Goal: Task Accomplishment & Management: Use online tool/utility

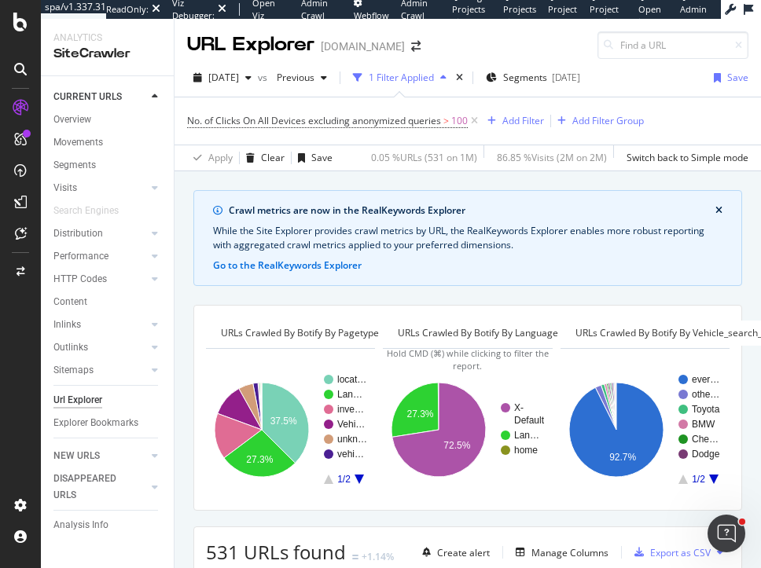
scroll to position [95, 0]
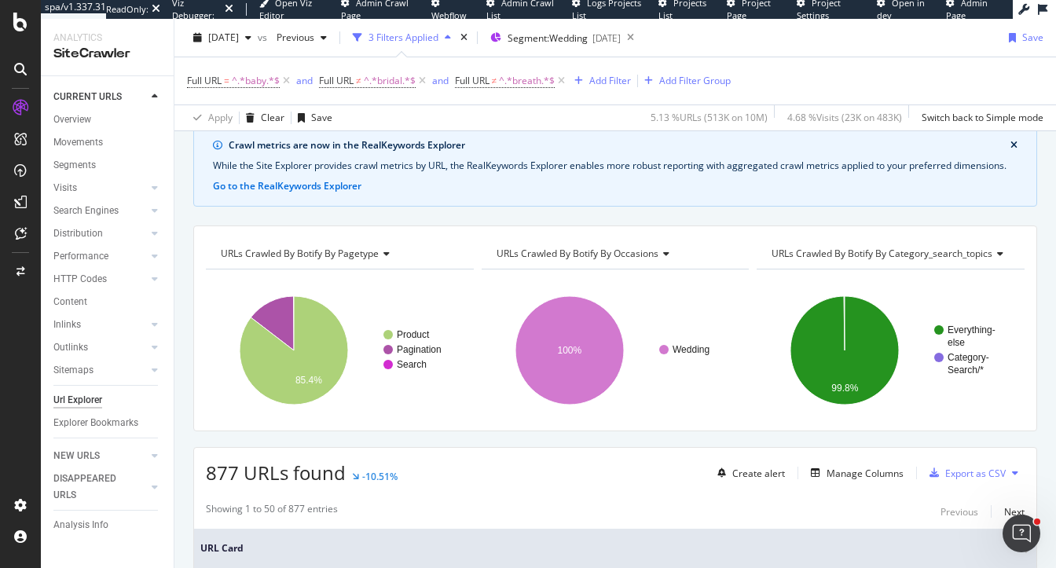
scroll to position [97, 0]
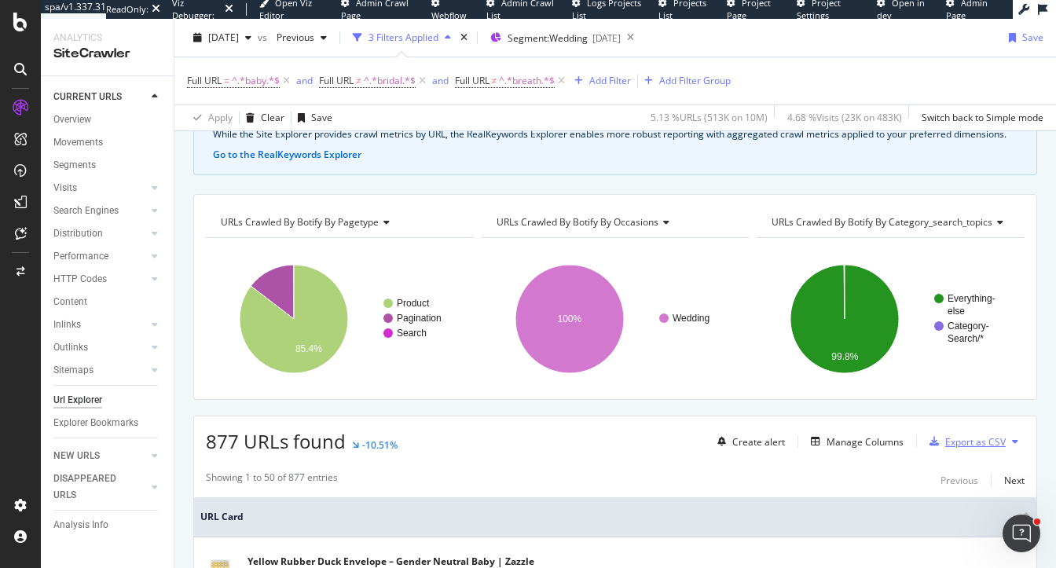
click at [971, 439] on div "Export as CSV" at bounding box center [975, 441] width 61 height 13
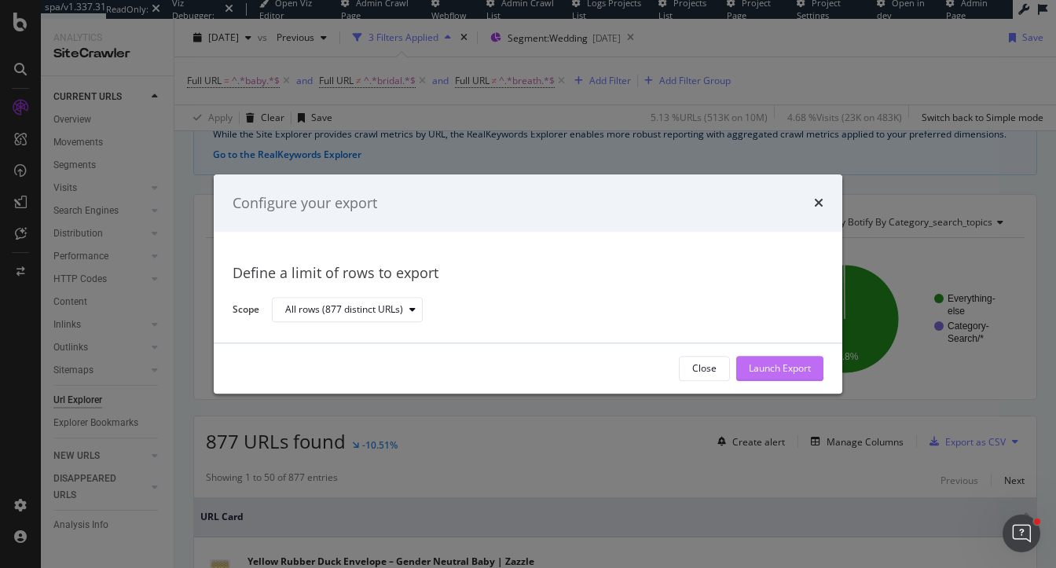
click at [776, 367] on div "Launch Export" at bounding box center [780, 368] width 62 height 13
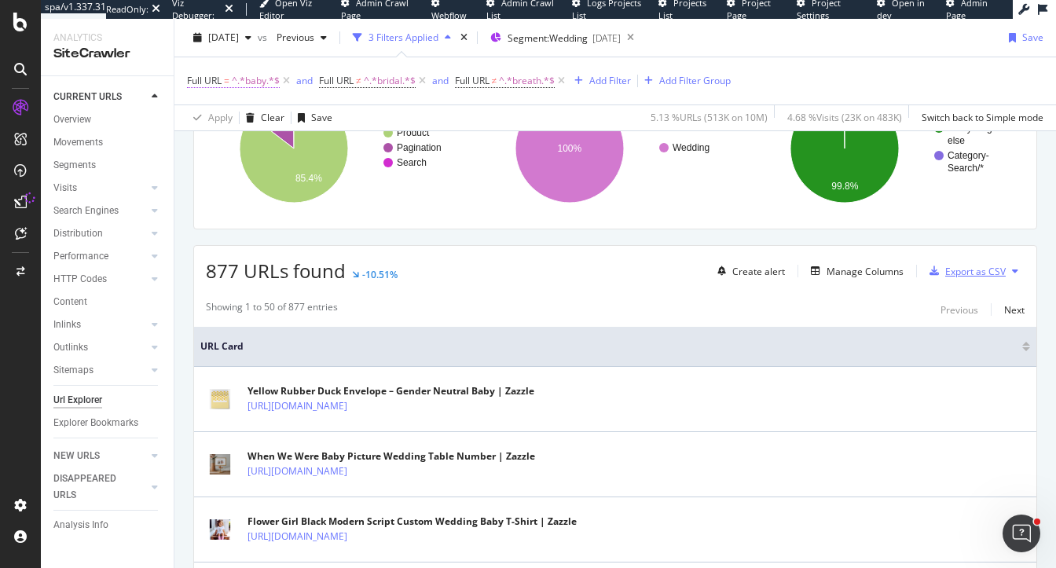
scroll to position [266, 0]
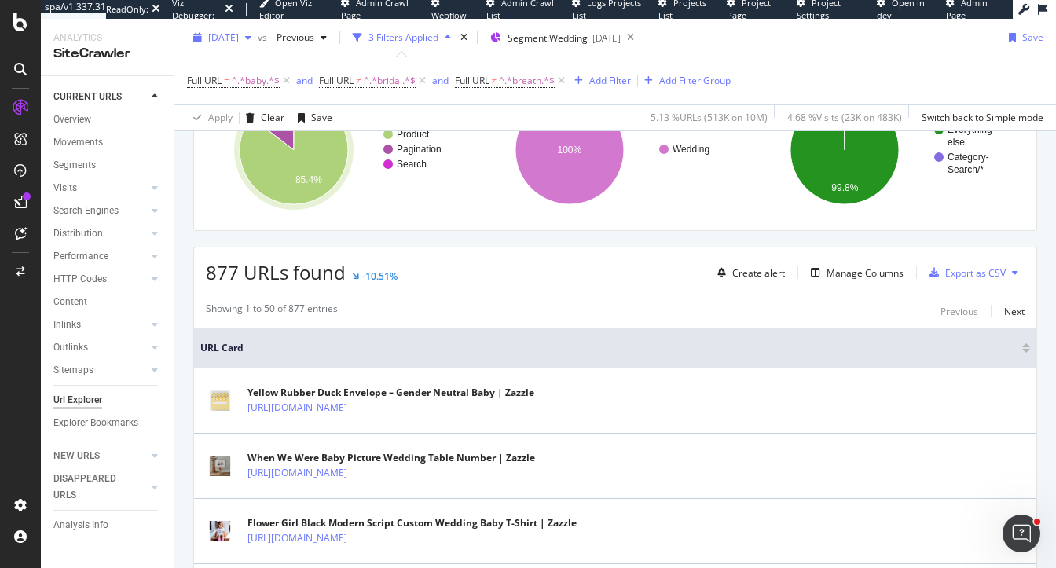
click at [239, 39] on span "[DATE]" at bounding box center [223, 37] width 31 height 13
click at [454, 271] on div "877 URLs found -10.51% Create alert Manage Columns Export as CSV" at bounding box center [615, 267] width 842 height 39
click at [552, 44] on div "Segment: Wedding 2025-09-08" at bounding box center [555, 38] width 130 height 24
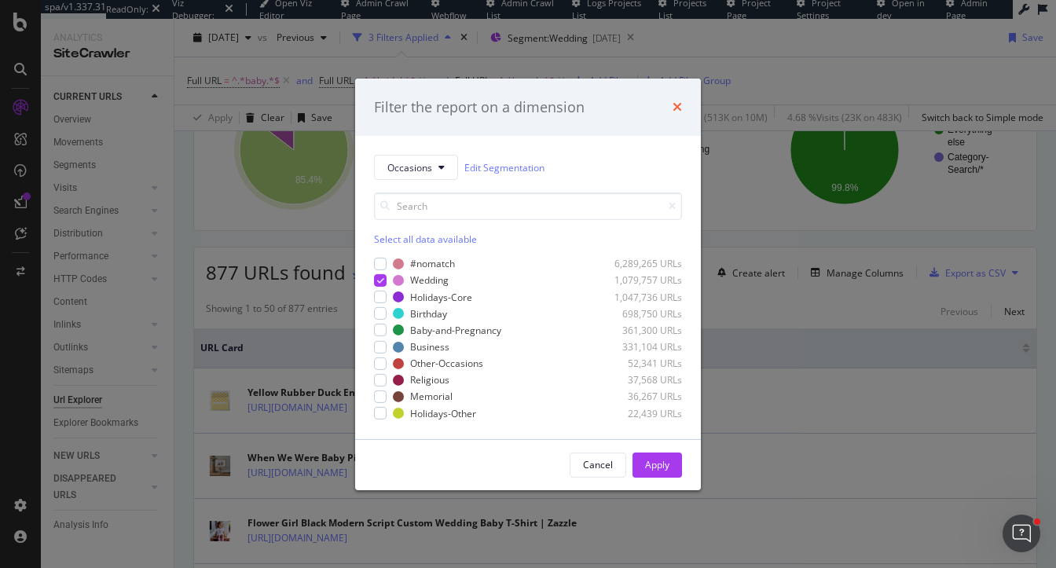
click at [674, 107] on icon "times" at bounding box center [677, 107] width 9 height 13
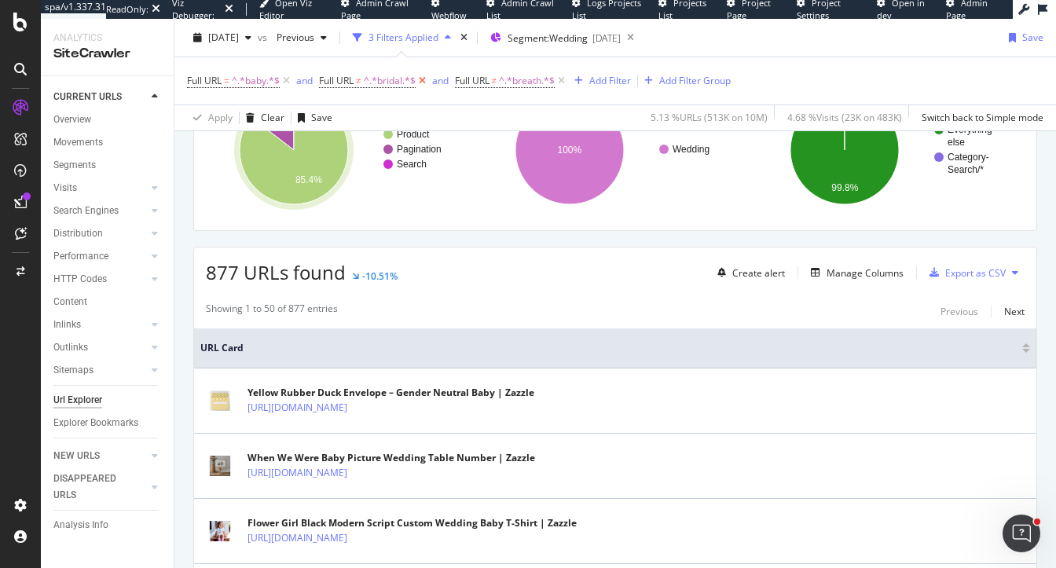
click at [424, 81] on icon at bounding box center [422, 81] width 13 height 16
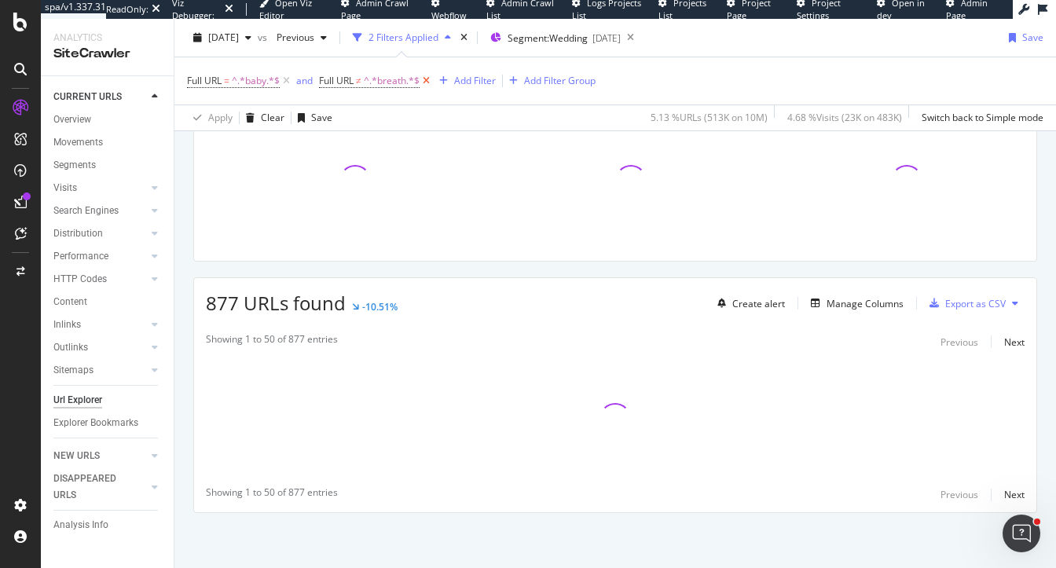
scroll to position [233, 0]
click at [425, 80] on icon at bounding box center [426, 81] width 13 height 16
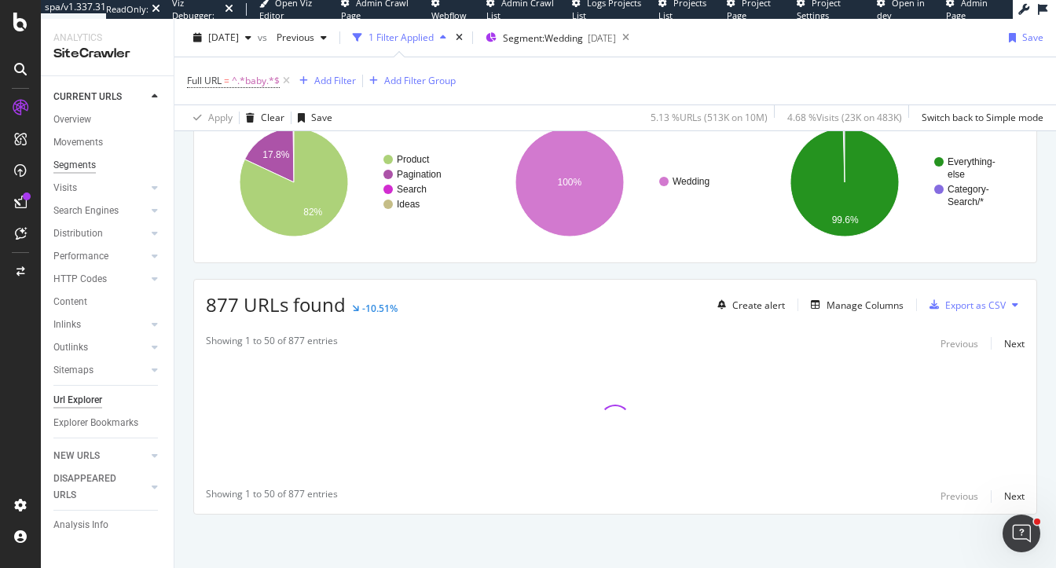
click at [73, 168] on div "Segments" at bounding box center [74, 165] width 42 height 17
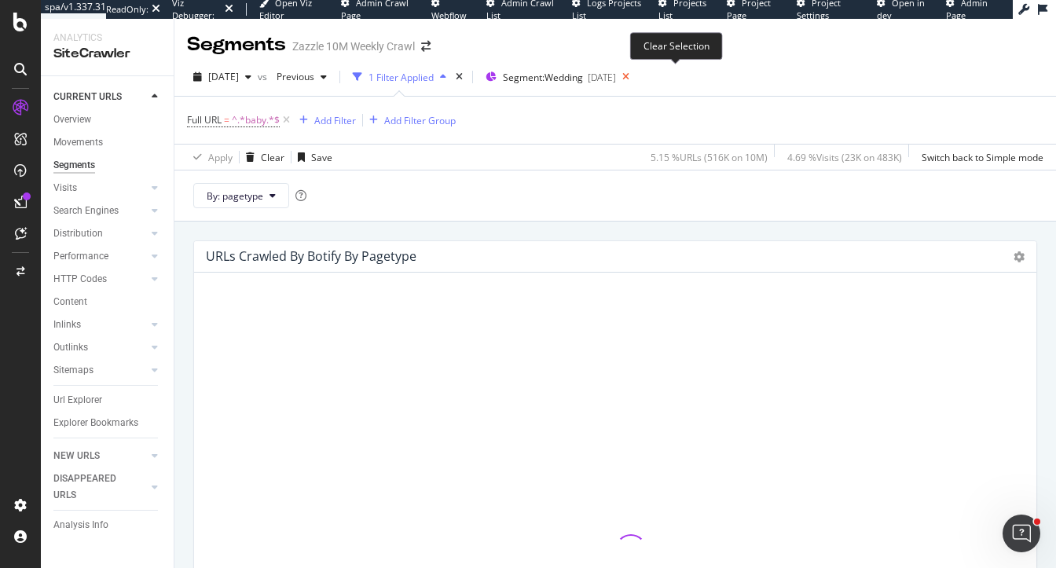
click at [636, 78] on icon at bounding box center [626, 77] width 20 height 22
click at [547, 73] on span "Segments" at bounding box center [525, 77] width 44 height 13
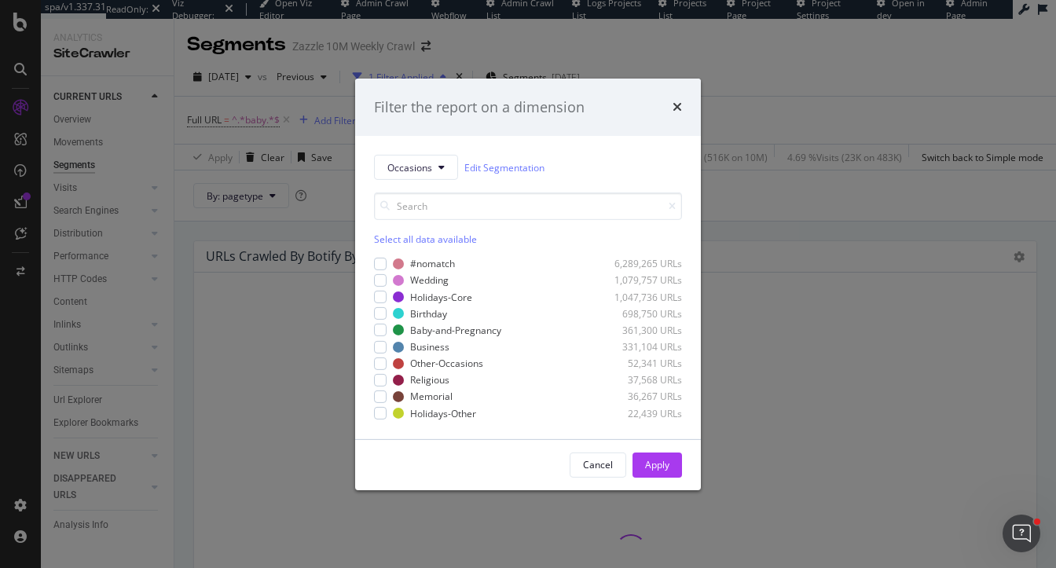
click at [384, 235] on div "Select all data available" at bounding box center [528, 239] width 308 height 13
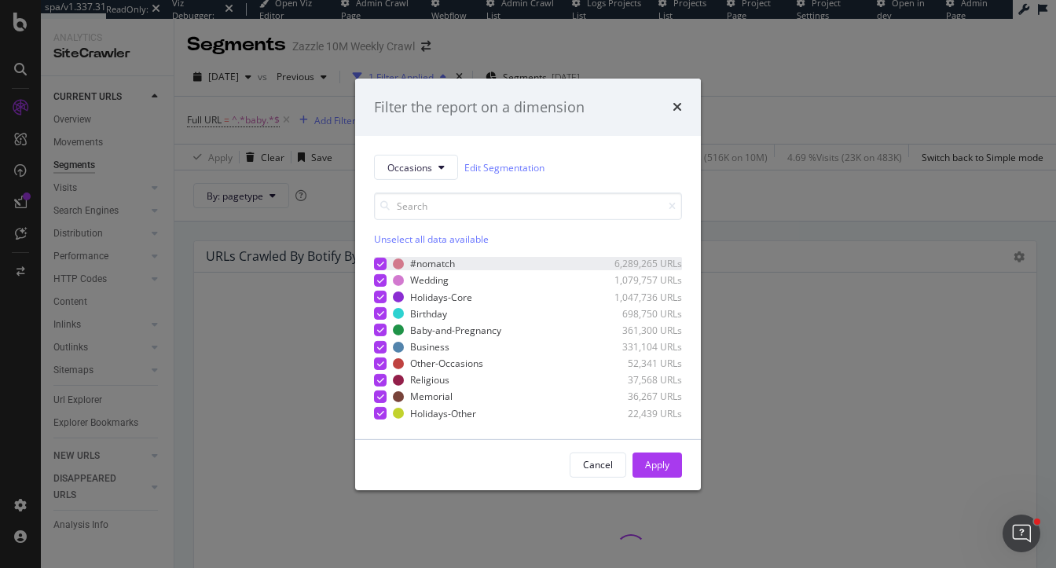
click at [379, 264] on icon "modal" at bounding box center [380, 264] width 7 height 8
click at [658, 469] on div "Apply" at bounding box center [657, 464] width 24 height 13
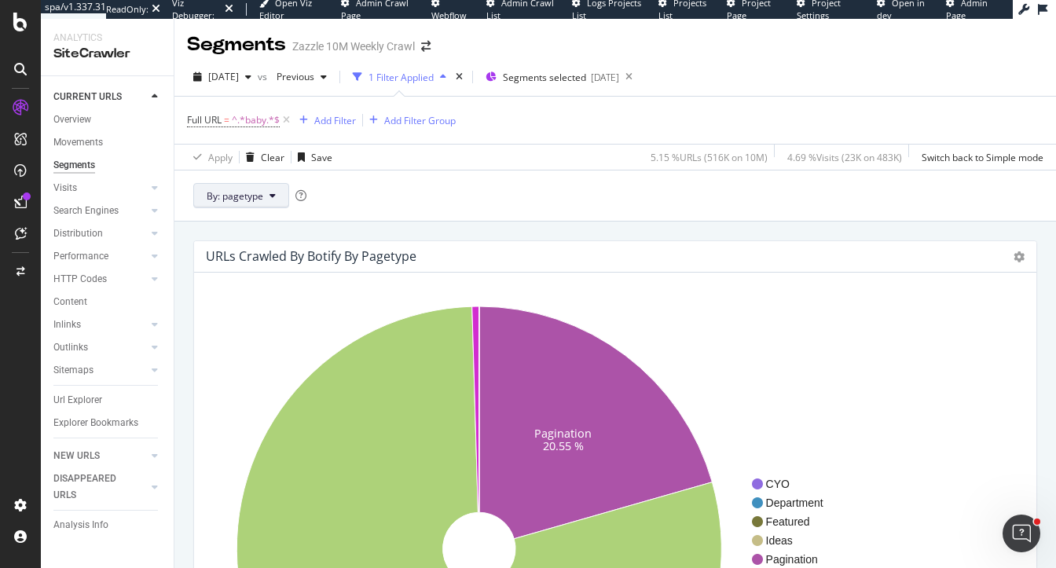
click at [275, 195] on button "By: pagetype" at bounding box center [241, 195] width 96 height 25
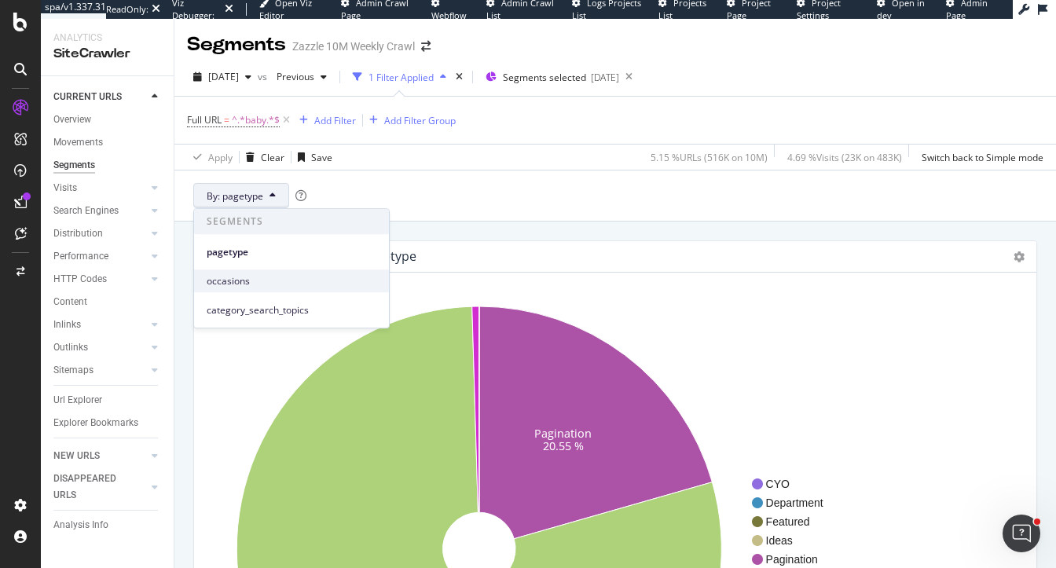
click at [266, 277] on span "occasions" at bounding box center [292, 281] width 170 height 14
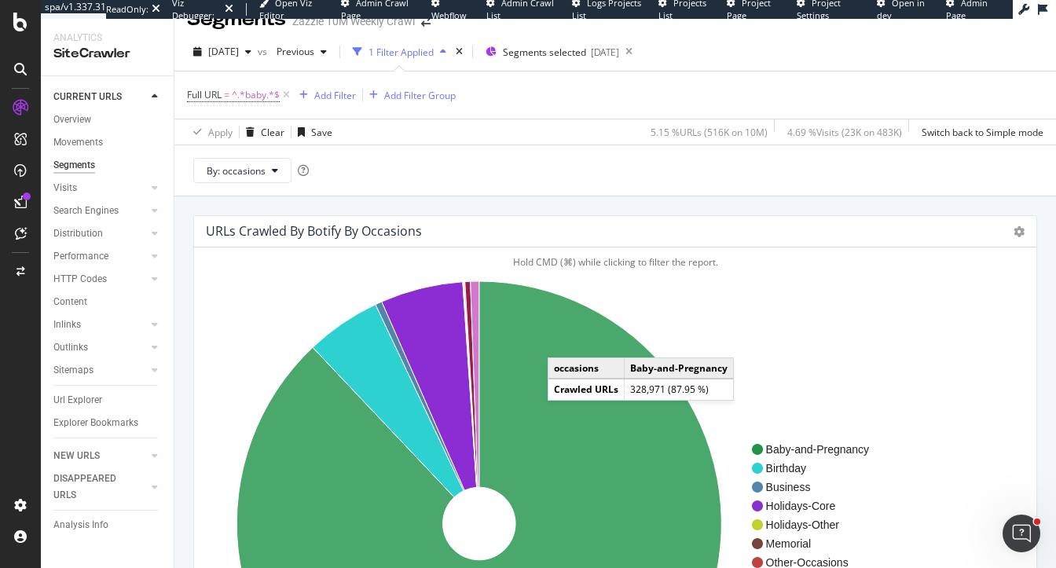
scroll to position [25, 0]
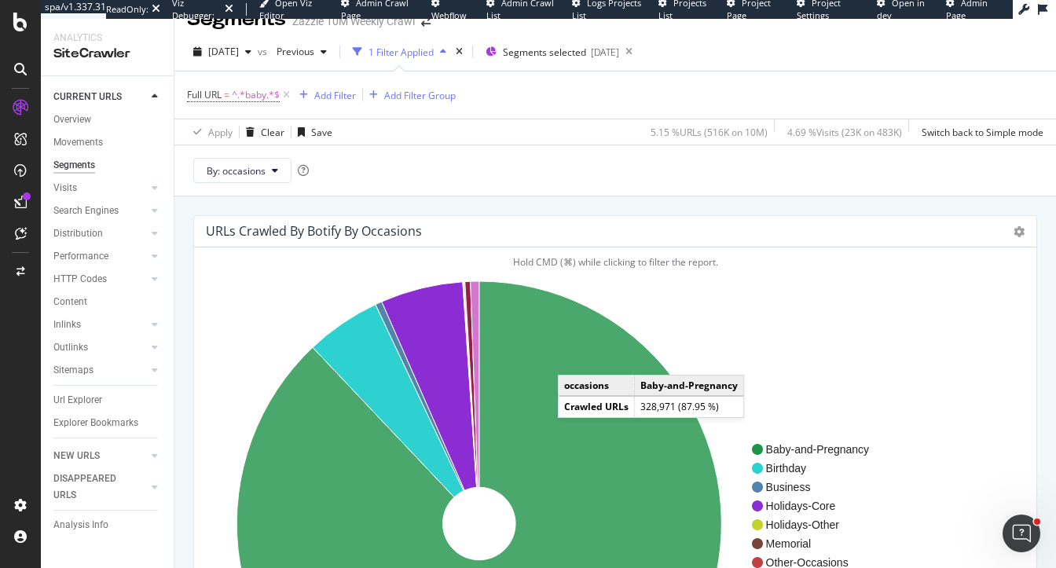
click at [574, 358] on icon at bounding box center [479, 523] width 485 height 485
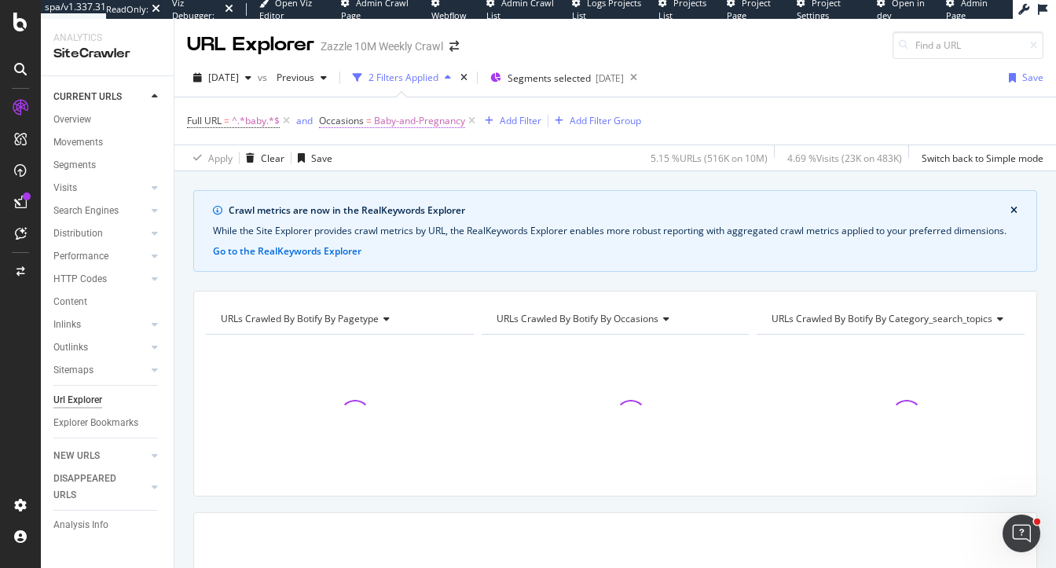
click at [427, 121] on span "Baby-and-Pregnancy" at bounding box center [419, 121] width 91 height 22
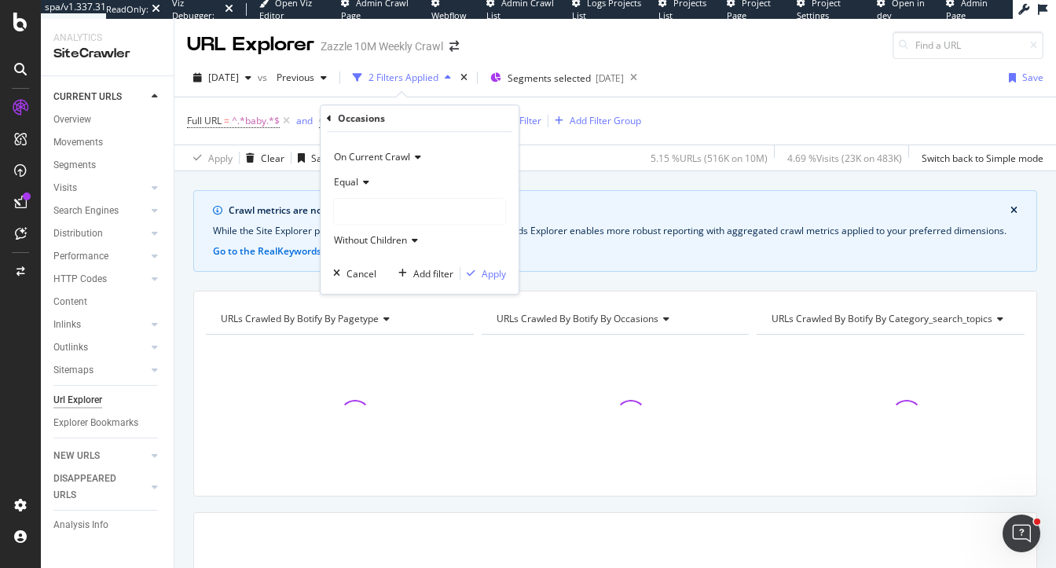
click at [358, 182] on icon at bounding box center [363, 182] width 11 height 9
click at [355, 236] on span "Not Equal" at bounding box center [362, 235] width 42 height 13
click at [492, 270] on div "Apply" at bounding box center [494, 273] width 24 height 13
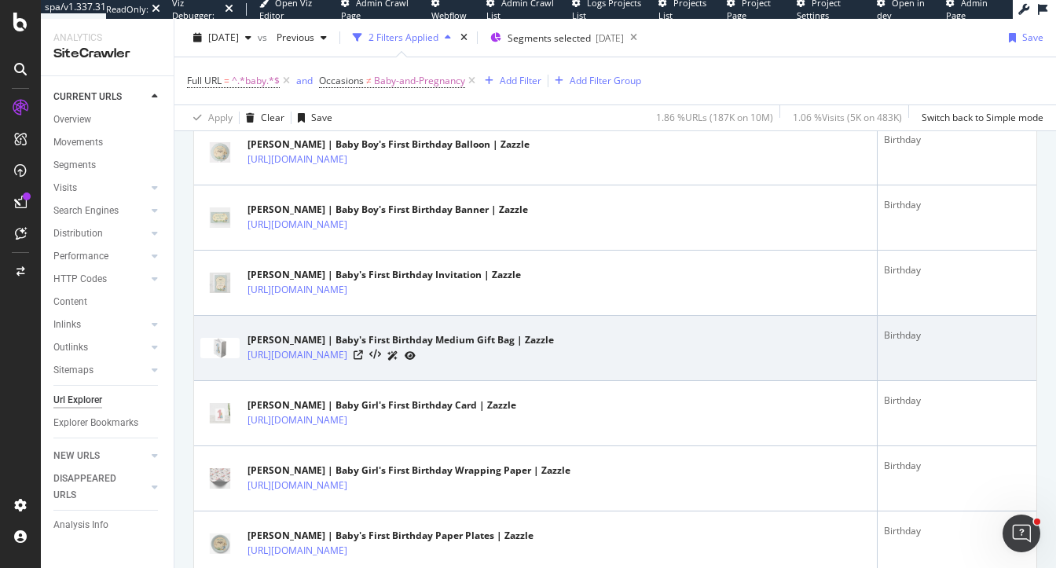
scroll to position [971, 0]
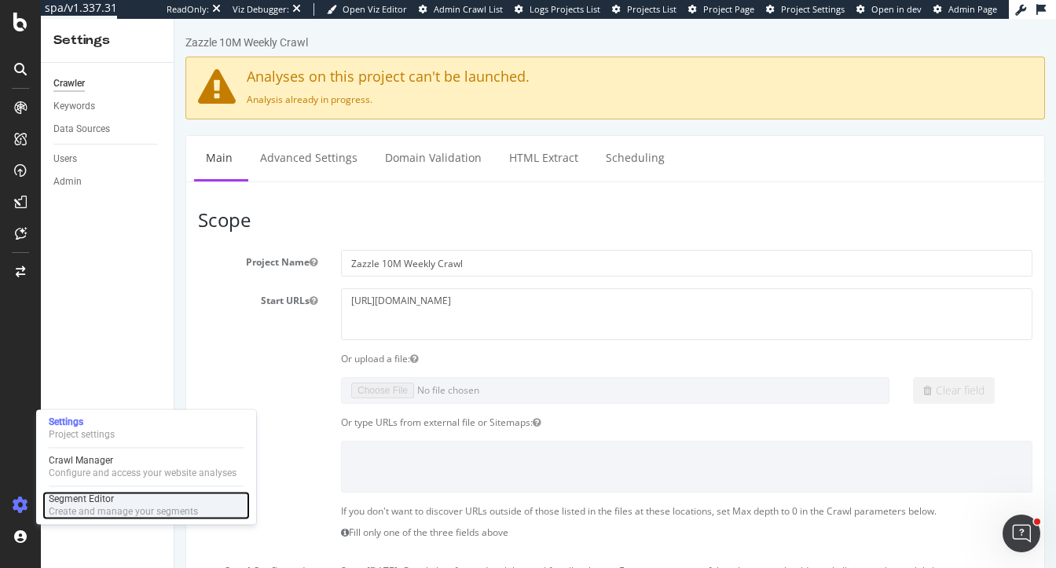
click at [94, 493] on div "Segment Editor" at bounding box center [123, 499] width 149 height 13
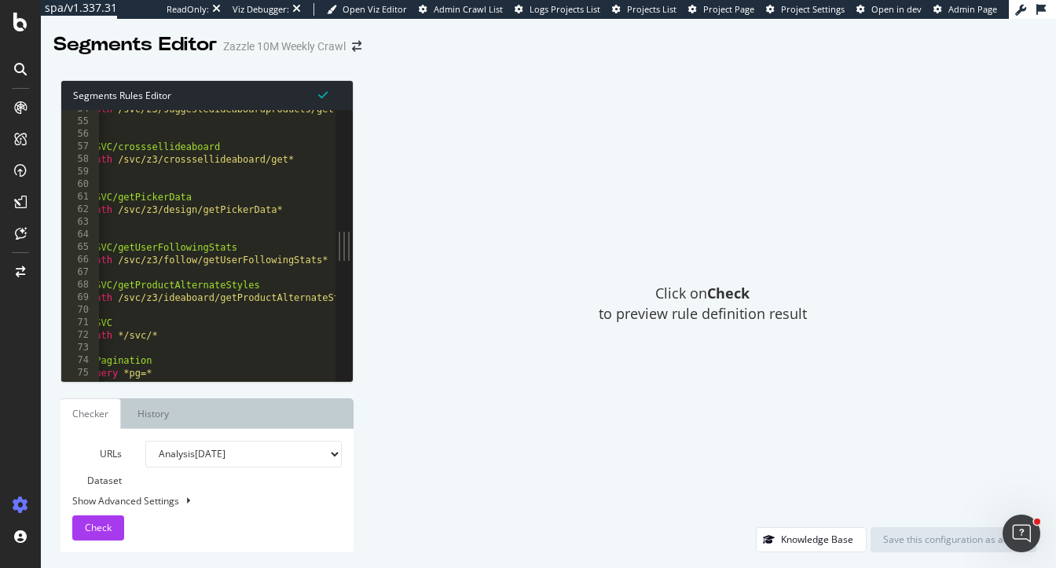
scroll to position [0, 13]
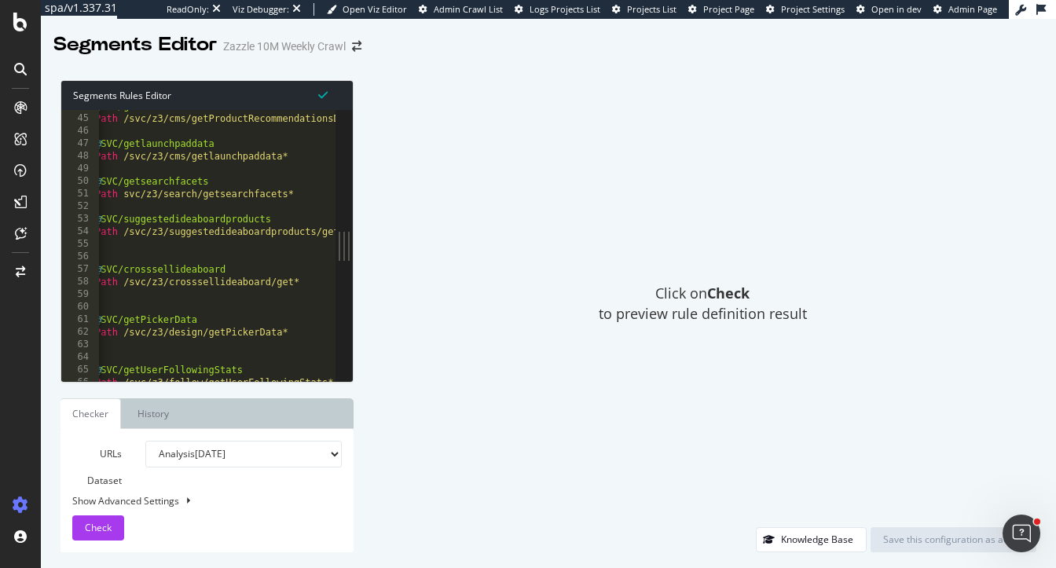
scroll to position [0, 6]
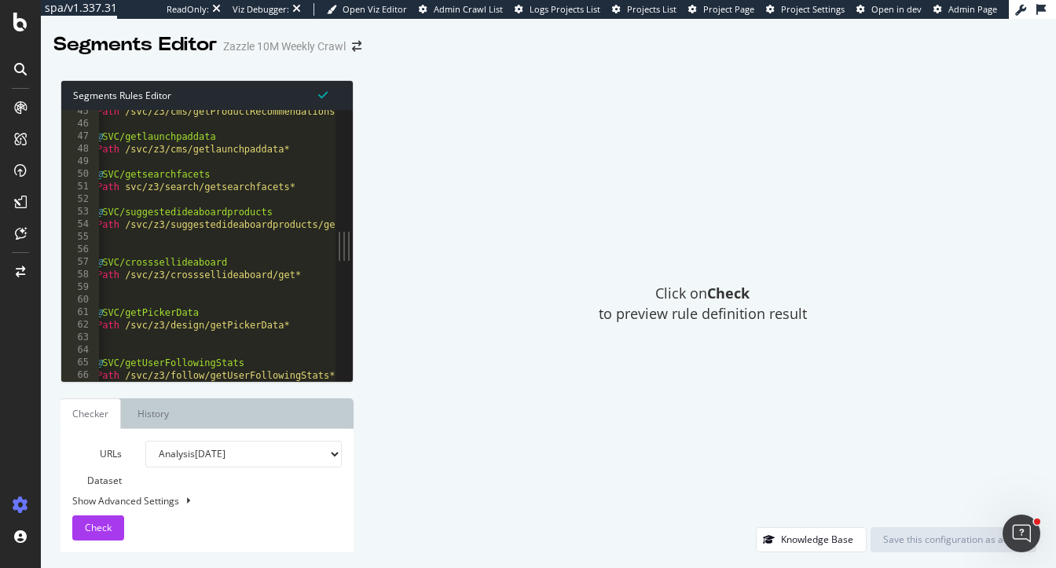
type textarea "Path svc/z3/search/getsearchfacets*"
click at [156, 183] on div "Path /svc/z3/cms/getProductRecommendationsData* @ SVC/getlaunchpaddata Path /sv…" at bounding box center [598, 254] width 1008 height 298
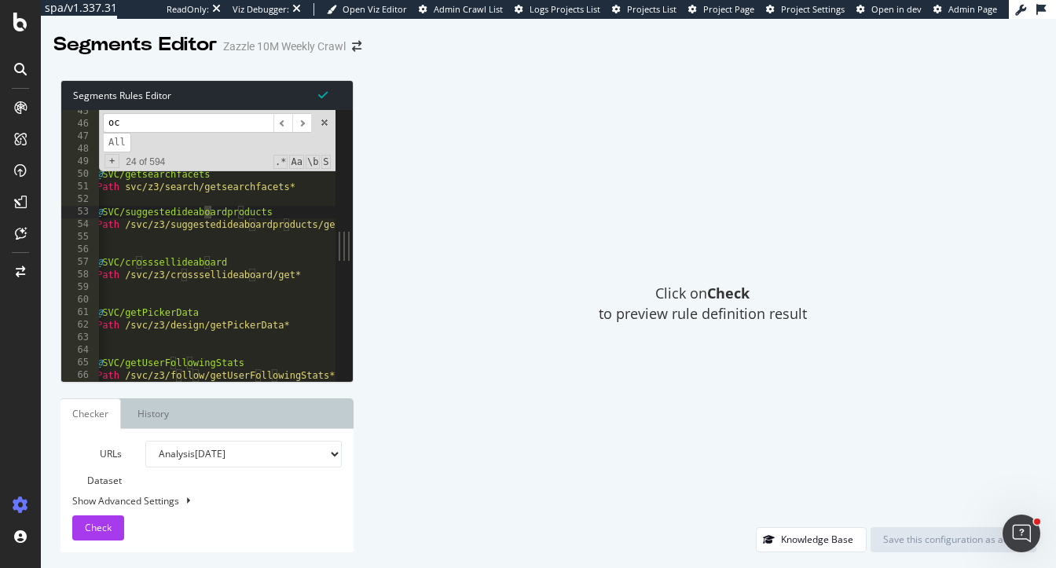
scroll to position [2252, 0]
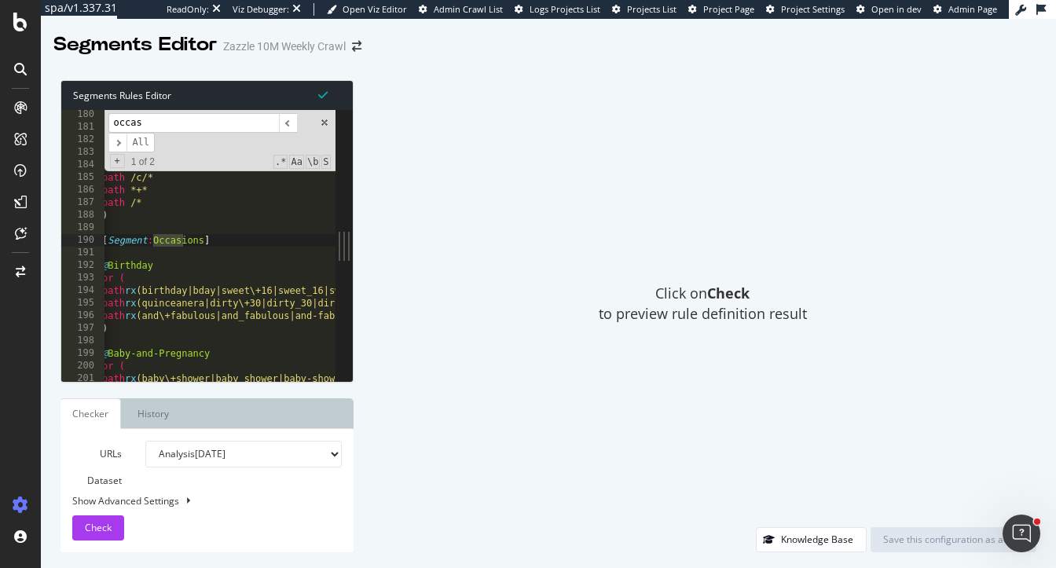
type input "occas"
click at [185, 268] on div "path /* ) @ Category OR ( path /c/* path *+* path /* ) [ Segment : Occasions ] …" at bounding box center [603, 257] width 1008 height 298
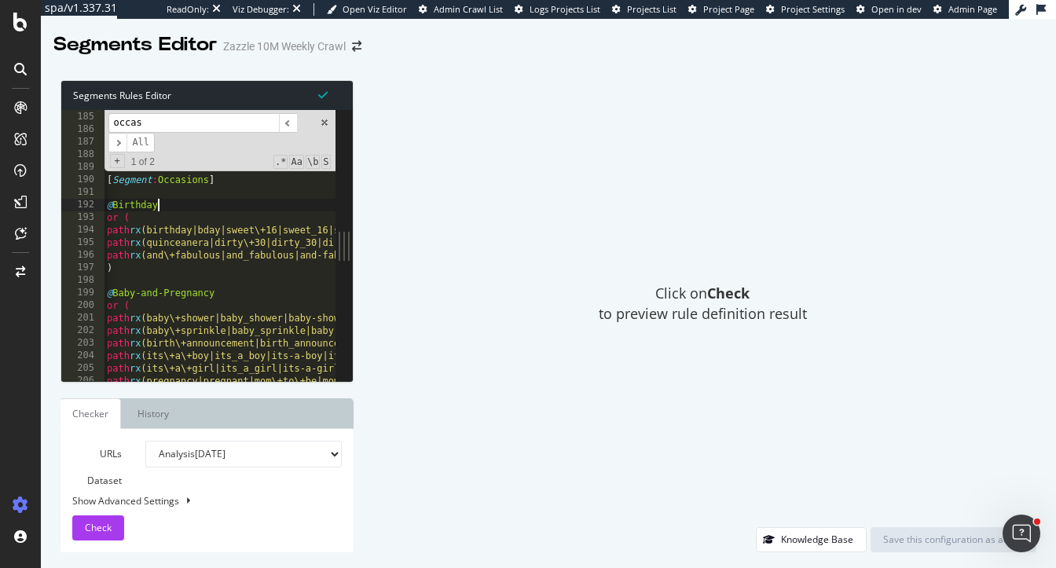
scroll to position [0, 0]
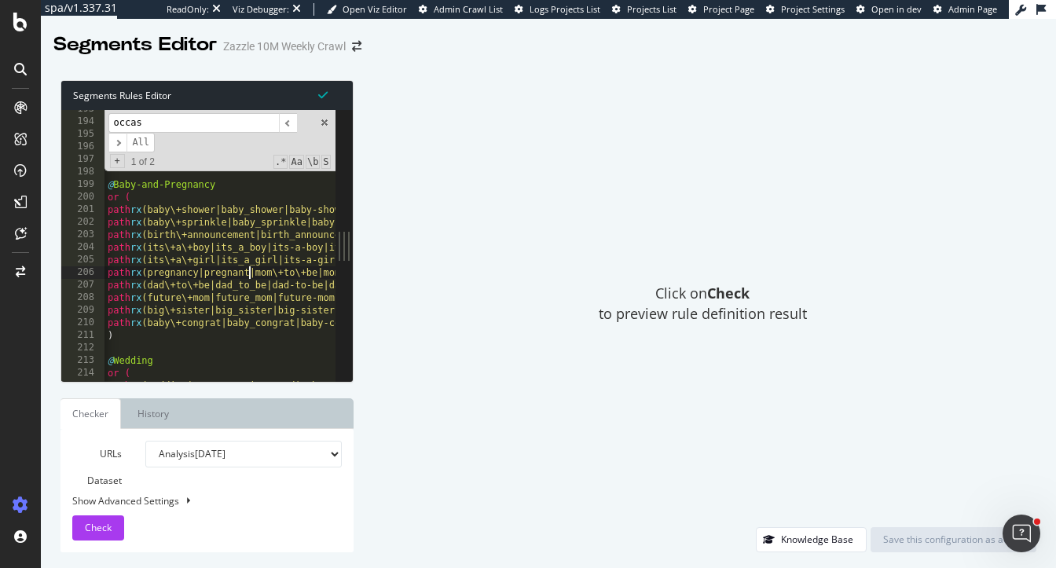
click at [251, 278] on div "or ( path rx (birthday|bday|sweet\+16|sweet_16|sweet-16|sweet\+sixteen|sweet_si…" at bounding box center [609, 252] width 1008 height 298
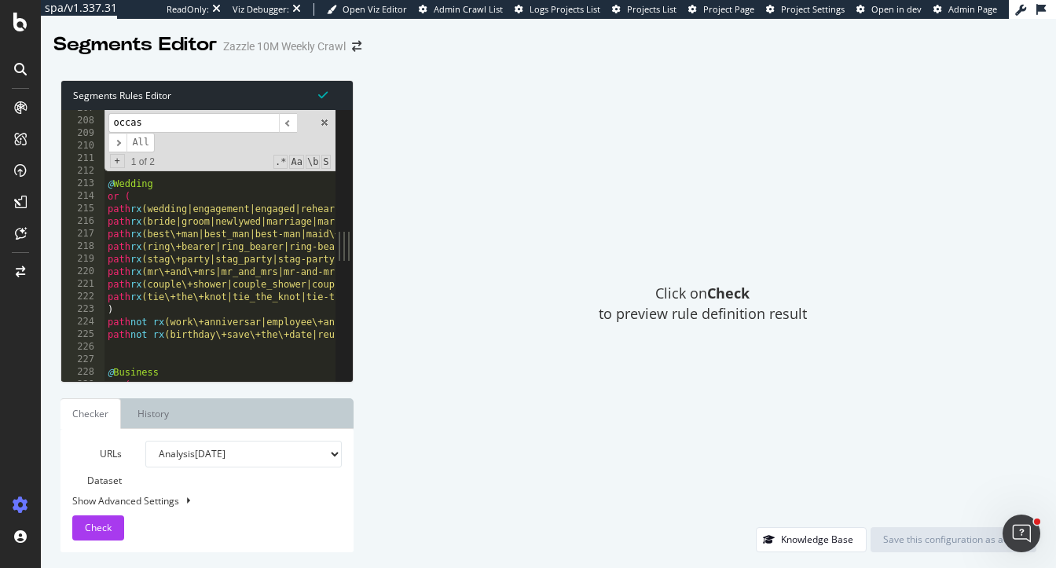
scroll to position [2598, 0]
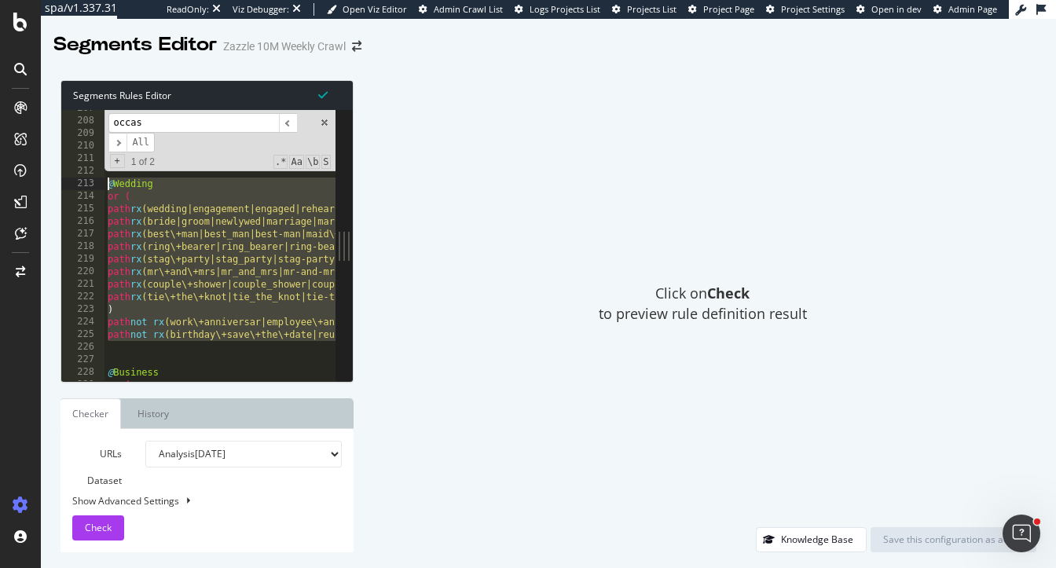
drag, startPoint x: 113, startPoint y: 346, endPoint x: 99, endPoint y: 189, distance: 157.0
click at [99, 188] on div "path rx (pregnancy|pregnant|mom\+to\+be|mom_to_be|mom-to-be|mommy\+to\+be|mommy…" at bounding box center [198, 245] width 274 height 271
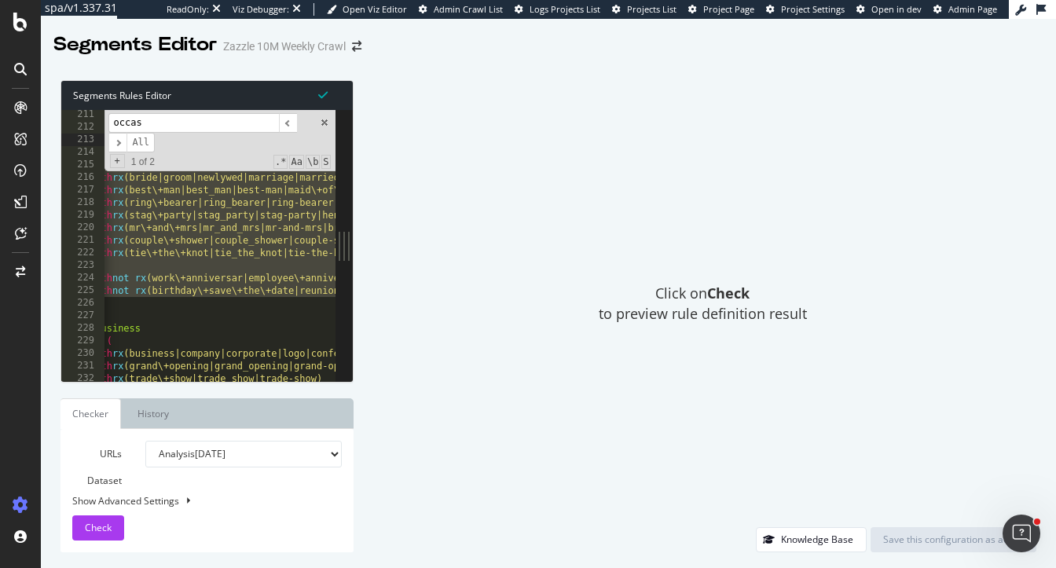
scroll to position [0, 17]
click at [204, 273] on div ") @ Wedding or ( path rx (wedding|engagement|engaged|rehearsal\+dinner|rehearsa…" at bounding box center [590, 257] width 1008 height 298
type textarea "path not rx (work\+anniversar|employee\+annivesar|death\+anniversar|death_anniv…"
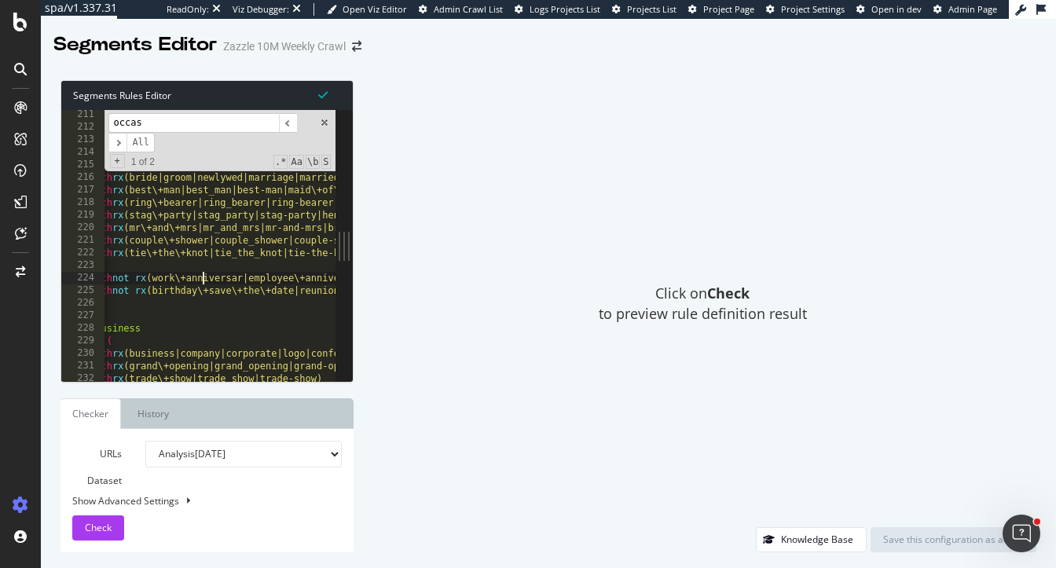
click at [211, 456] on select "Analysis 2025 Aug. 1st Analysis 2025 Jul. 4th Analysis 2025 Jun. 6th Analysis 2…" at bounding box center [243, 454] width 196 height 27
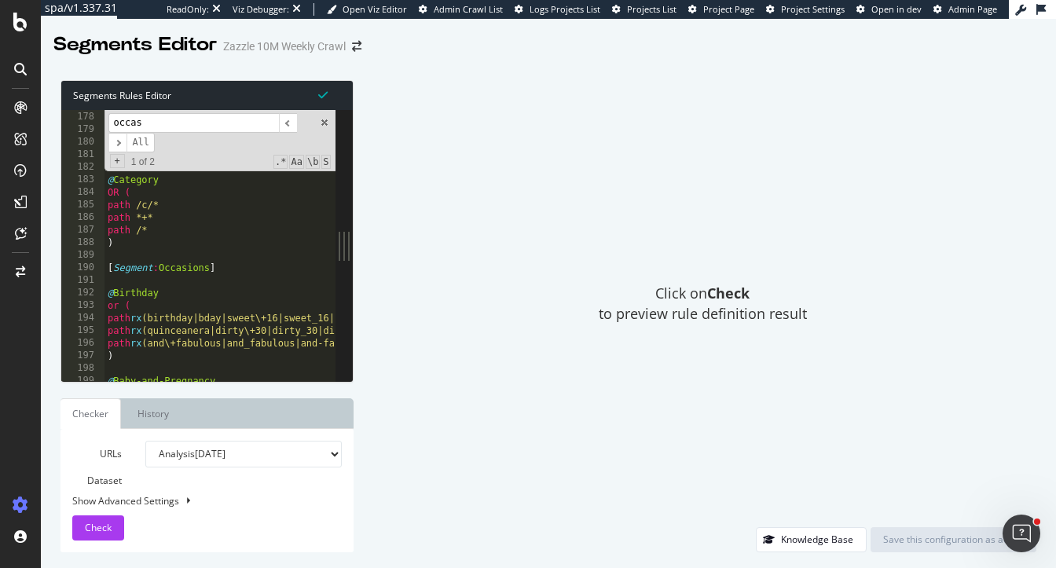
scroll to position [2224, 0]
click at [141, 284] on div "OR ( path /c/* path *+* path /* ) @ Category OR ( path /c/* path *+* path /* ) …" at bounding box center [609, 247] width 1008 height 298
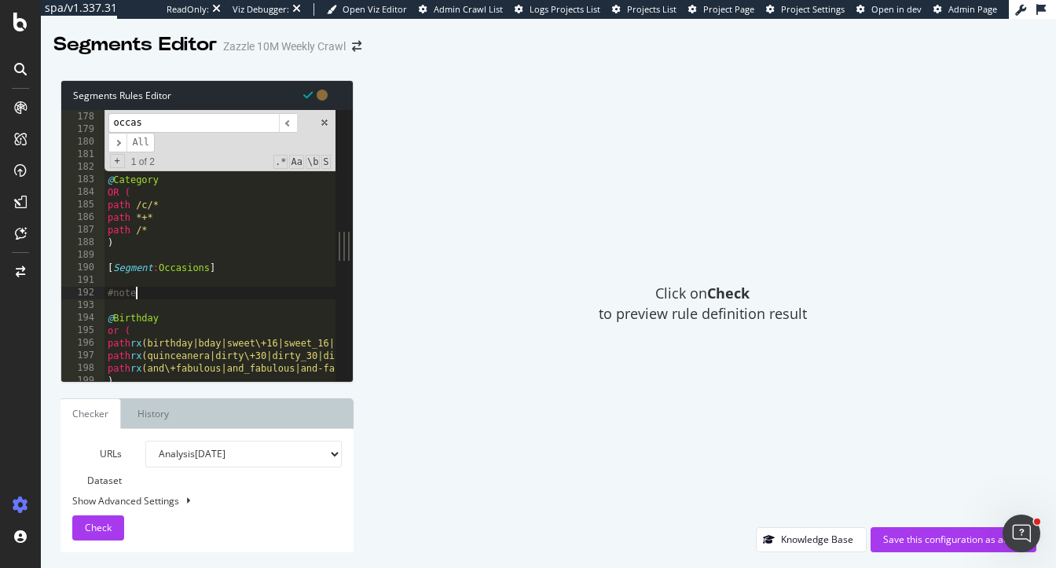
scroll to position [0, 2]
type textarea "#note"
click at [935, 540] on div "Save this configuration as active" at bounding box center [953, 539] width 141 height 13
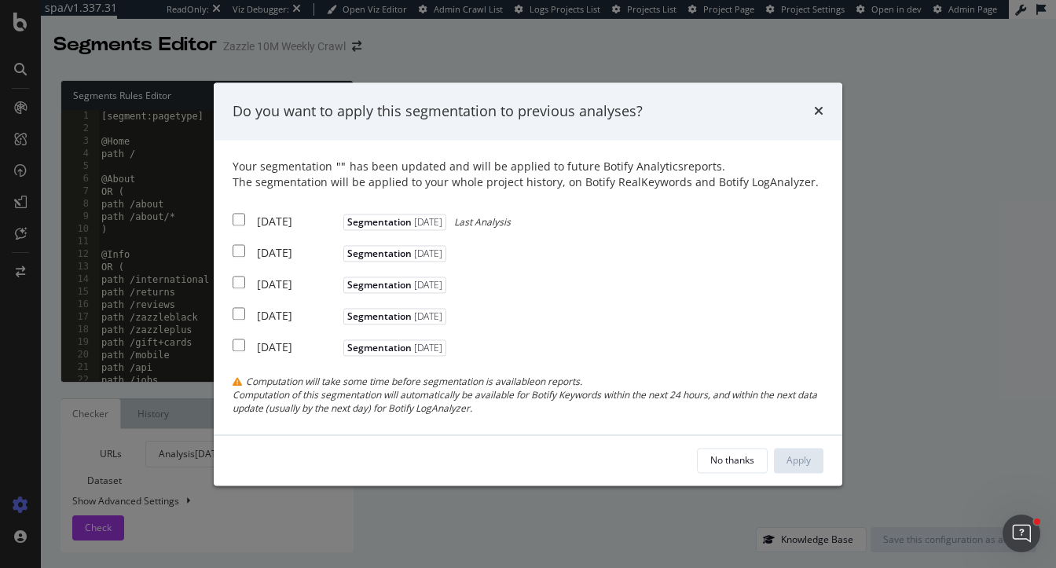
click at [234, 218] on input "modal" at bounding box center [239, 220] width 13 height 13
checkbox input "true"
click at [234, 250] on input "modal" at bounding box center [239, 251] width 13 height 13
checkbox input "true"
click at [234, 282] on input "modal" at bounding box center [239, 283] width 13 height 13
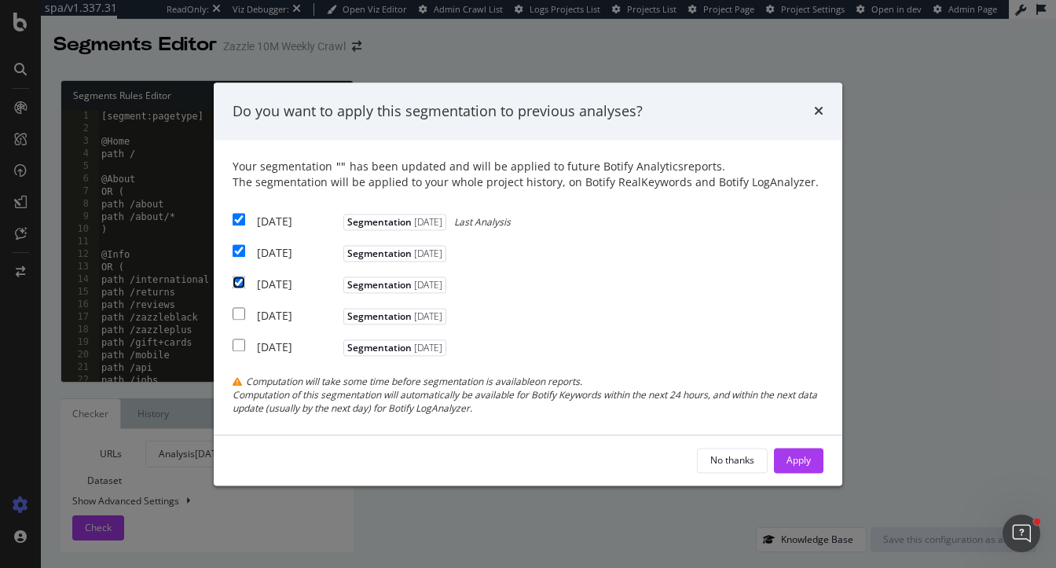
checkbox input "true"
click at [803, 461] on div "Apply" at bounding box center [799, 459] width 24 height 13
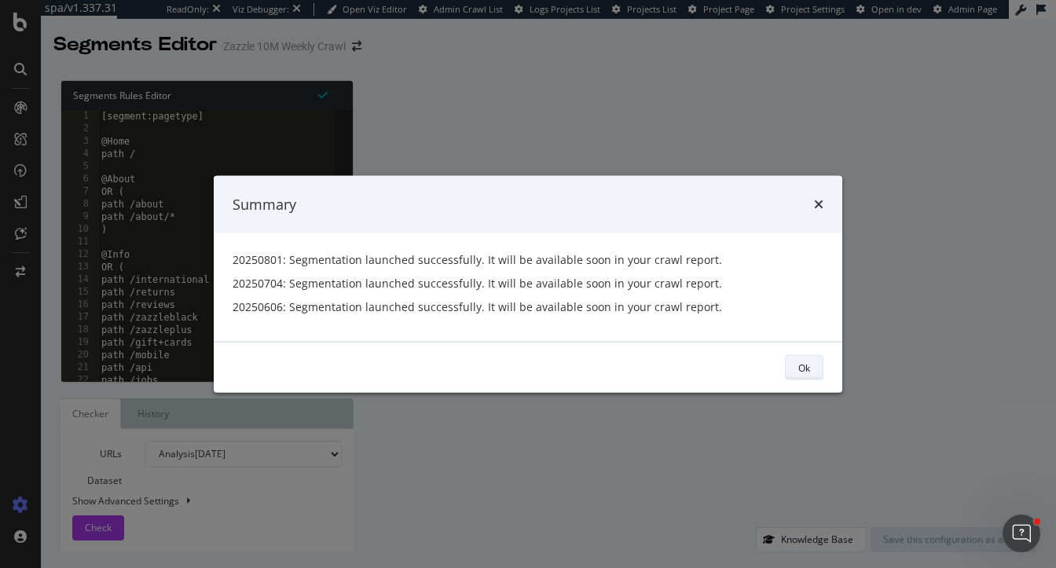
click at [820, 370] on button "Ok" at bounding box center [804, 367] width 39 height 25
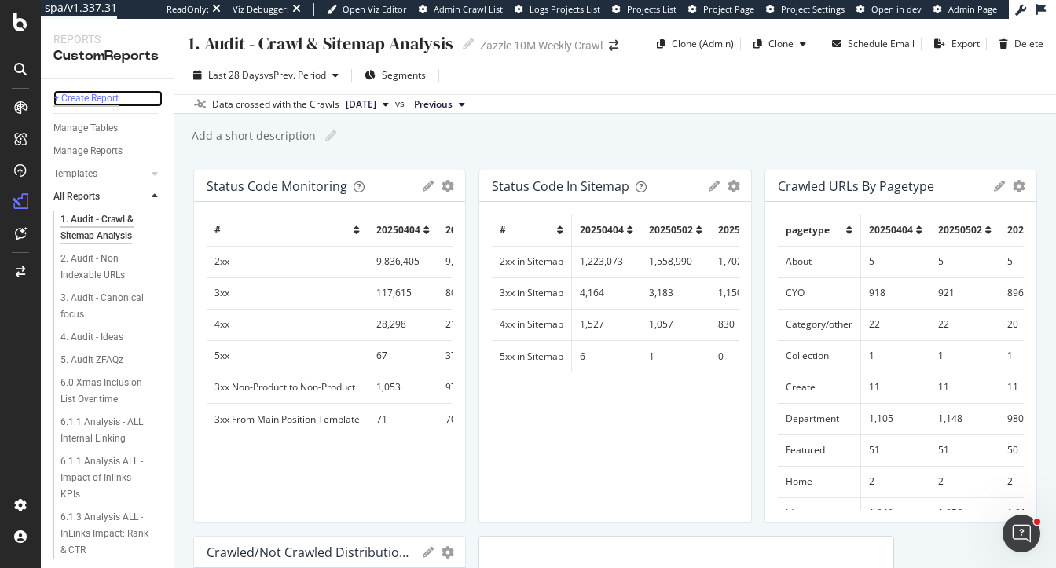
click at [98, 96] on div "+ Create Report" at bounding box center [85, 98] width 65 height 17
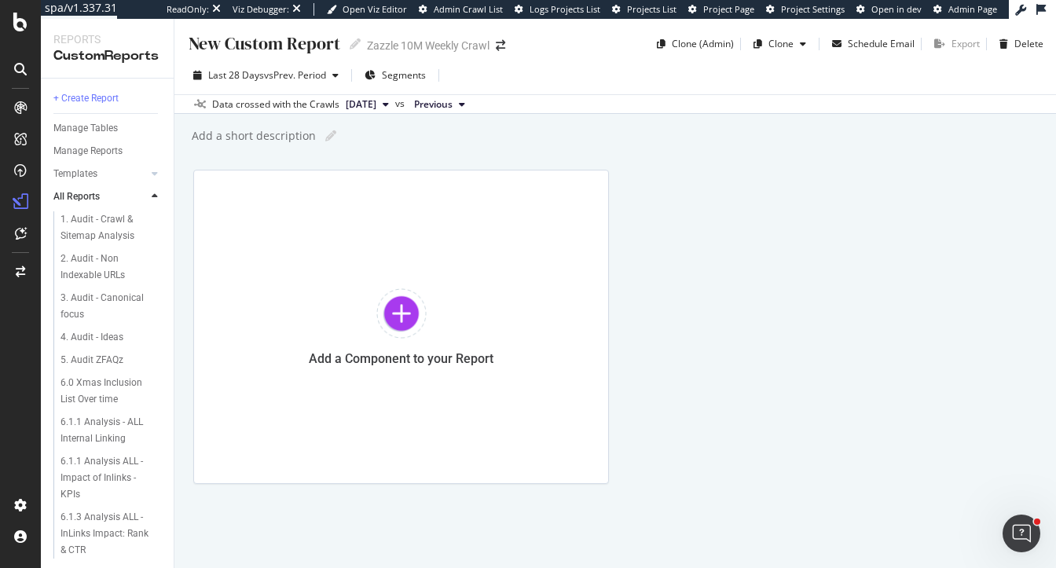
click at [277, 50] on div "New Custom Report" at bounding box center [263, 43] width 153 height 24
type input "Category Reporting"
click at [697, 120] on div "Category Reporting Category Reporting Zazzle 10M Weekly Crawl Clone (Admin) Clo…" at bounding box center [615, 293] width 882 height 549
click at [392, 286] on div "Add a Component to your Report" at bounding box center [401, 327] width 416 height 314
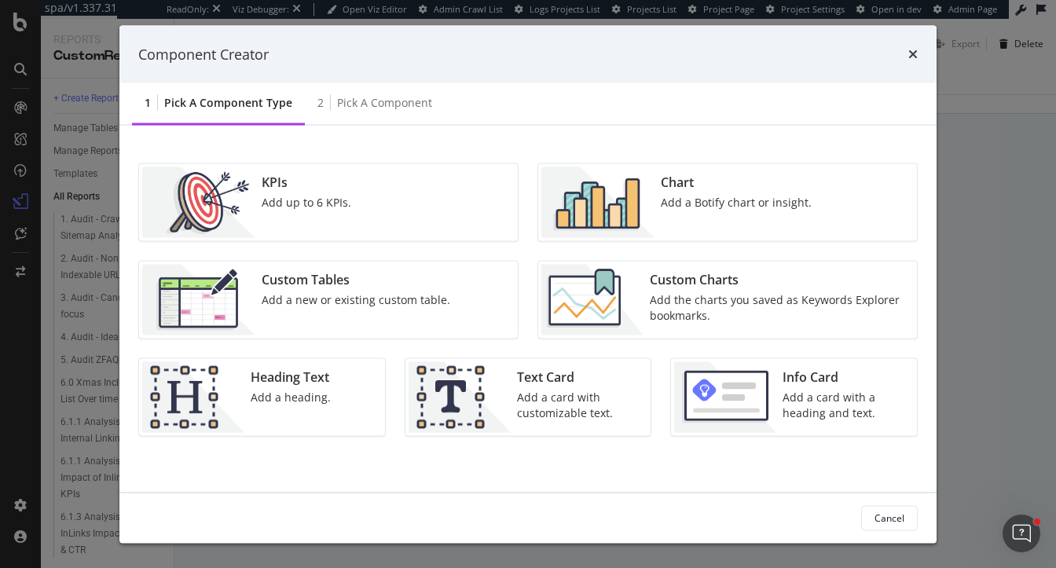
click at [666, 204] on div "Add a Botify chart or insight." at bounding box center [736, 203] width 151 height 16
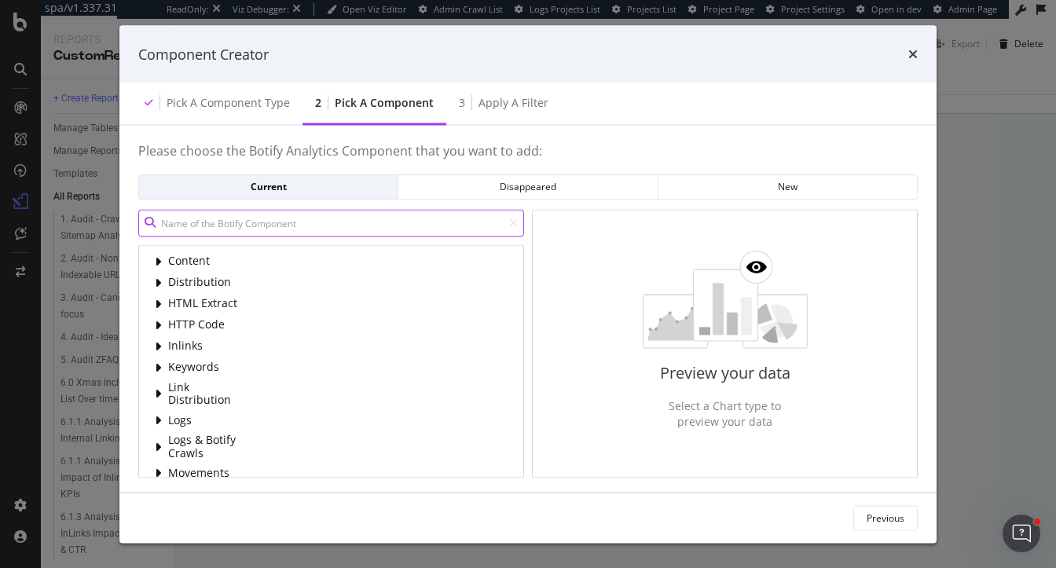
click at [186, 229] on input "modal" at bounding box center [331, 223] width 386 height 28
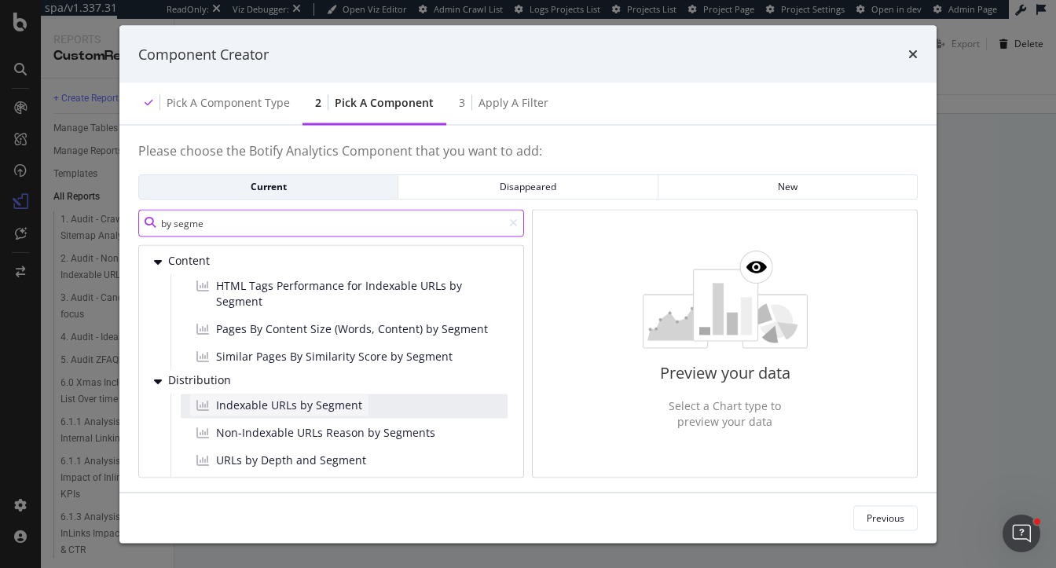
type input "by segme"
click at [252, 408] on span "Indexable URLs by Segment" at bounding box center [289, 405] width 146 height 16
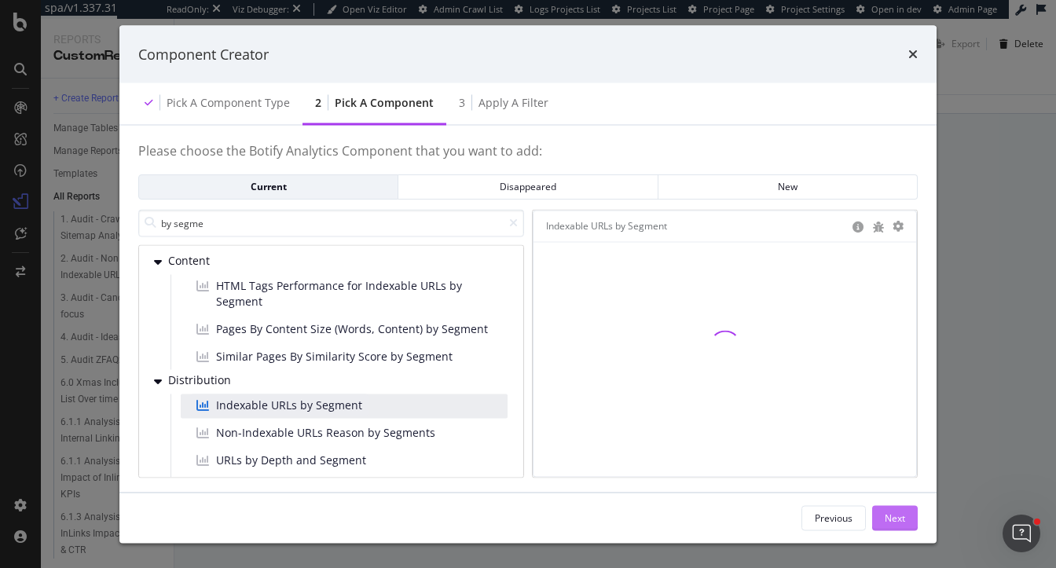
click at [887, 517] on div "Next" at bounding box center [895, 517] width 20 height 13
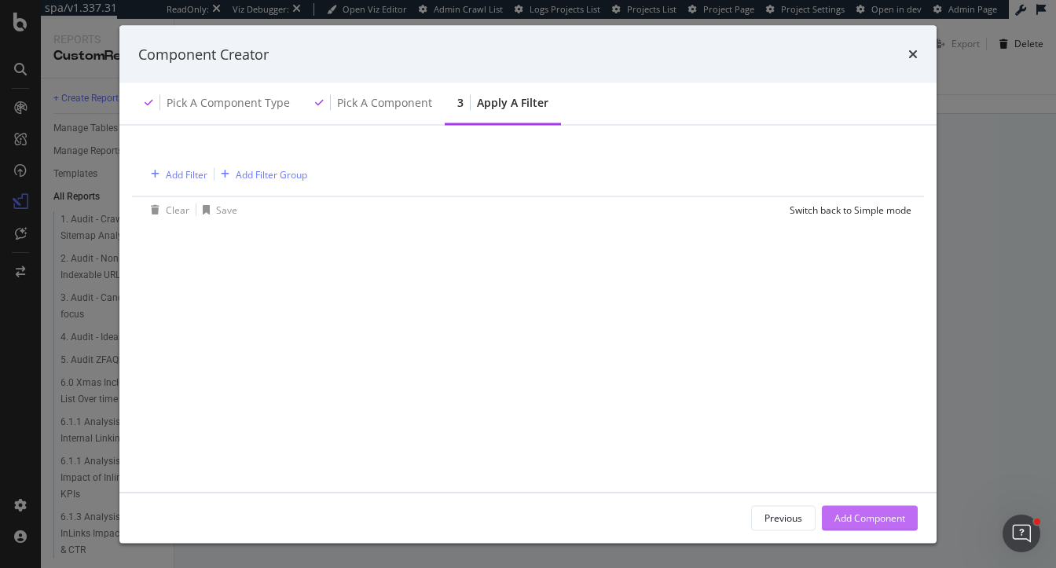
click at [887, 517] on div "Add Component" at bounding box center [870, 517] width 71 height 13
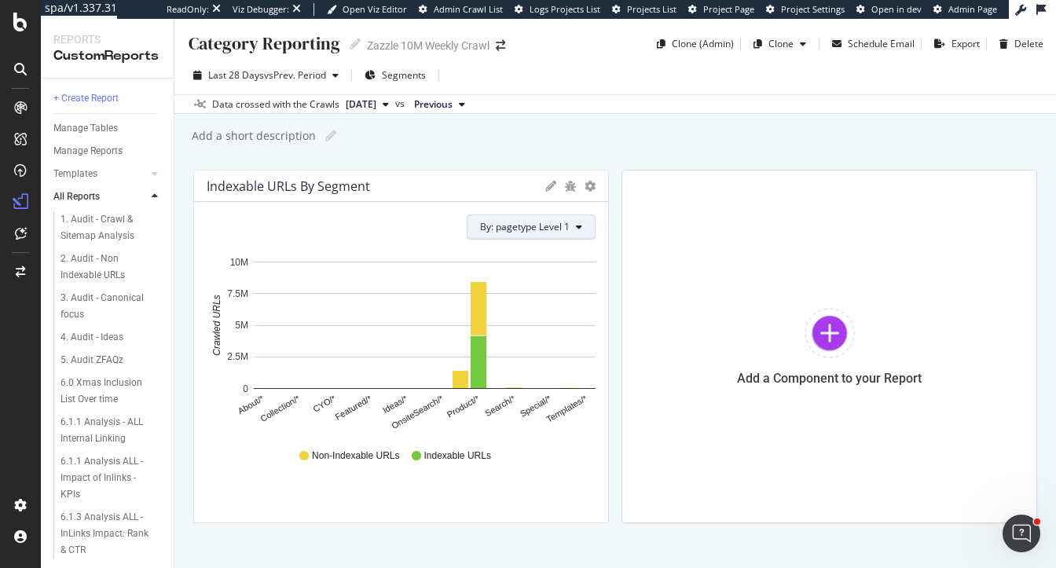
click at [544, 226] on span "By: pagetype Level 1" at bounding box center [525, 226] width 90 height 13
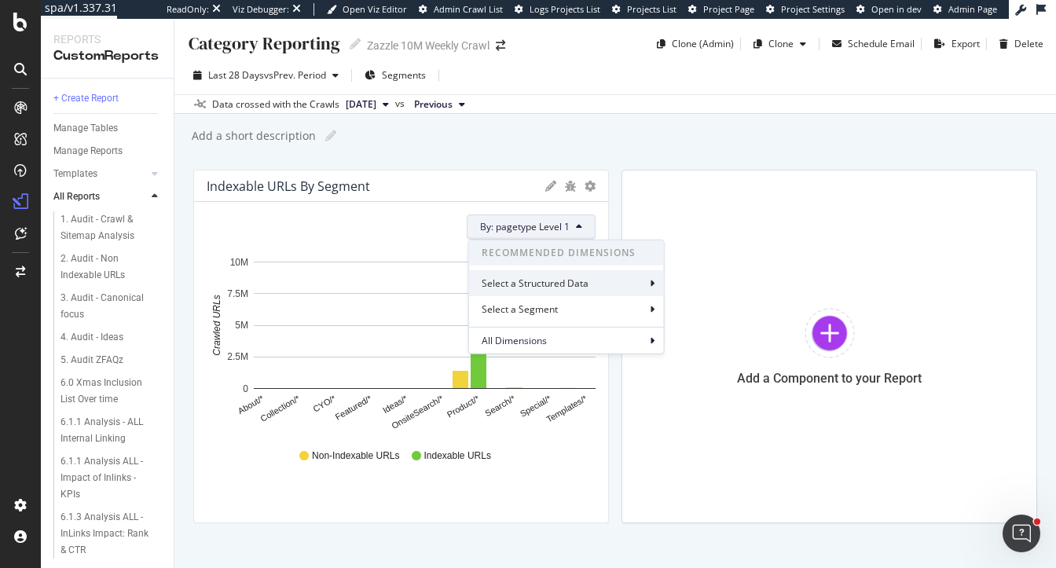
click at [572, 282] on div "Select a Structured Data" at bounding box center [537, 283] width 110 height 13
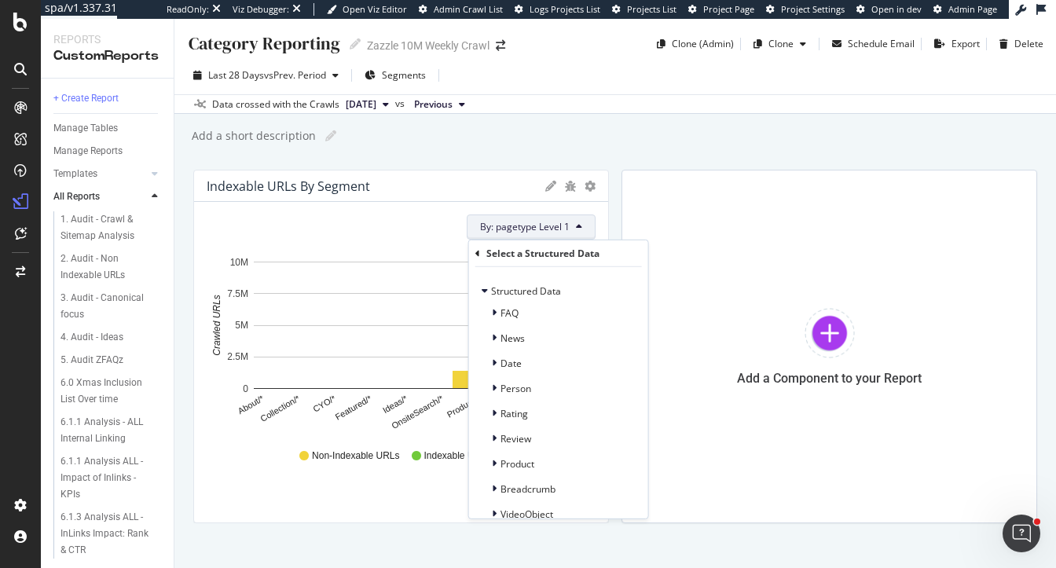
click at [477, 248] on icon at bounding box center [477, 252] width 5 height 9
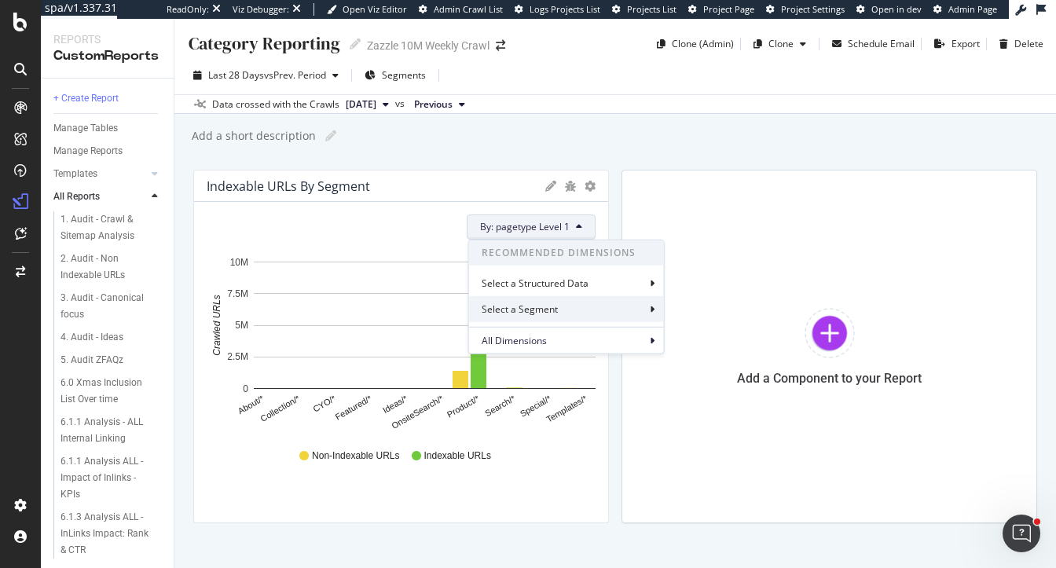
click at [546, 312] on div "Select a Segment" at bounding box center [521, 309] width 79 height 13
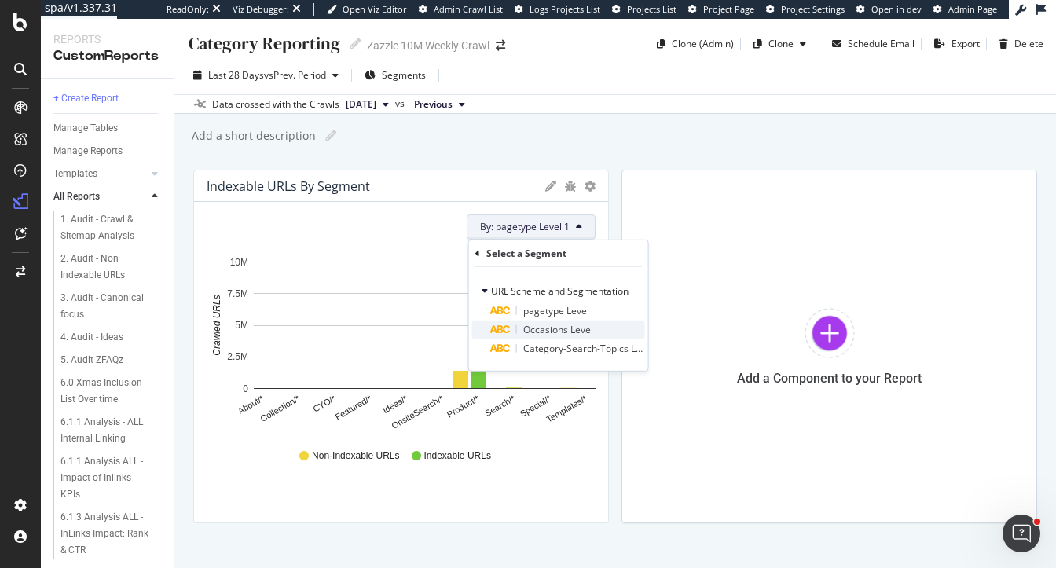
click at [557, 334] on span "Occasions Level" at bounding box center [558, 329] width 70 height 13
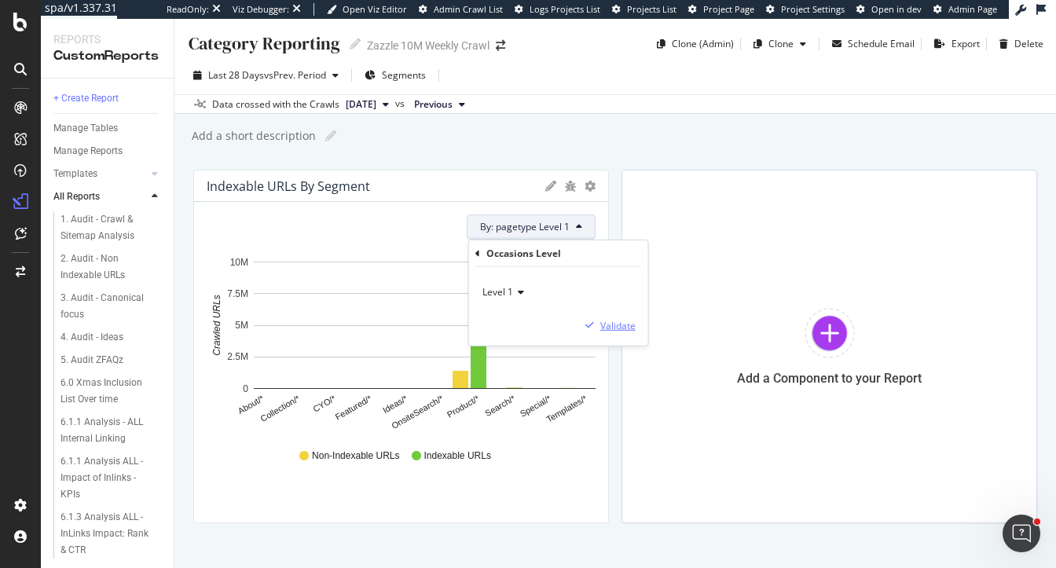
click at [612, 321] on div "Validate" at bounding box center [617, 324] width 35 height 13
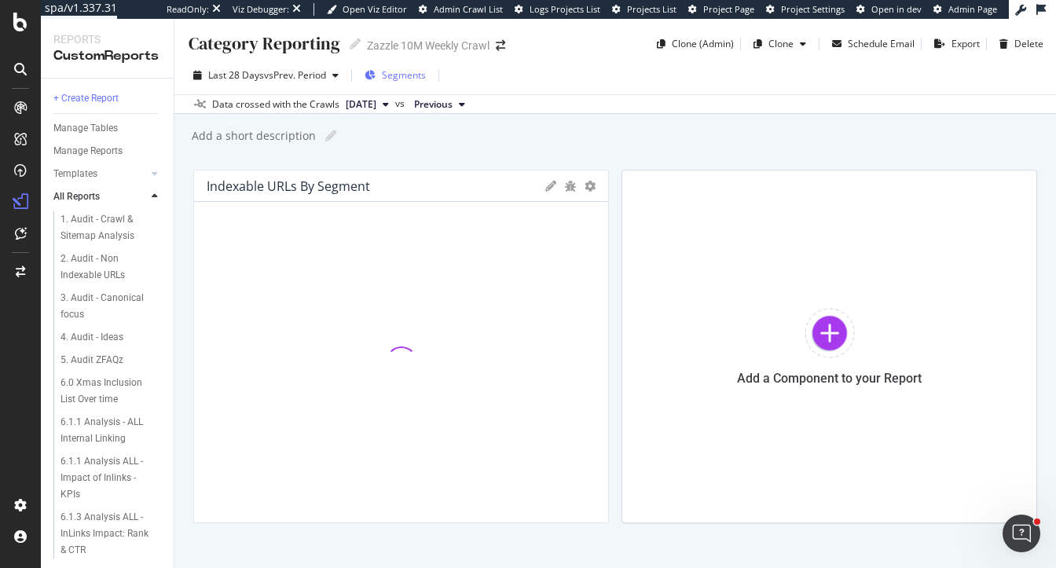
click at [394, 79] on span "Segments" at bounding box center [404, 74] width 44 height 13
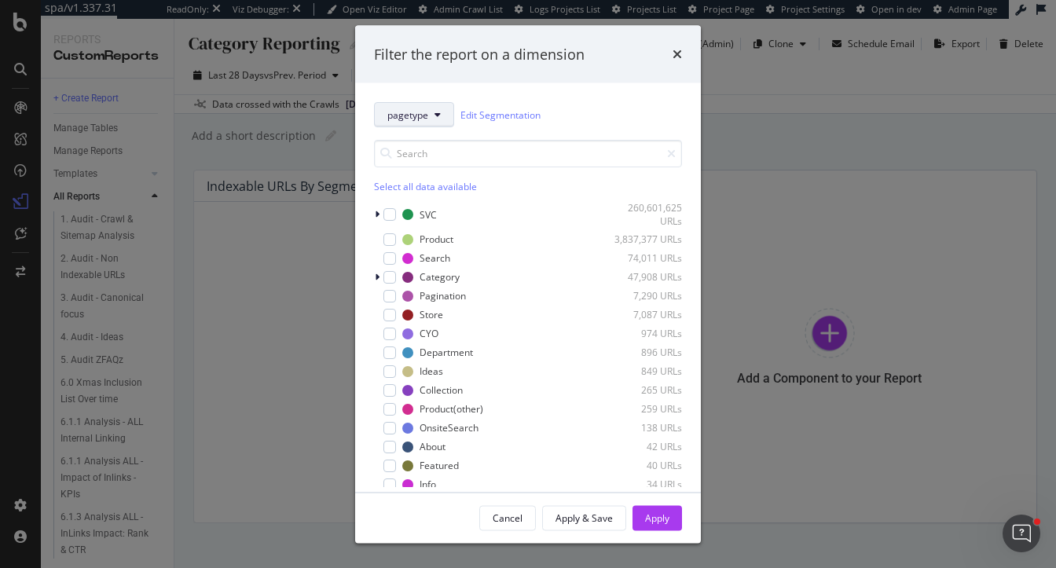
click at [417, 122] on button "pagetype" at bounding box center [414, 114] width 80 height 25
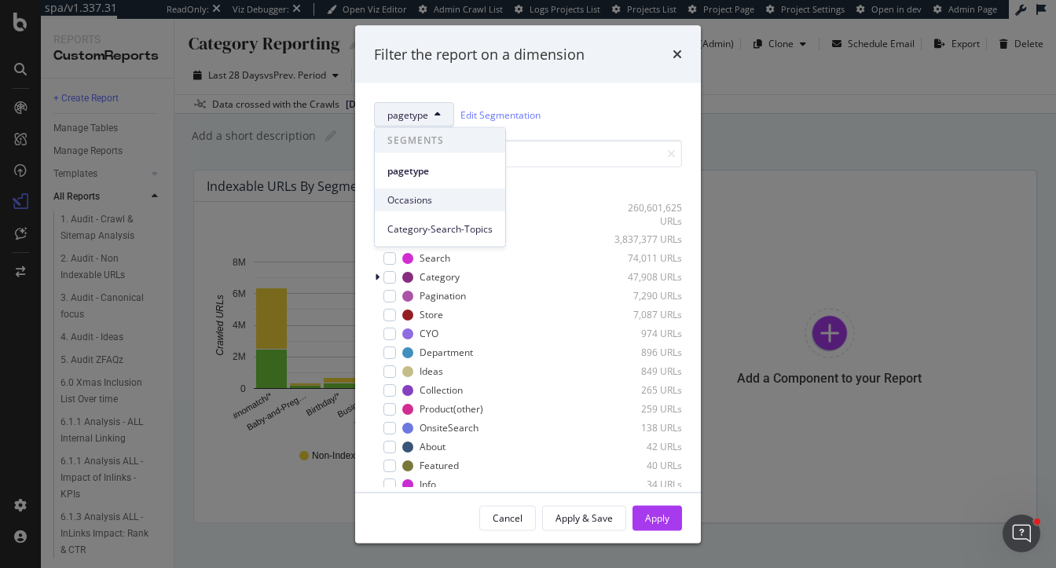
click at [406, 198] on span "Occasions" at bounding box center [439, 200] width 105 height 14
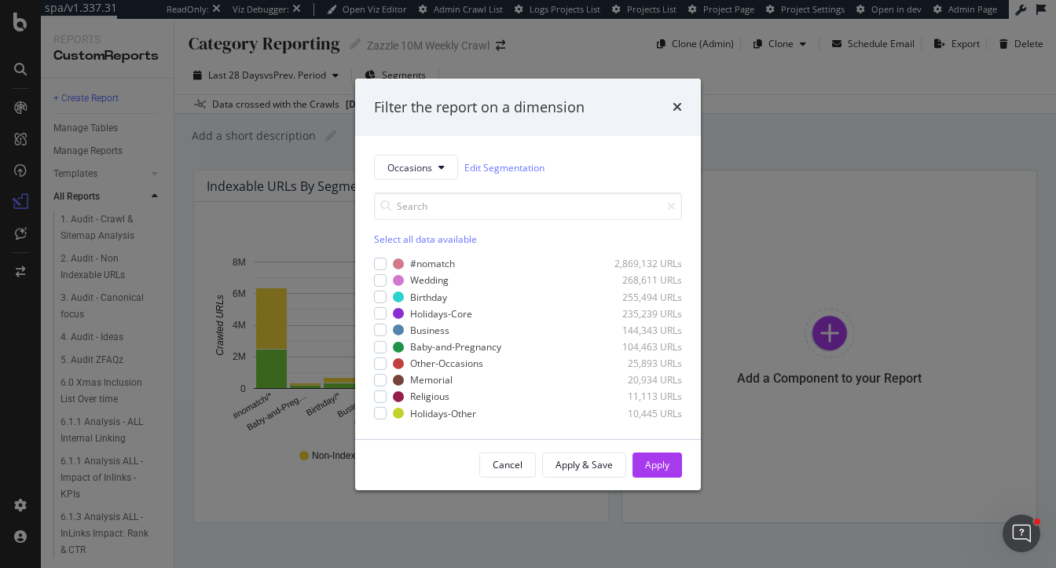
click at [390, 232] on div "Select all data available" at bounding box center [528, 219] width 308 height 53
click at [390, 235] on div "Select all data available" at bounding box center [528, 239] width 308 height 13
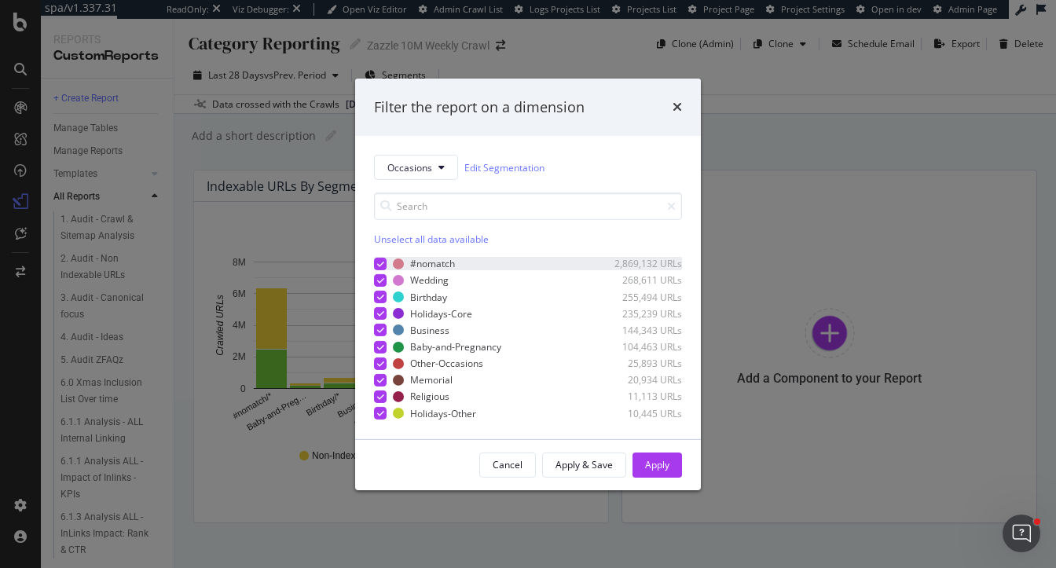
click at [381, 262] on icon "modal" at bounding box center [380, 264] width 7 height 8
click at [661, 459] on div "Apply" at bounding box center [657, 464] width 24 height 13
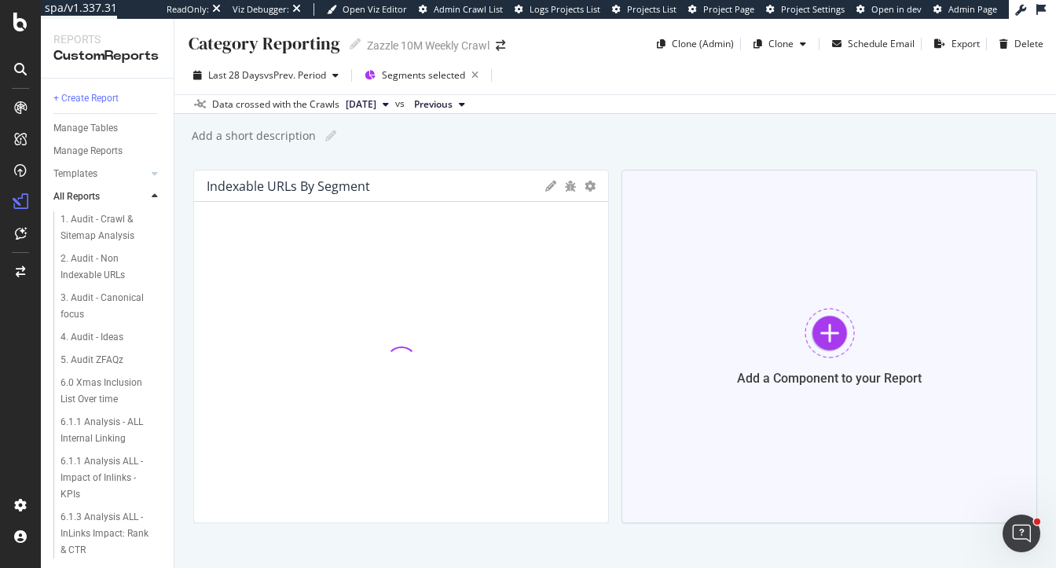
click at [807, 302] on div "Add a Component to your Report" at bounding box center [830, 347] width 416 height 354
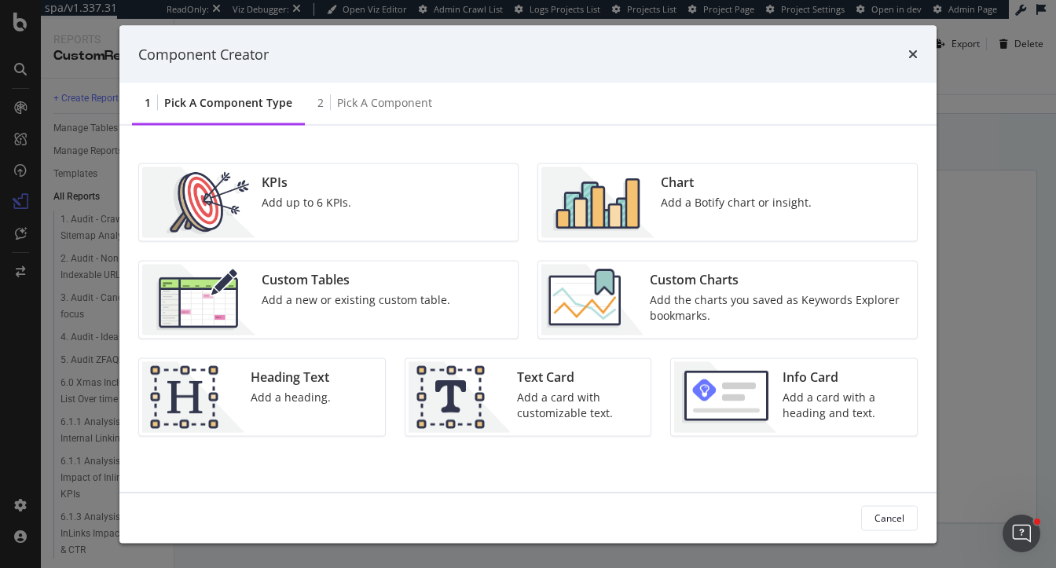
click at [694, 184] on div "Chart" at bounding box center [736, 183] width 151 height 18
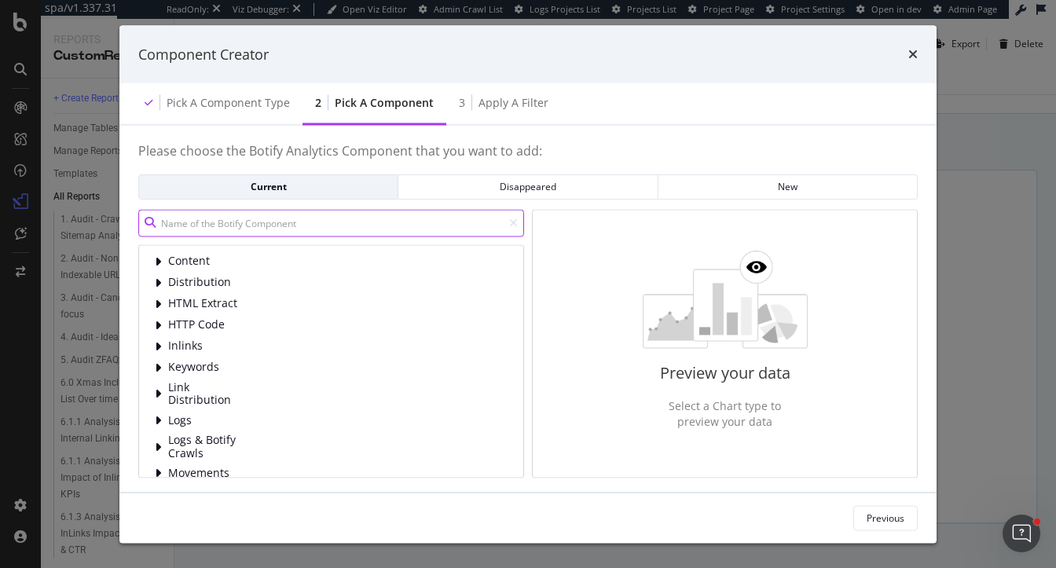
click at [316, 226] on input "modal" at bounding box center [331, 223] width 386 height 28
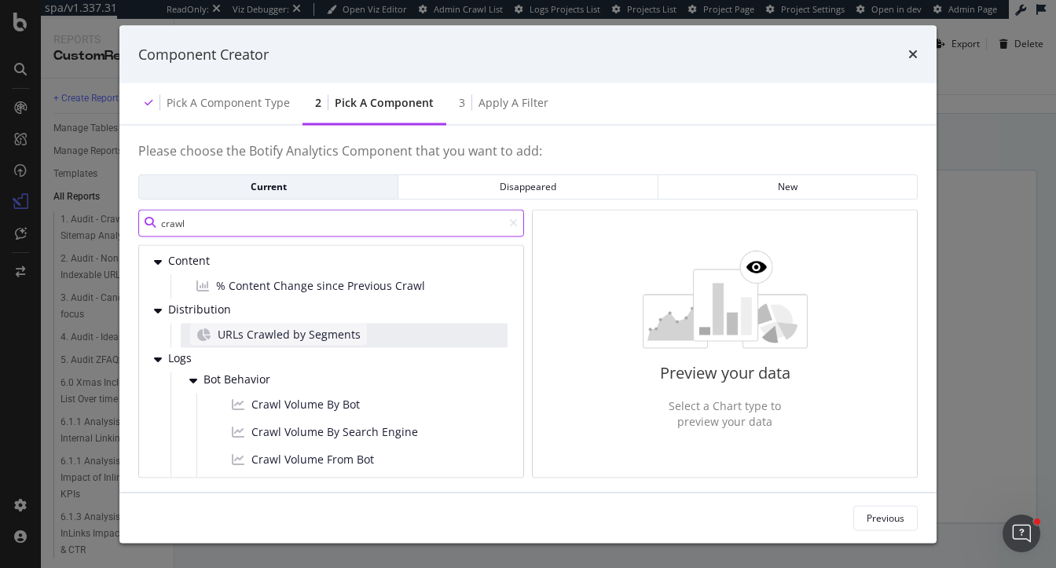
type input "crawl"
click at [309, 342] on div "URLs Crawled by Segments" at bounding box center [278, 334] width 177 height 22
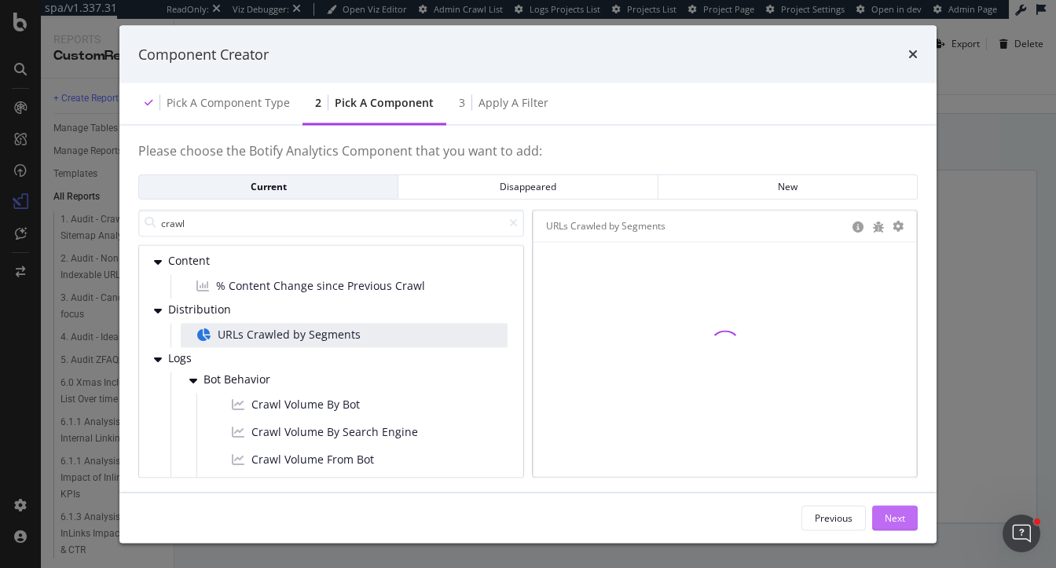
click at [890, 519] on div "Next" at bounding box center [895, 517] width 20 height 13
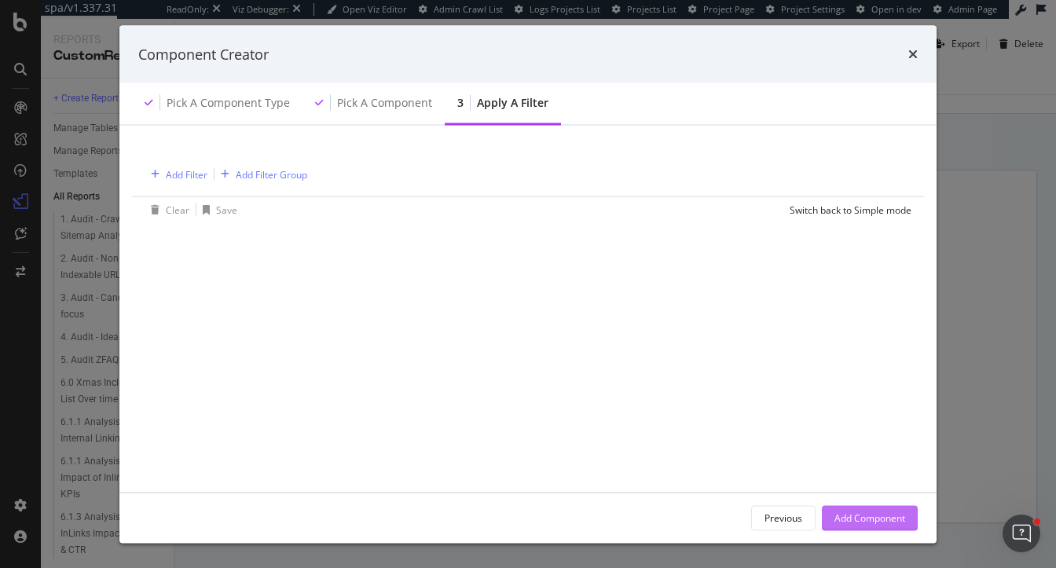
click at [861, 522] on div "Add Component" at bounding box center [870, 517] width 71 height 13
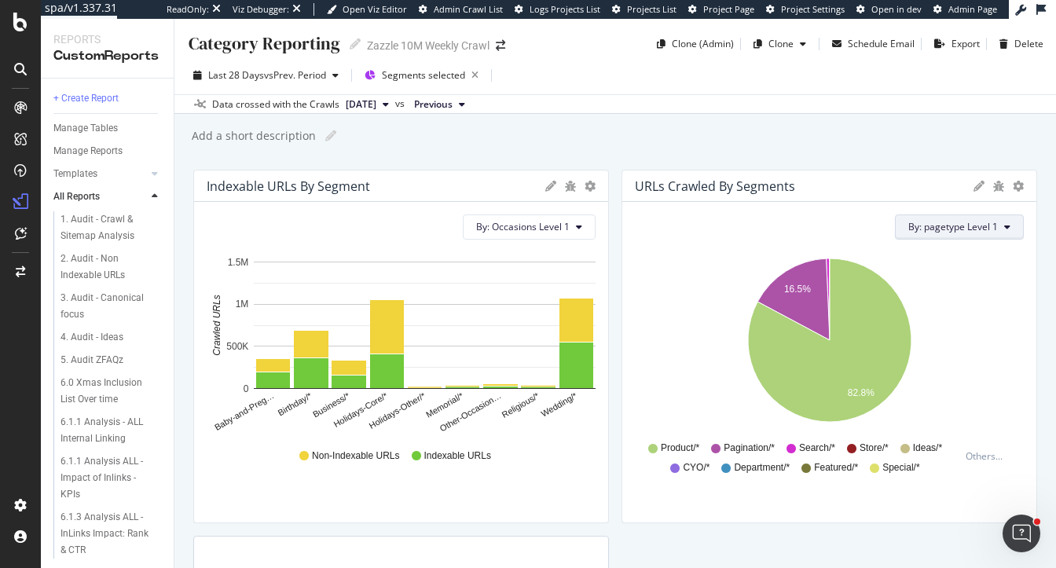
click at [988, 233] on span "By: pagetype Level 1" at bounding box center [953, 226] width 90 height 13
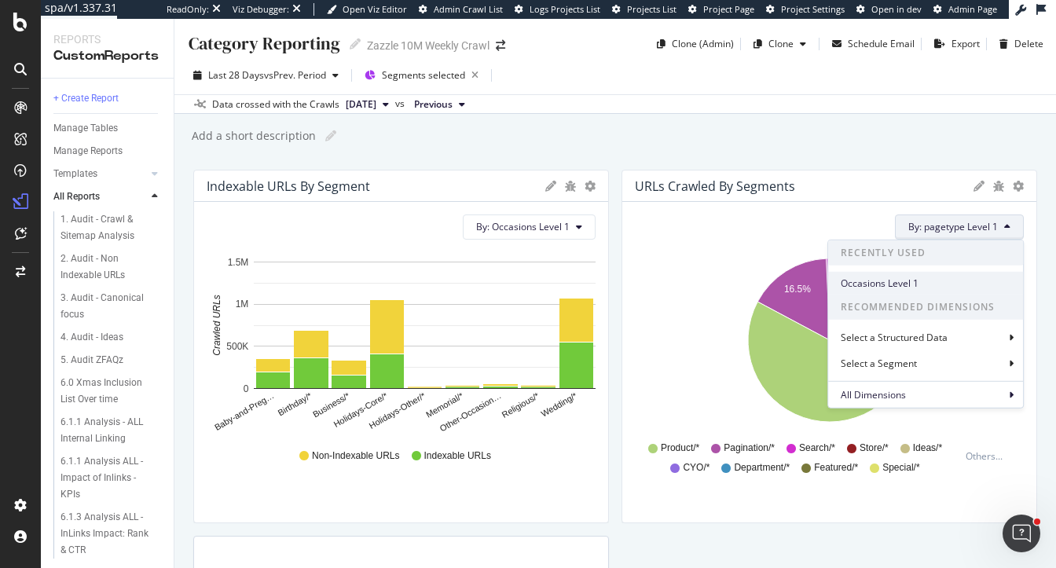
click at [919, 284] on span "Occasions Level 1" at bounding box center [926, 283] width 170 height 14
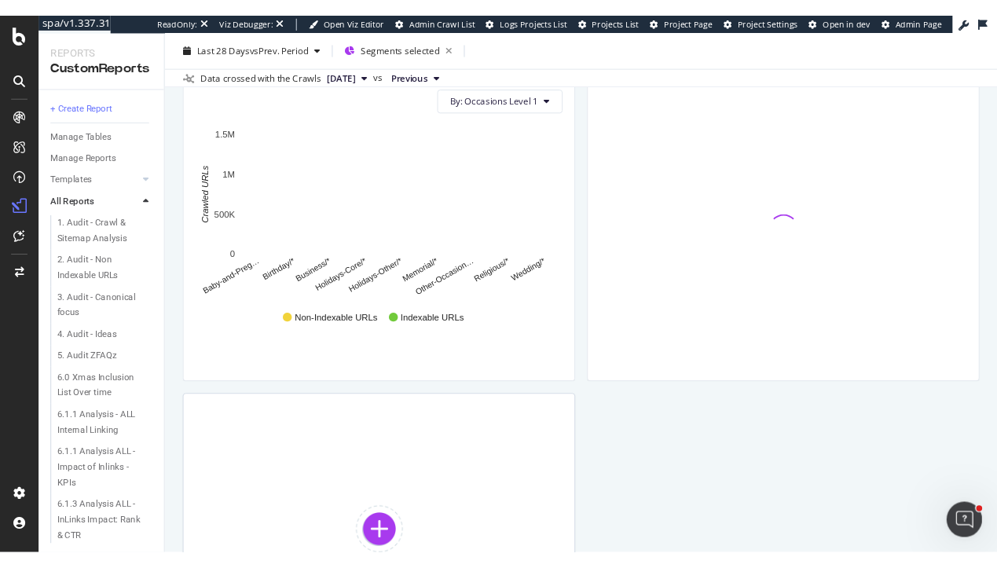
scroll to position [150, 0]
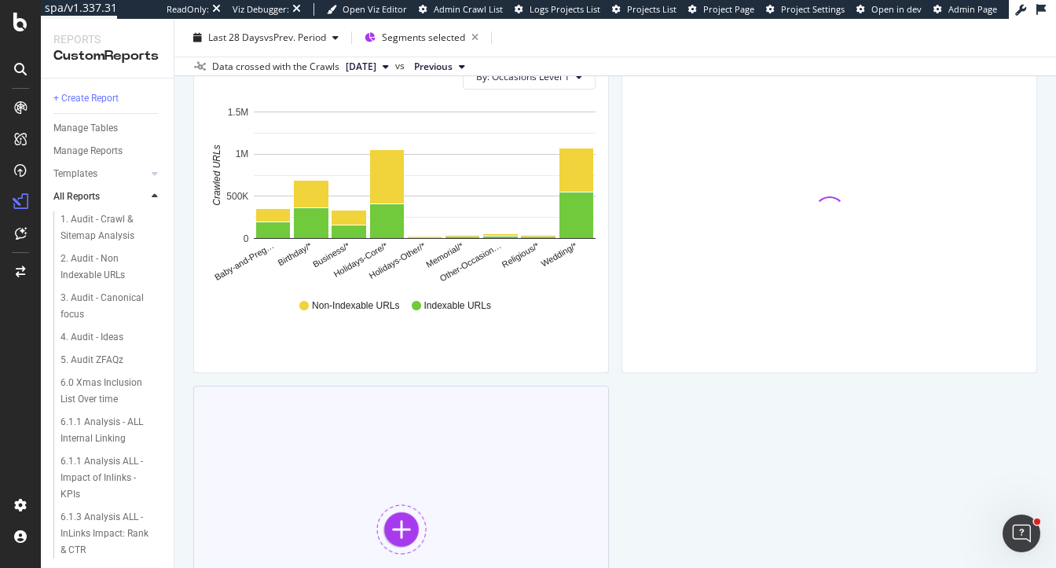
click at [392, 508] on div at bounding box center [401, 529] width 50 height 50
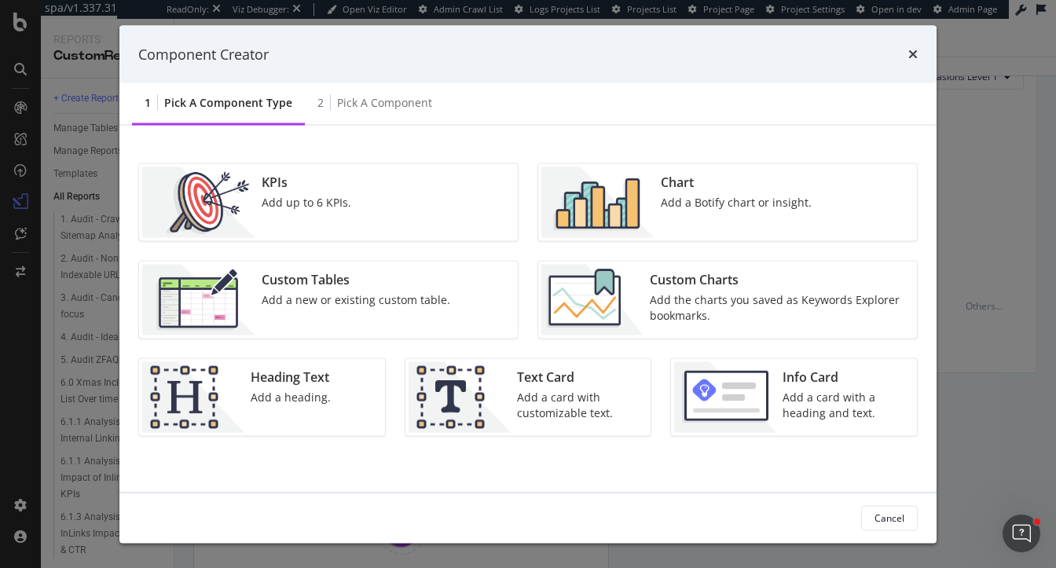
click at [622, 205] on img "modal" at bounding box center [597, 202] width 113 height 71
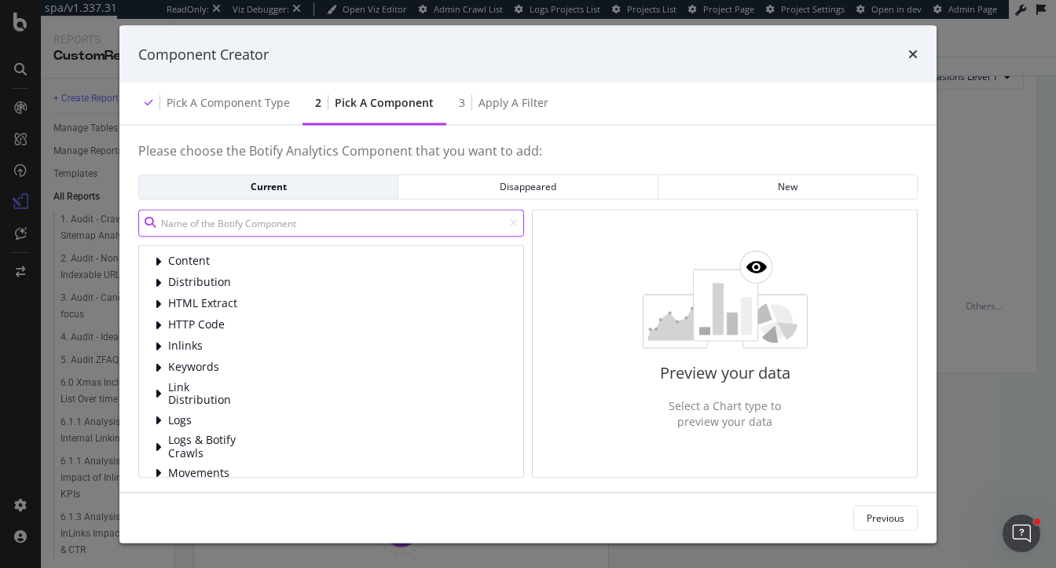
click at [331, 228] on input "modal" at bounding box center [331, 223] width 386 height 28
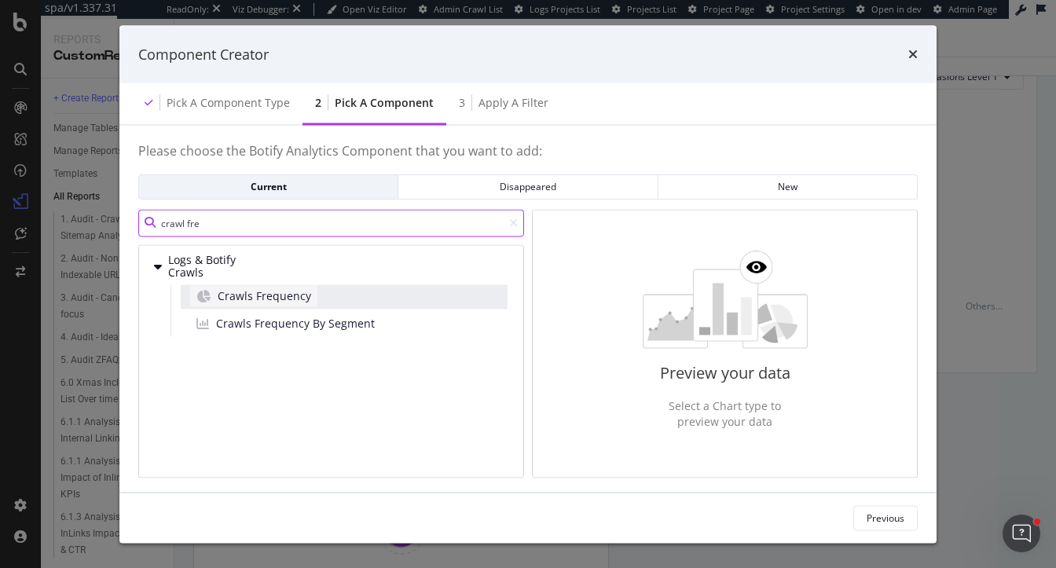
type input "crawl fre"
click at [294, 291] on span "Crawls Frequency" at bounding box center [265, 296] width 94 height 16
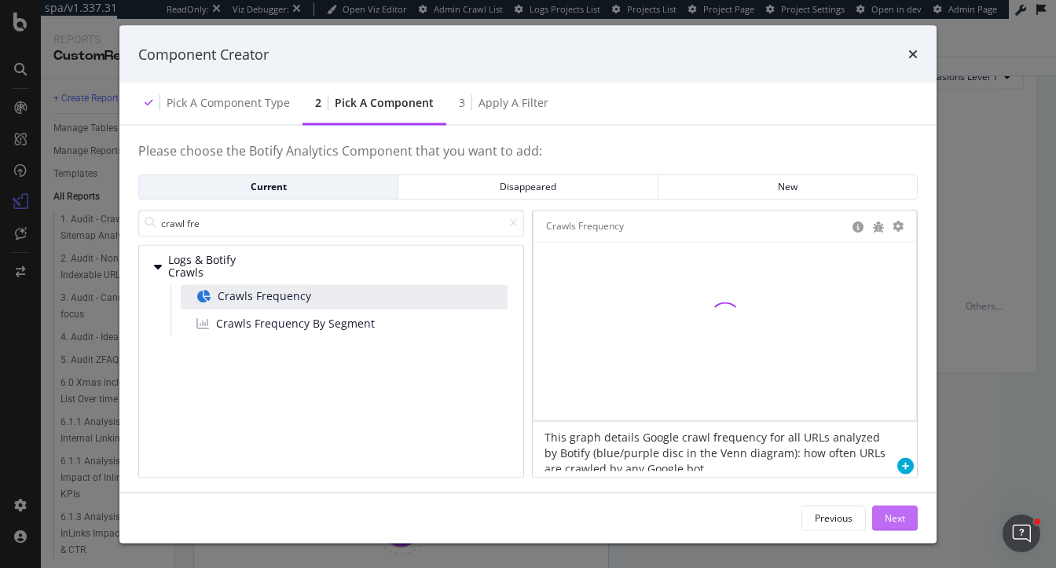
click at [887, 523] on div "Next" at bounding box center [895, 517] width 20 height 13
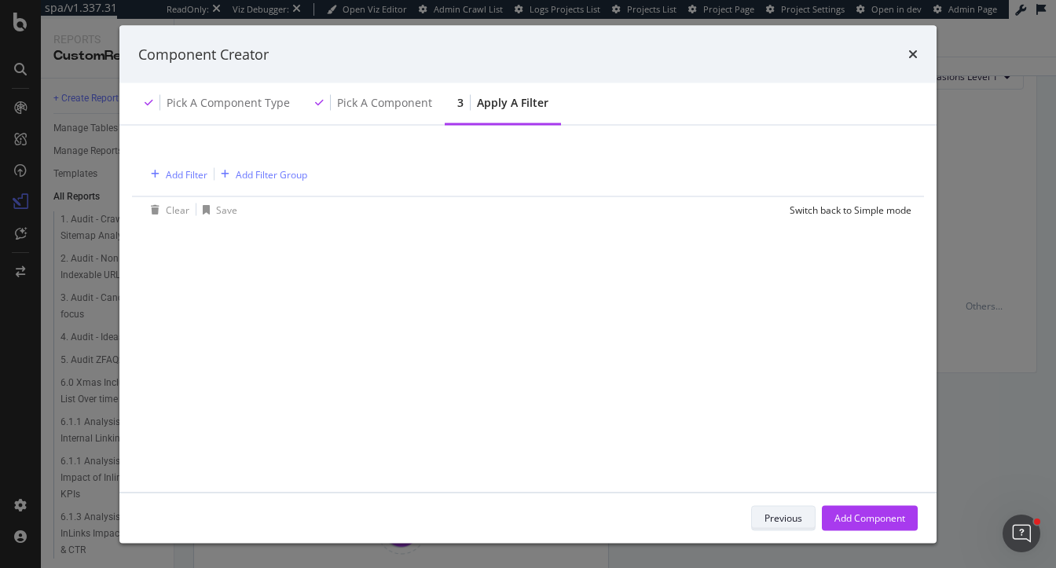
click at [781, 510] on div "Previous" at bounding box center [784, 518] width 38 height 22
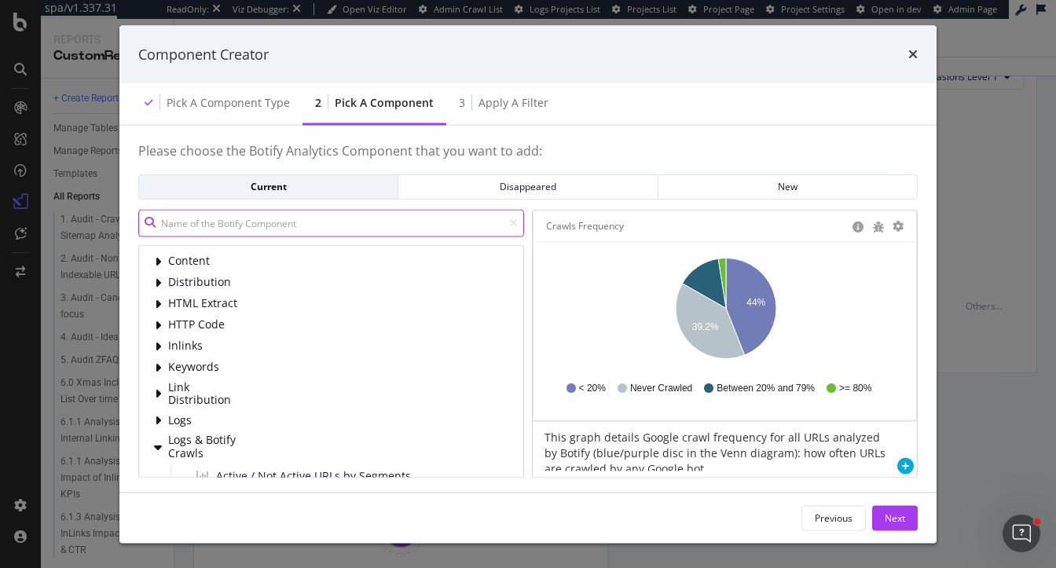
click at [289, 229] on input "modal" at bounding box center [331, 223] width 386 height 28
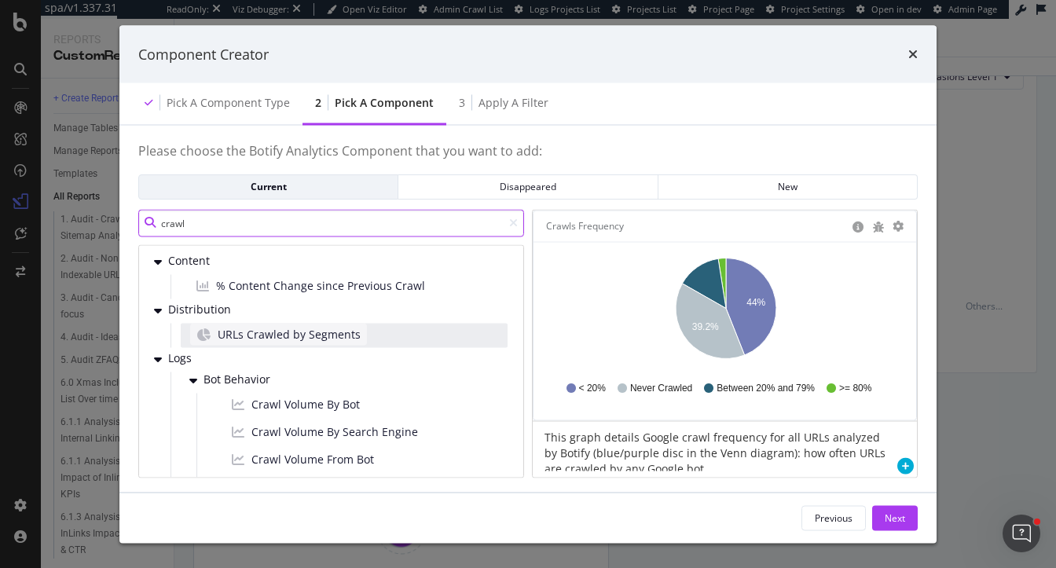
type input "crawl"
click at [306, 341] on span "URLs Crawled by Segments" at bounding box center [289, 334] width 143 height 16
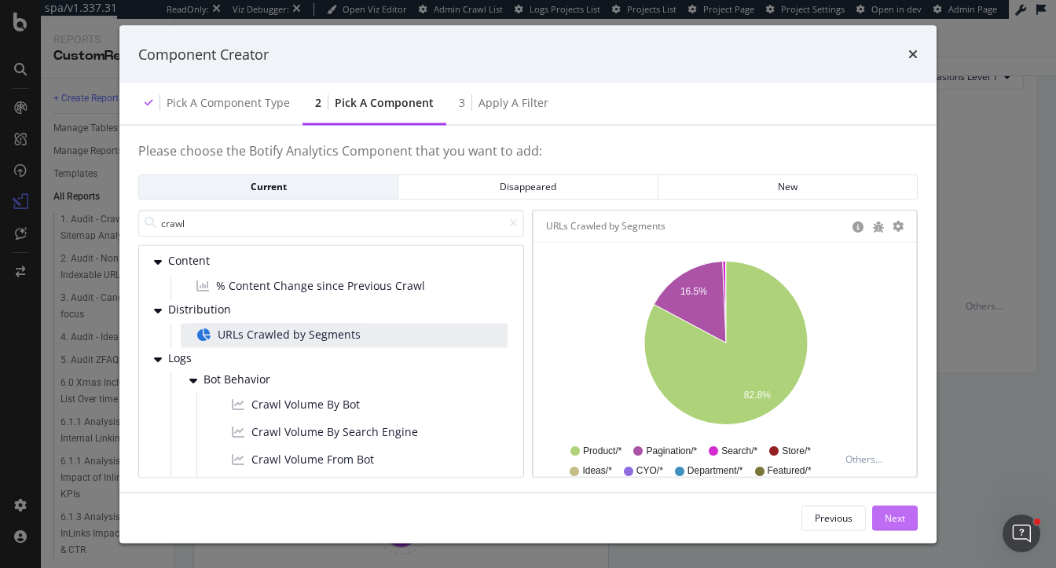
click at [895, 520] on div "Next" at bounding box center [895, 517] width 20 height 13
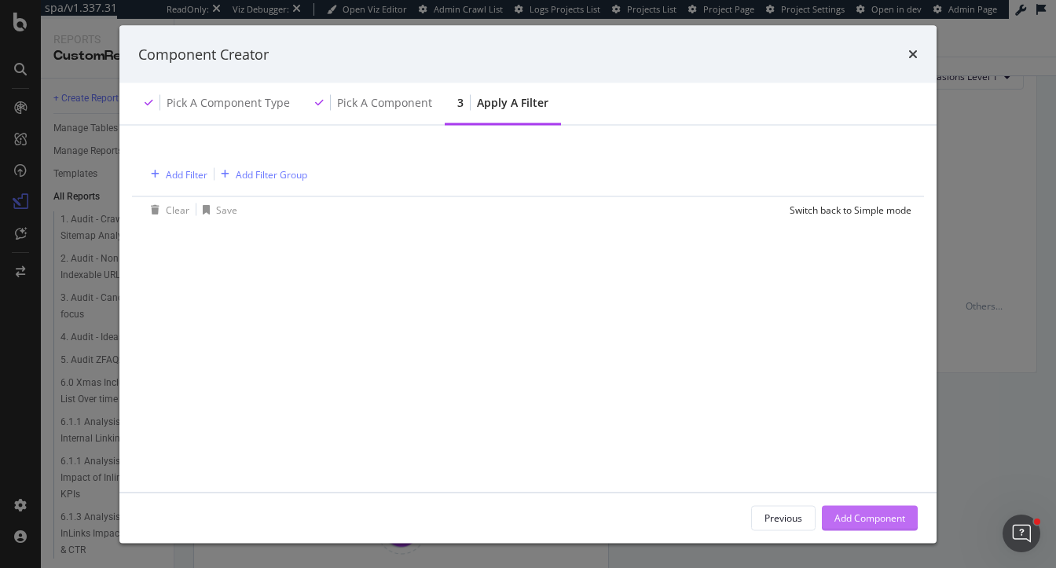
click at [847, 516] on div "Add Component" at bounding box center [870, 517] width 71 height 13
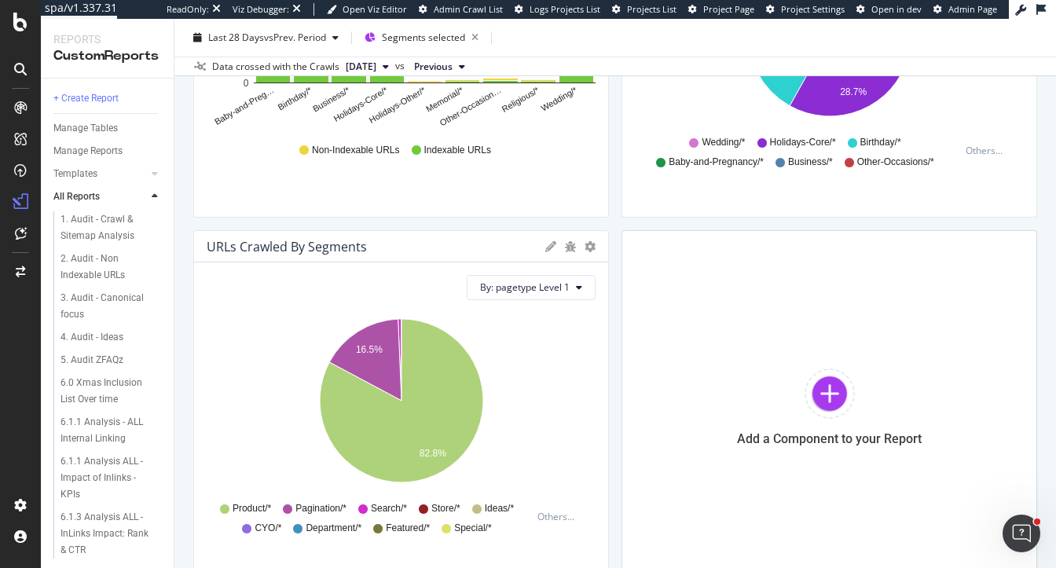
scroll to position [394, 0]
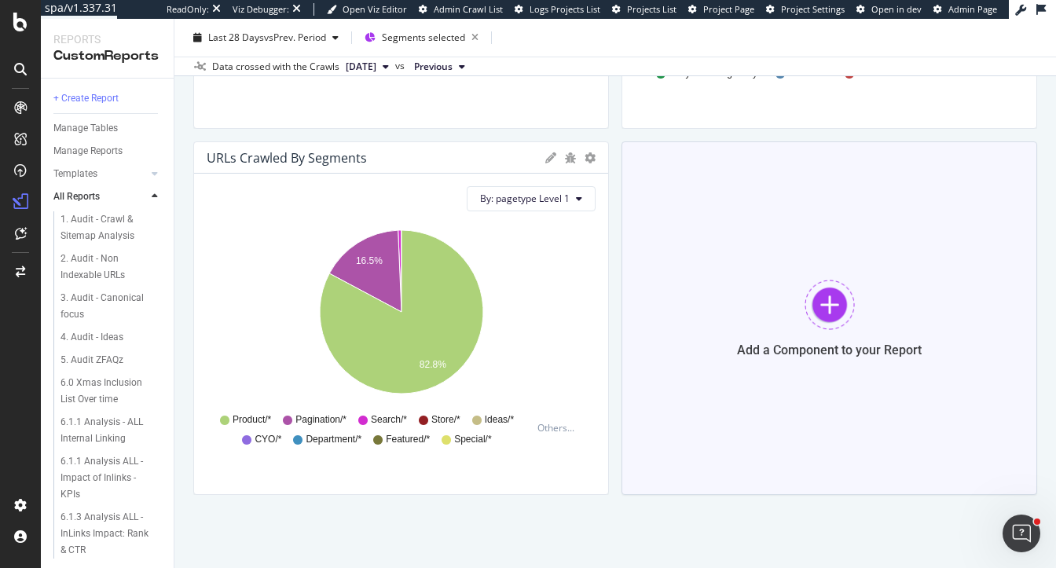
click at [852, 284] on div at bounding box center [830, 305] width 50 height 50
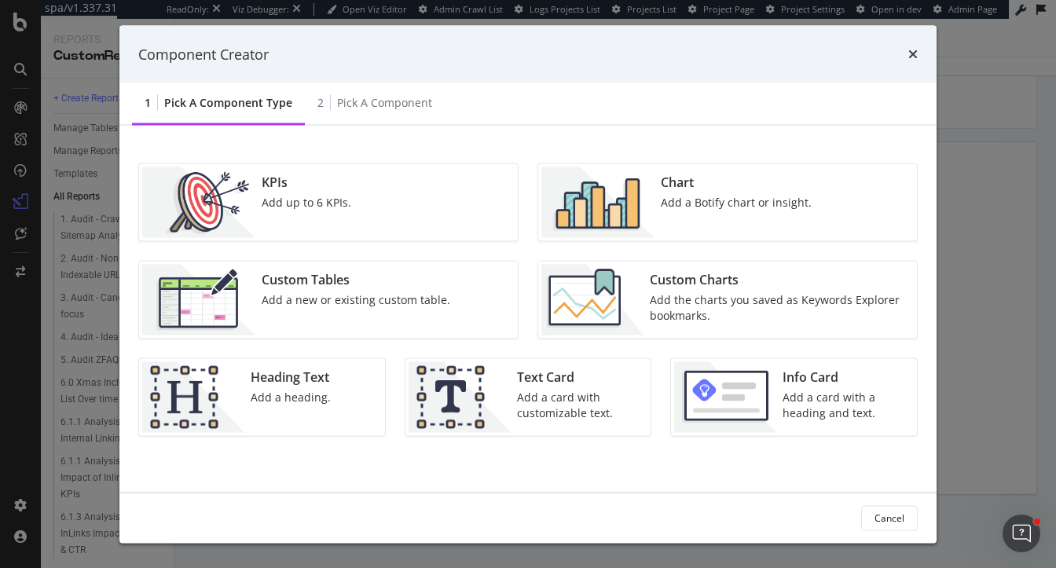
click at [642, 198] on img "modal" at bounding box center [597, 202] width 113 height 71
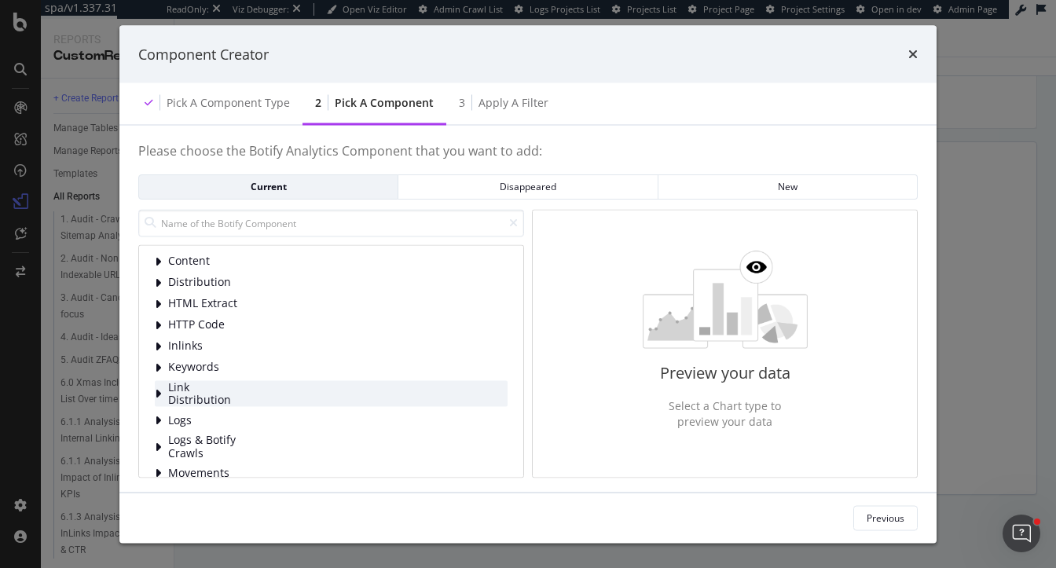
scroll to position [65, 0]
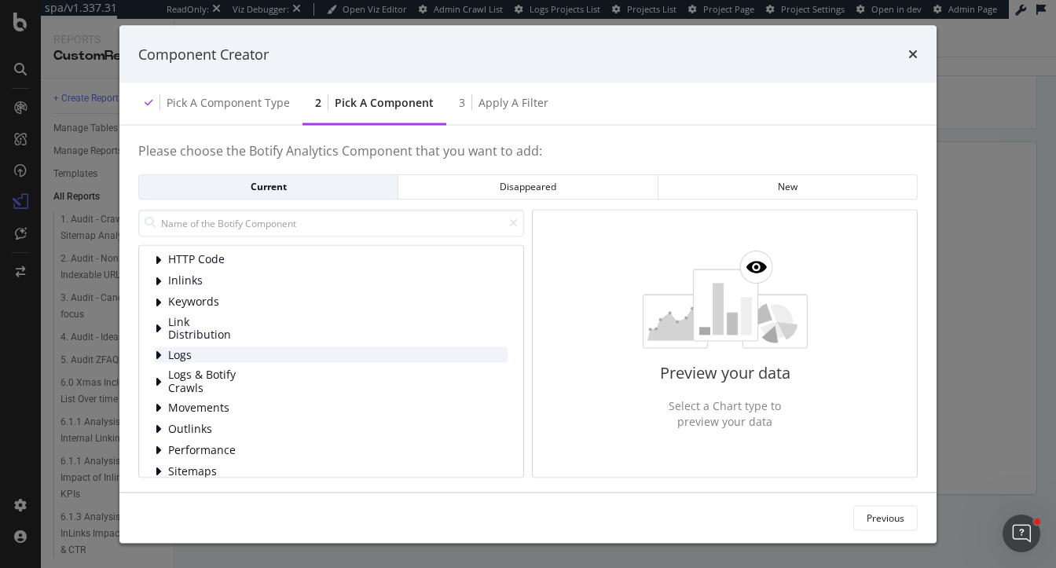
click at [157, 353] on icon "modal" at bounding box center [158, 355] width 6 height 13
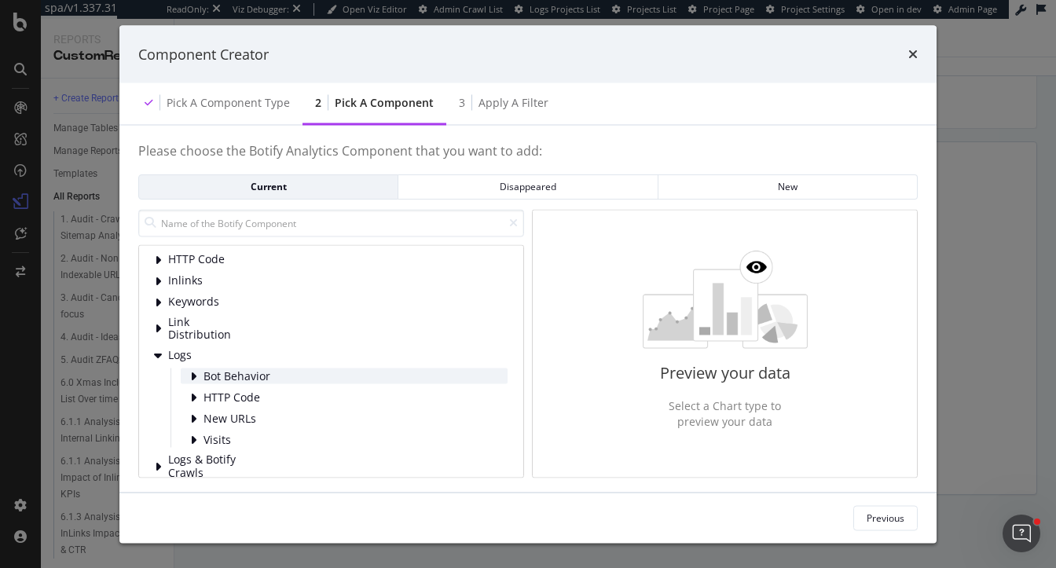
click at [279, 378] on div "Bot Behavior" at bounding box center [344, 377] width 327 height 16
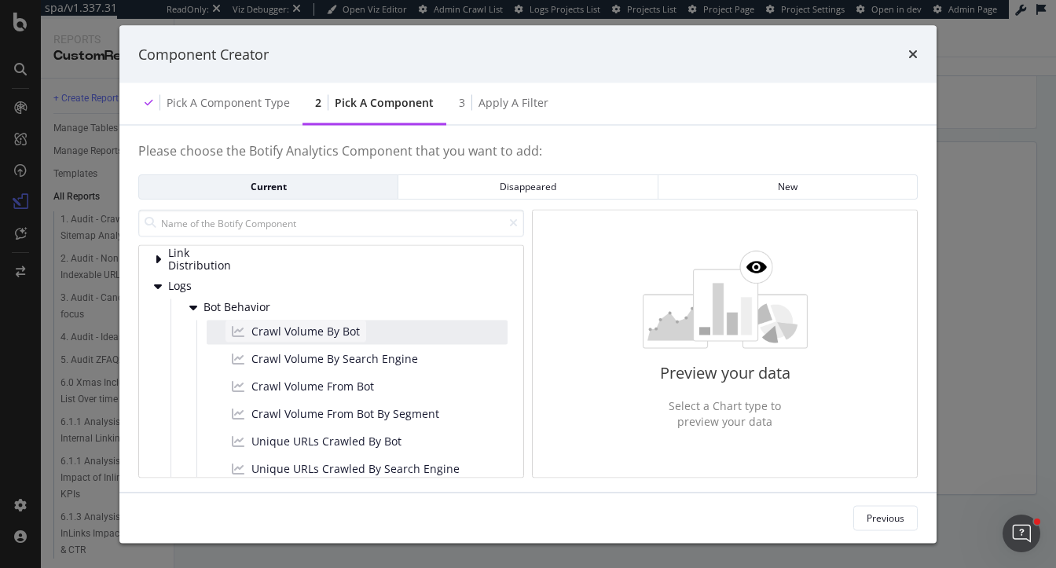
scroll to position [135, 0]
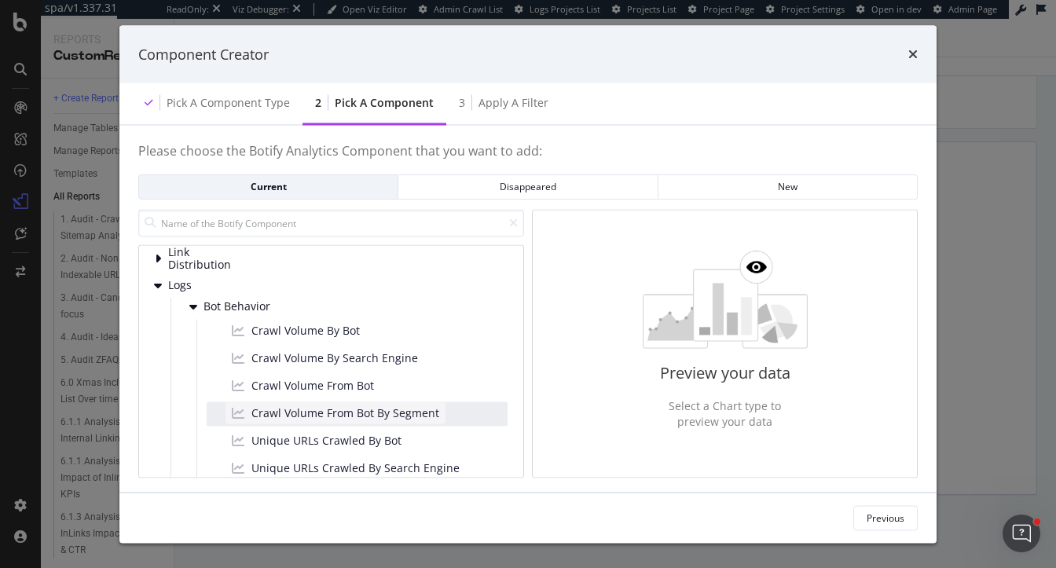
click at [328, 413] on span "Crawl Volume From Bot By Segment" at bounding box center [345, 413] width 188 height 16
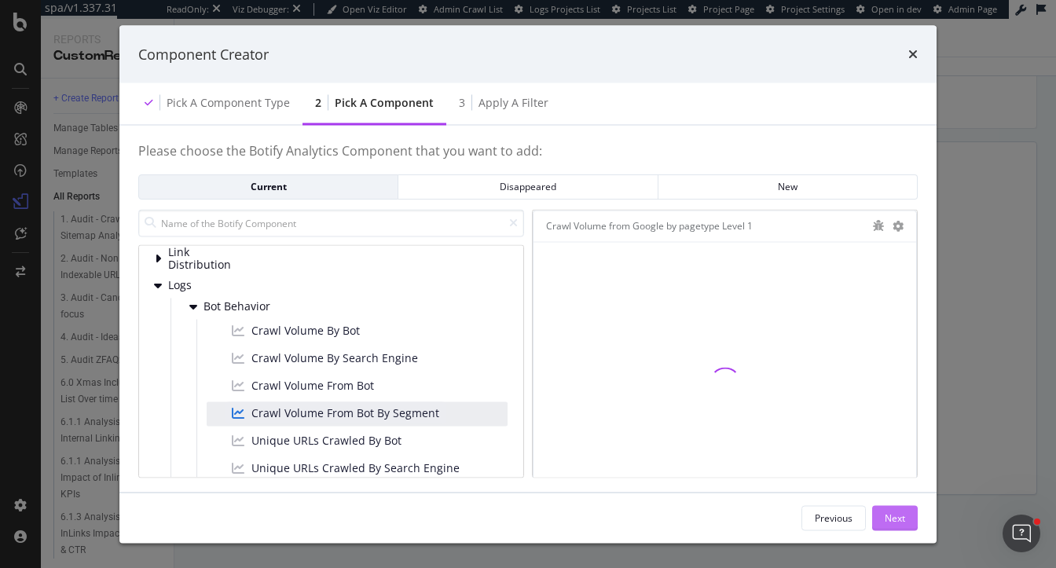
click at [900, 521] on div "Next" at bounding box center [895, 517] width 20 height 13
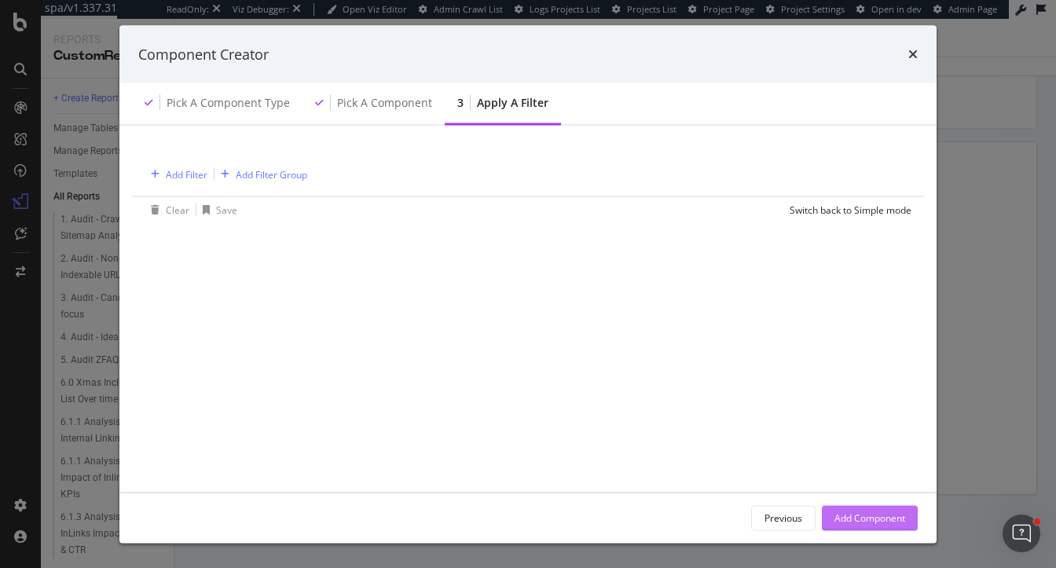
click at [903, 516] on div "Add Component" at bounding box center [870, 517] width 71 height 13
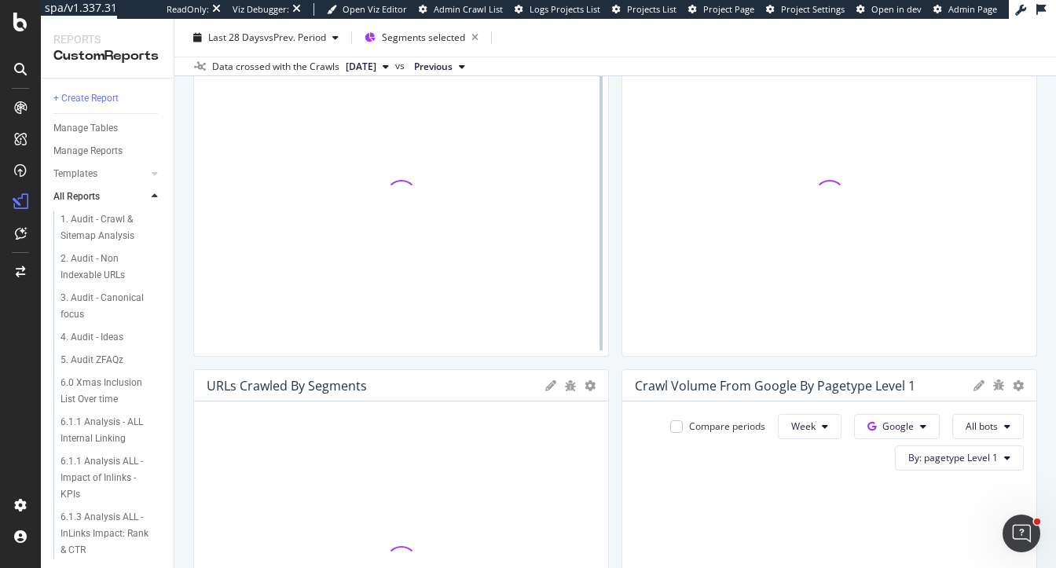
scroll to position [721, 0]
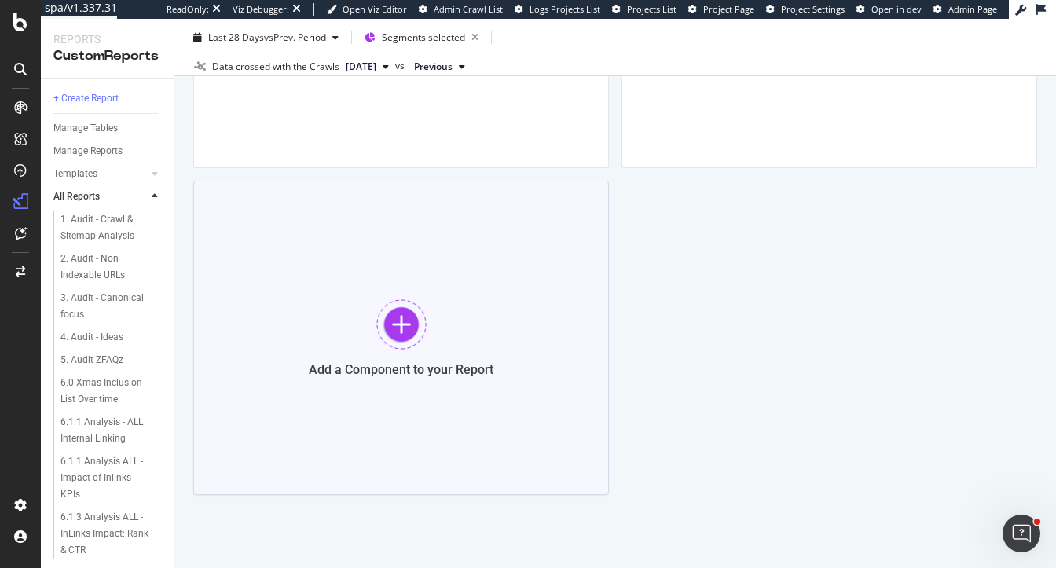
click at [350, 331] on div "Add a Component to your Report" at bounding box center [401, 338] width 416 height 314
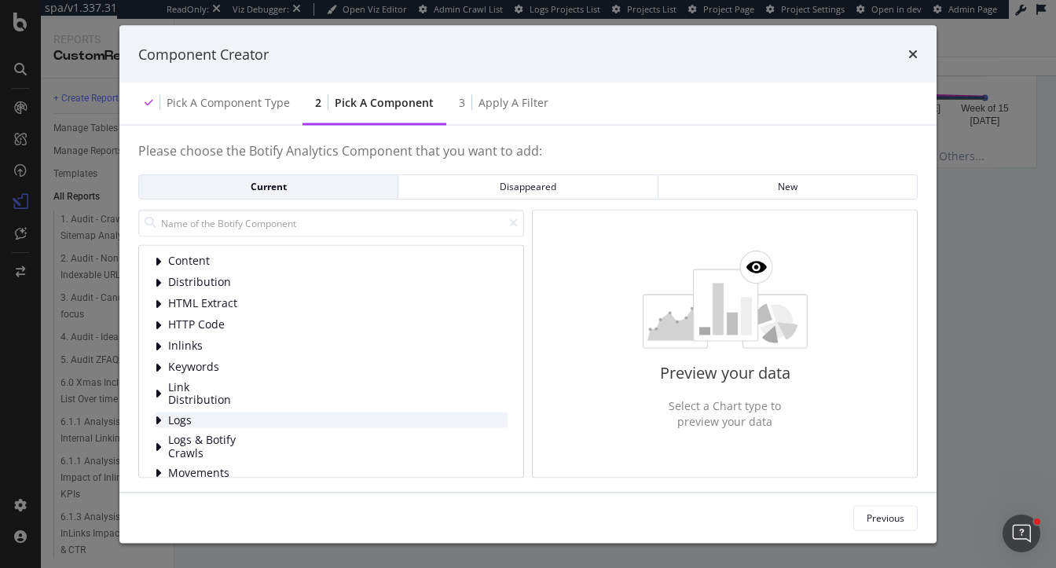
click at [167, 416] on div "Logs" at bounding box center [331, 421] width 353 height 16
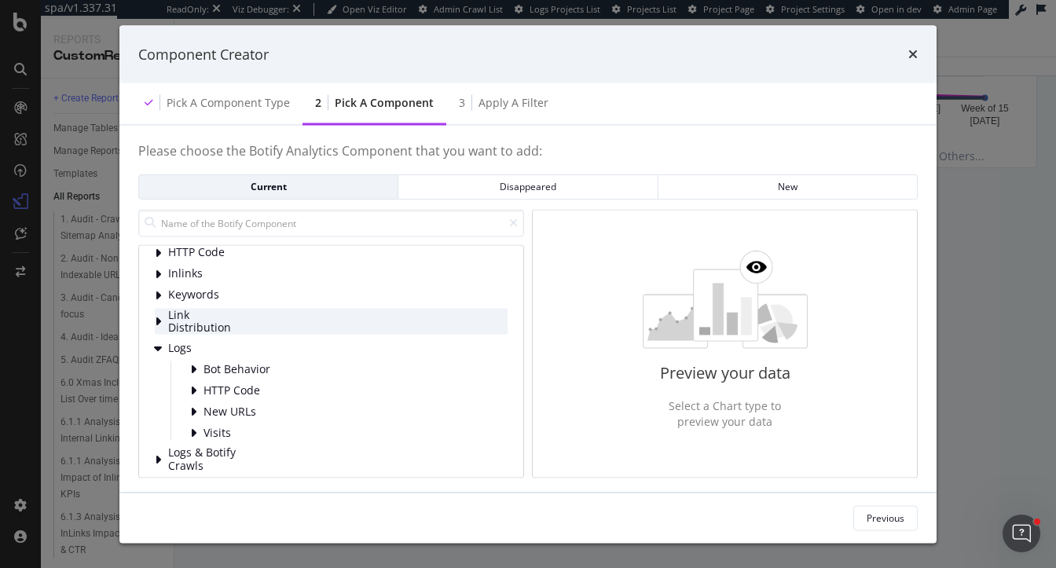
scroll to position [82, 0]
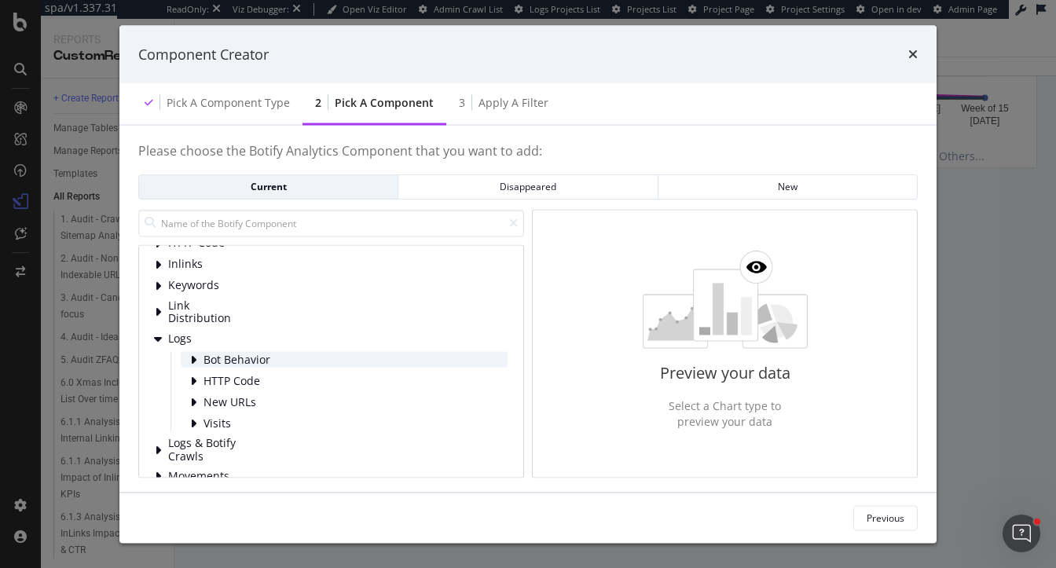
click at [277, 360] on div "Bot Behavior" at bounding box center [344, 360] width 327 height 16
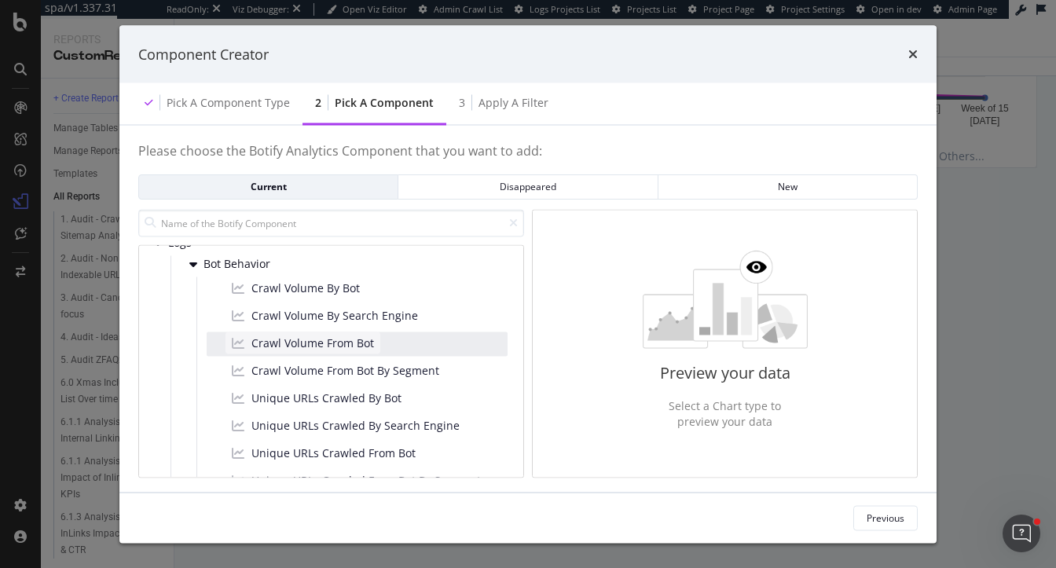
scroll to position [183, 0]
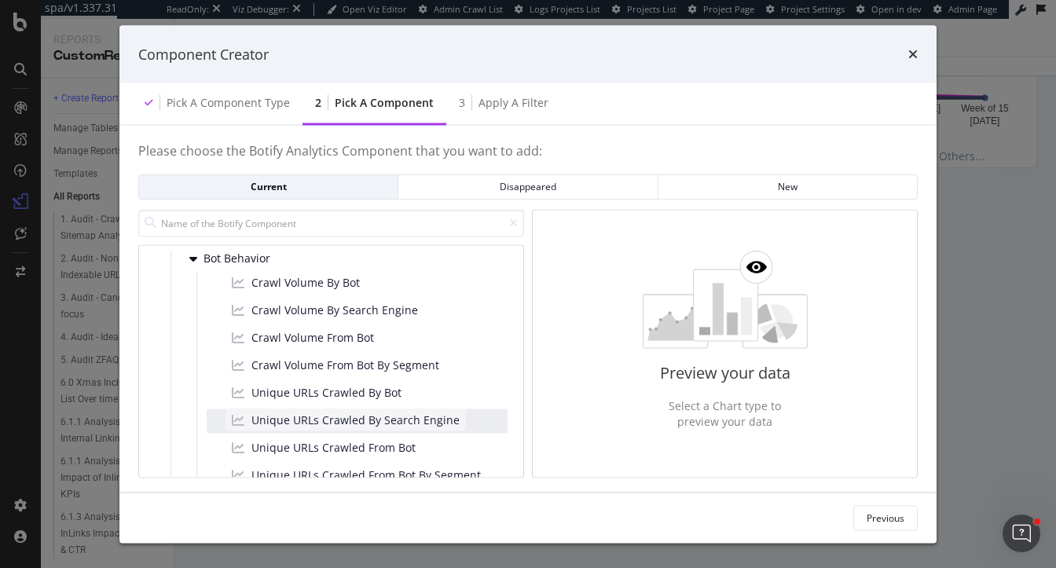
click at [320, 420] on span "Unique URLs Crawled By Search Engine" at bounding box center [355, 421] width 208 height 16
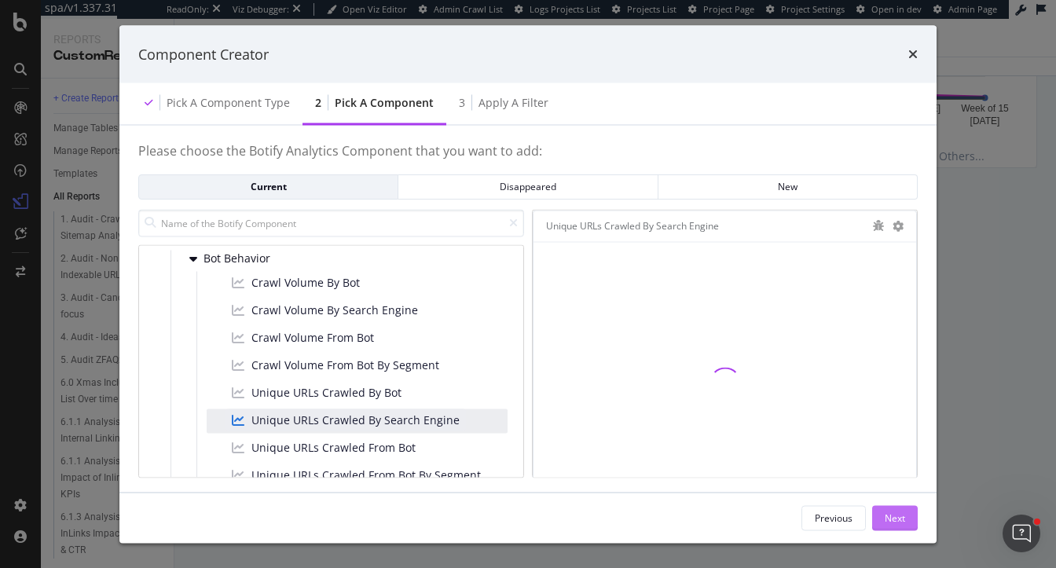
click at [896, 516] on div "Next" at bounding box center [895, 517] width 20 height 13
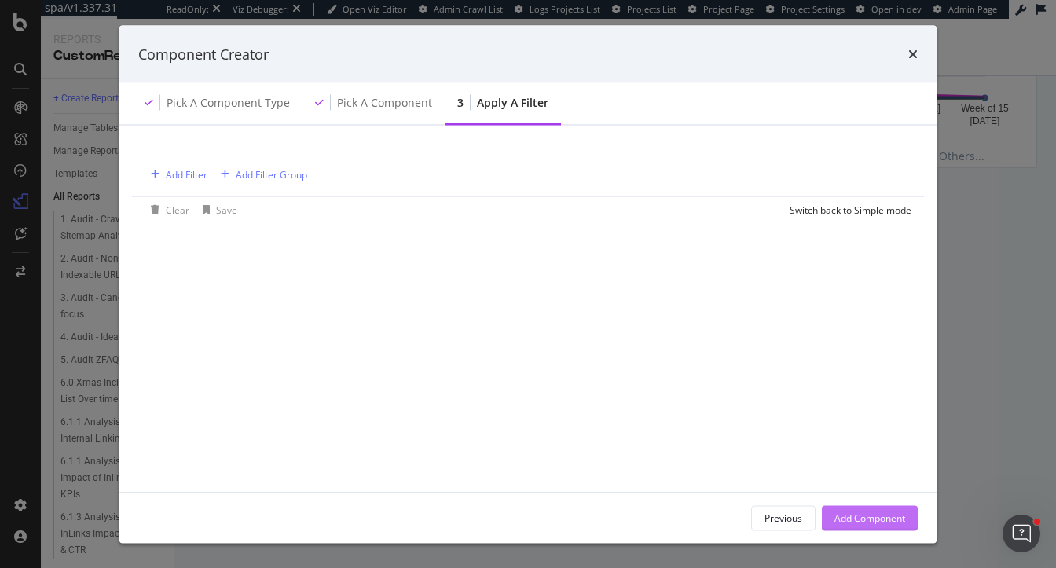
click at [896, 516] on div "Add Component" at bounding box center [870, 517] width 71 height 13
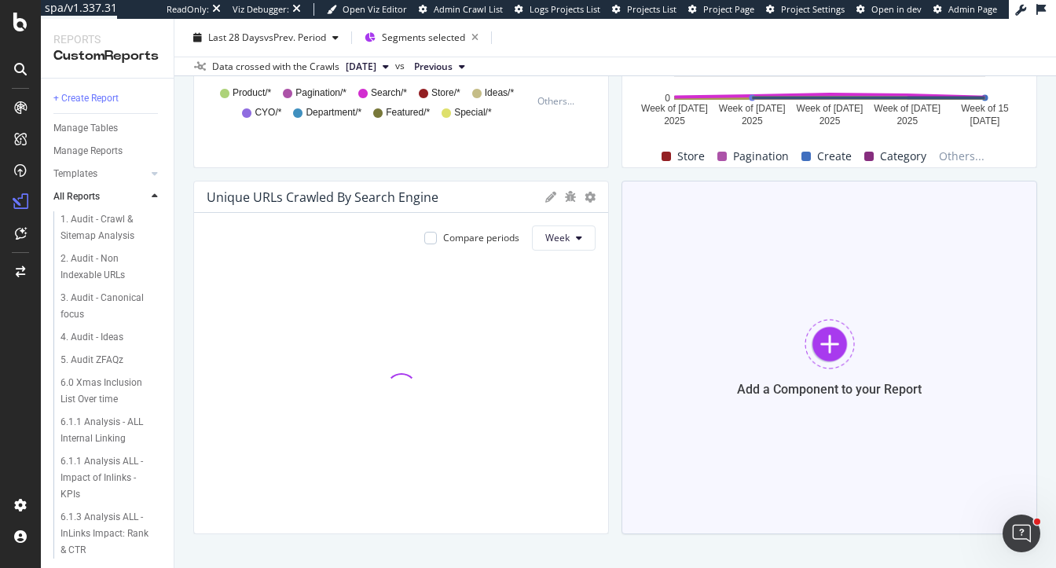
click at [786, 324] on div "Add a Component to your Report" at bounding box center [830, 358] width 416 height 354
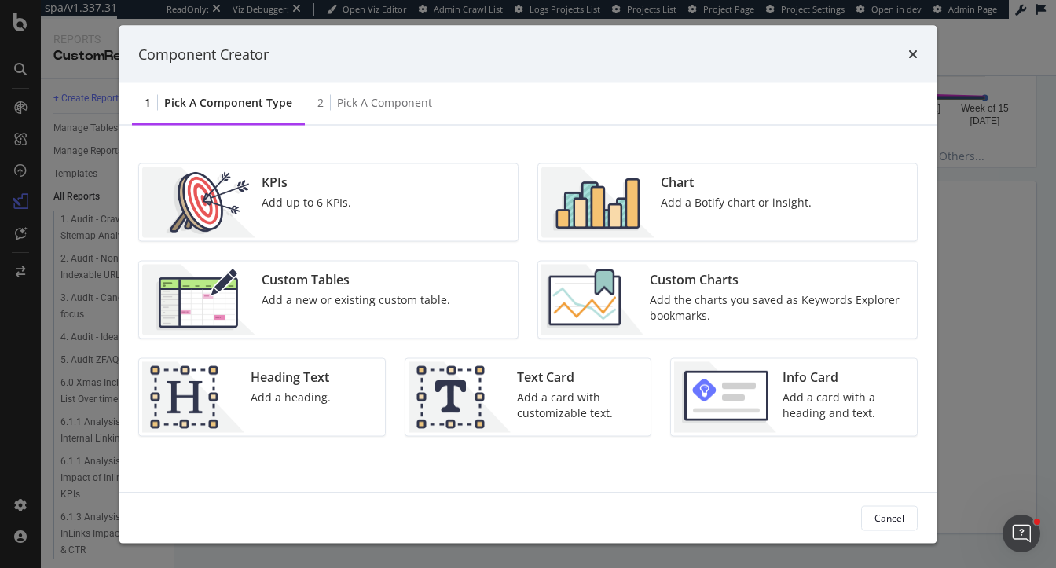
click at [769, 189] on div "Chart" at bounding box center [736, 183] width 151 height 18
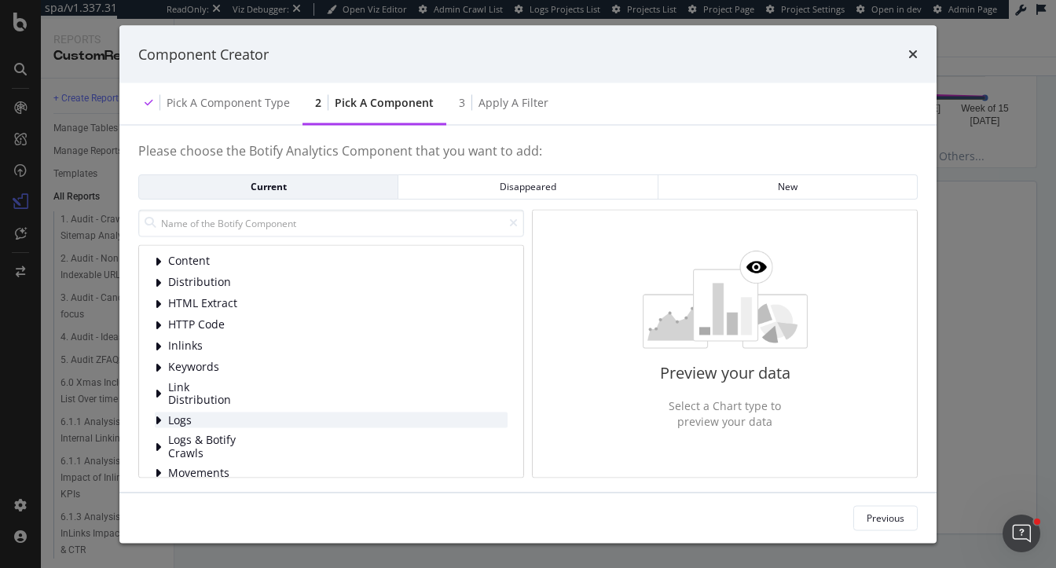
scroll to position [16, 0]
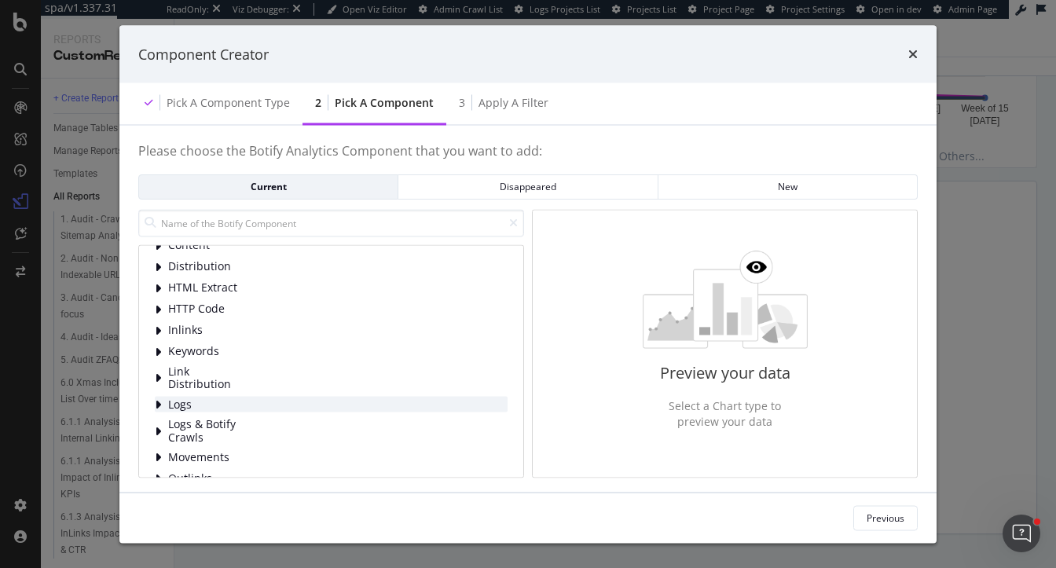
click at [190, 400] on span "Logs" at bounding box center [203, 404] width 70 height 13
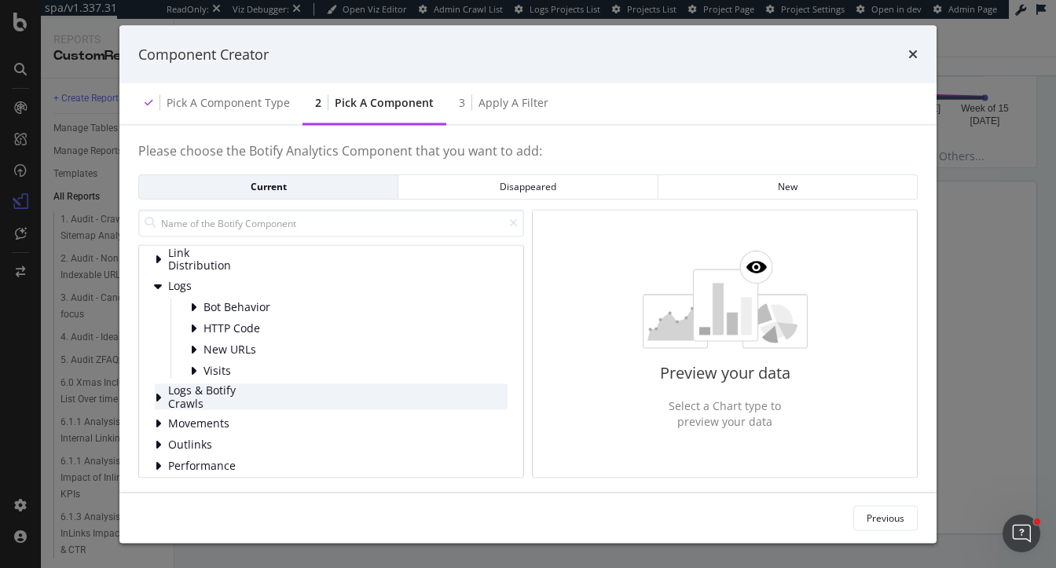
scroll to position [135, 0]
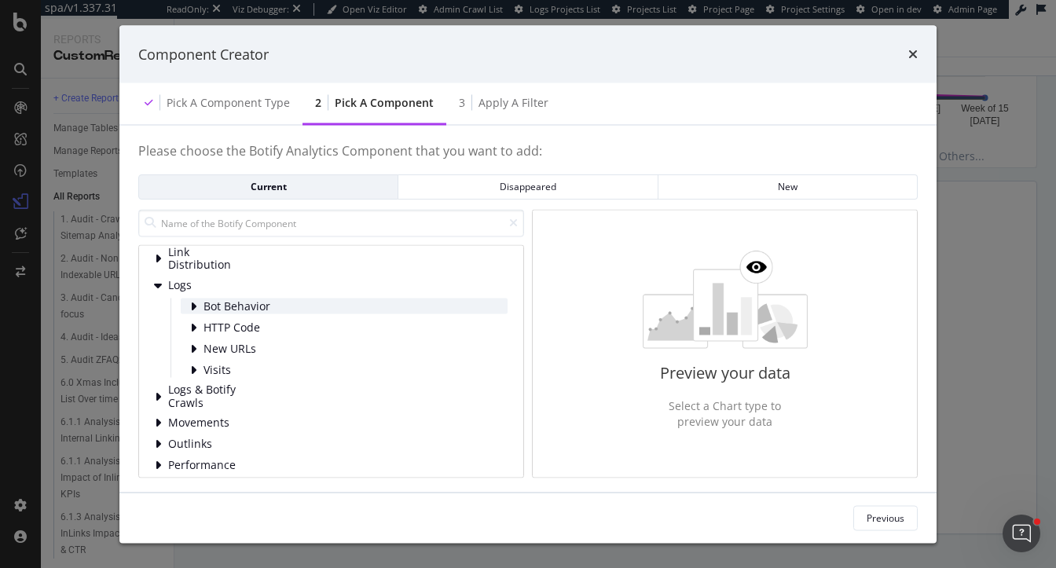
click at [231, 306] on span "Bot Behavior" at bounding box center [239, 305] width 70 height 13
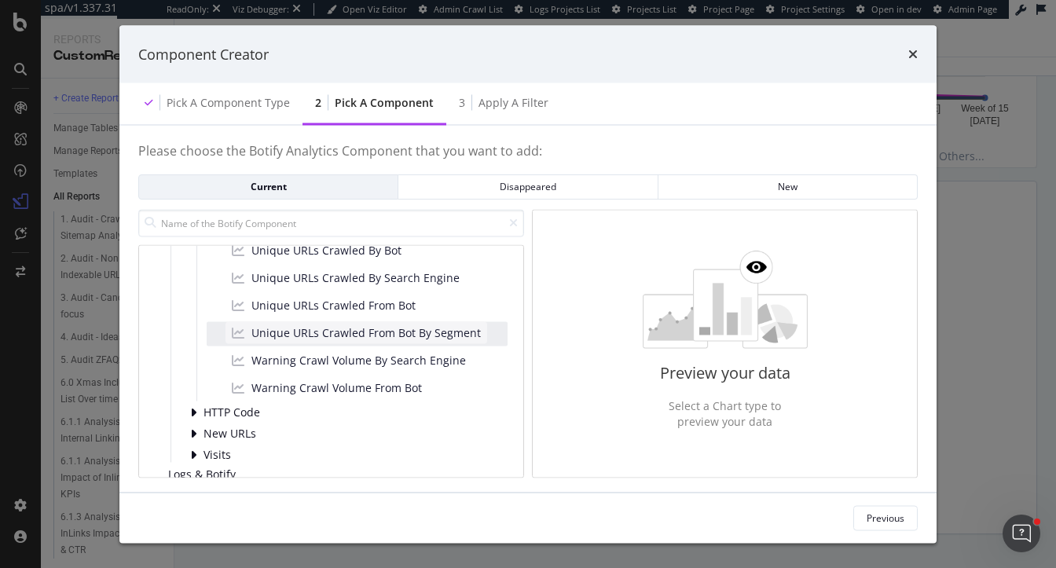
scroll to position [326, 0]
click at [354, 336] on span "Unique URLs Crawled From Bot By Segment" at bounding box center [365, 333] width 229 height 16
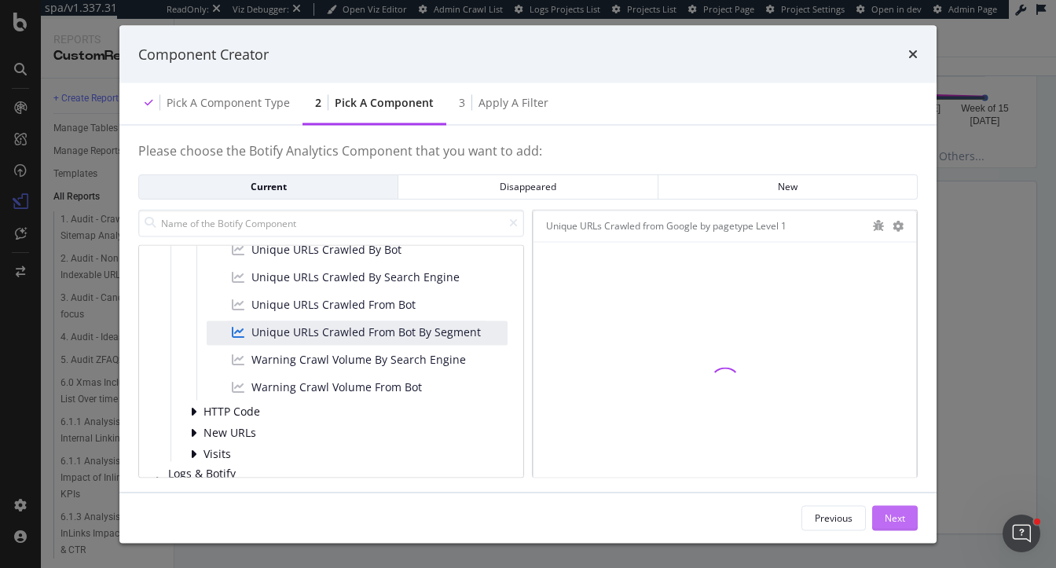
click at [899, 512] on div "Next" at bounding box center [895, 517] width 20 height 13
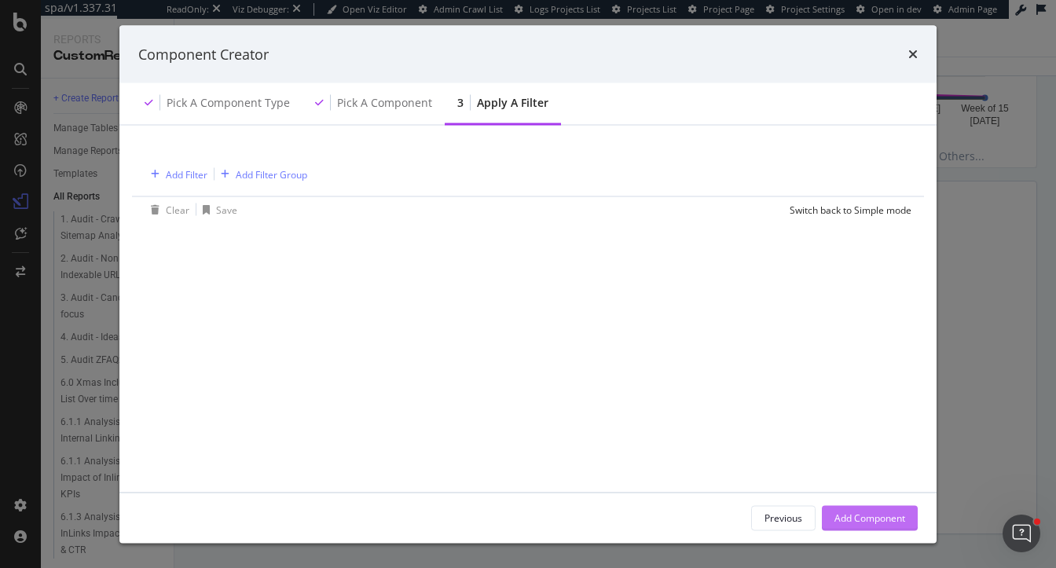
click at [869, 523] on div "Add Component" at bounding box center [870, 517] width 71 height 13
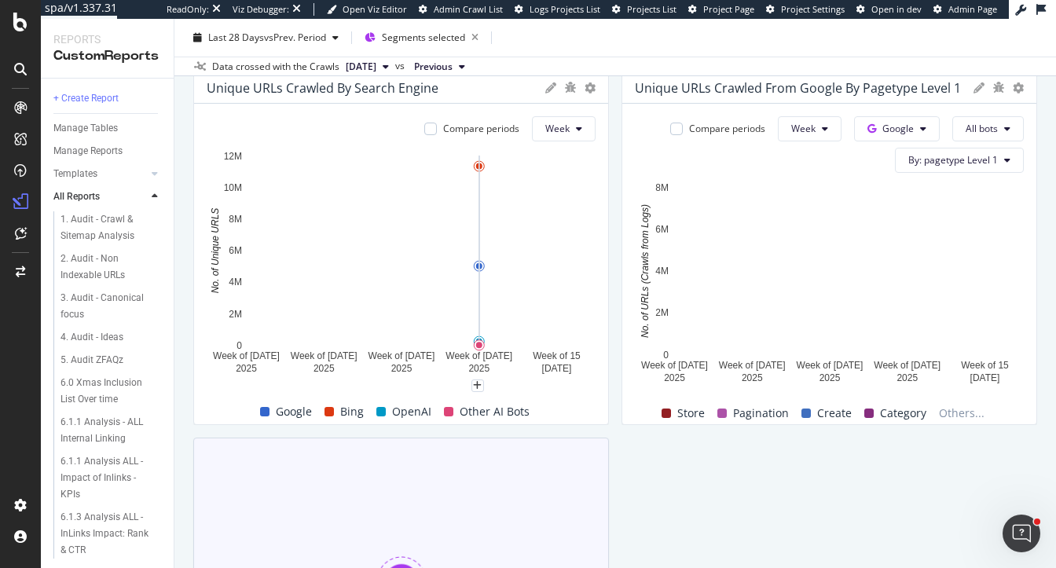
scroll to position [1088, 0]
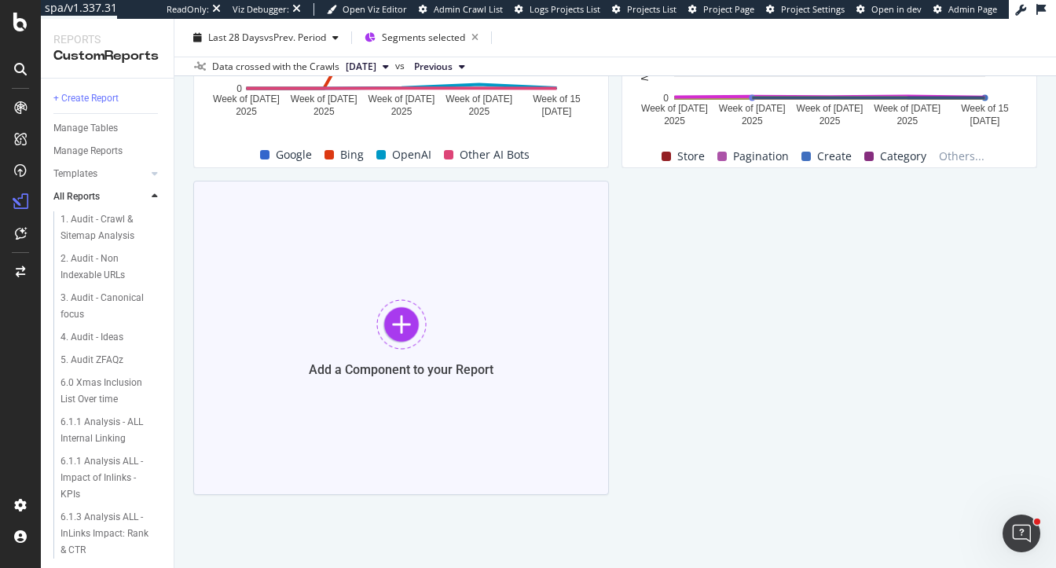
click at [405, 307] on div at bounding box center [401, 324] width 50 height 50
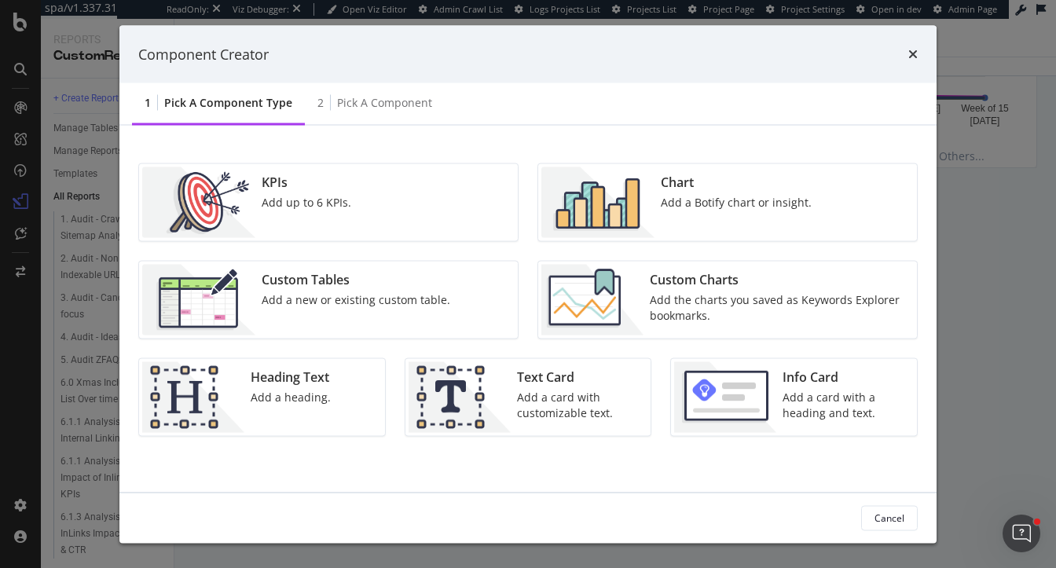
click at [661, 224] on div "Chart Add a Botify chart or insight." at bounding box center [736, 202] width 163 height 71
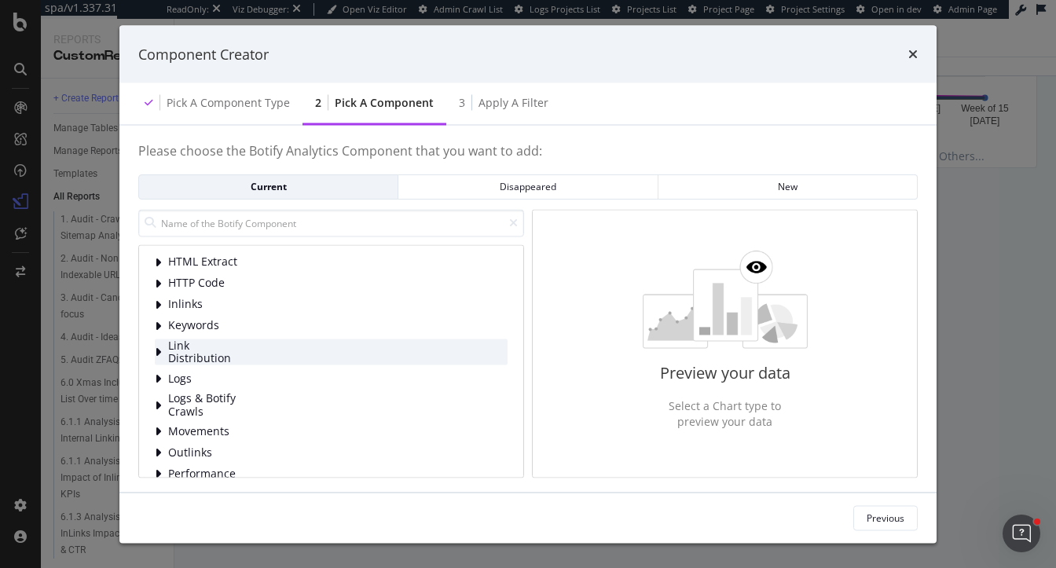
scroll to position [59, 0]
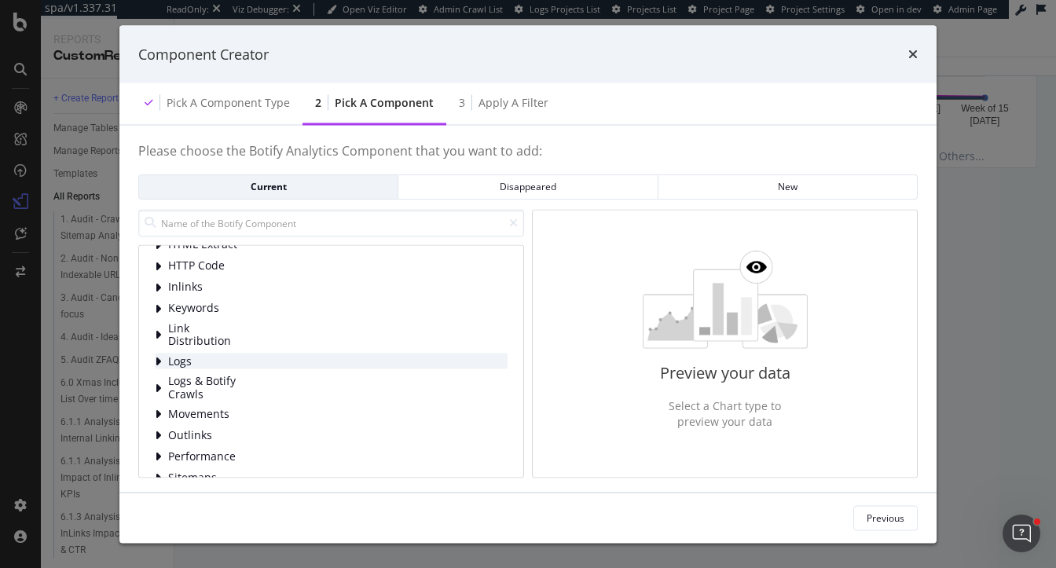
click at [198, 361] on span "Logs" at bounding box center [203, 360] width 70 height 13
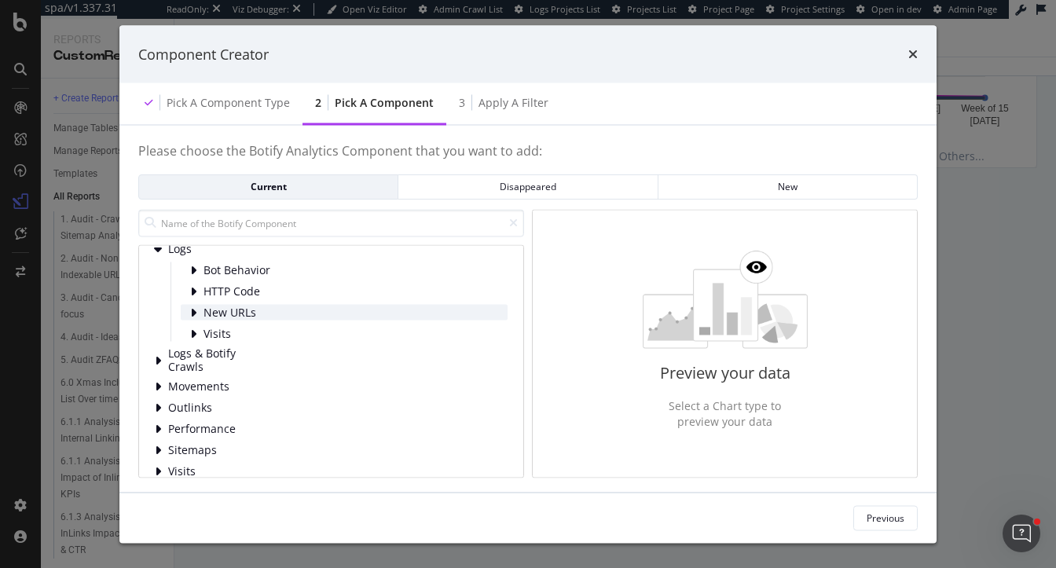
scroll to position [171, 0]
click at [209, 292] on span "HTTP Code" at bounding box center [239, 291] width 70 height 13
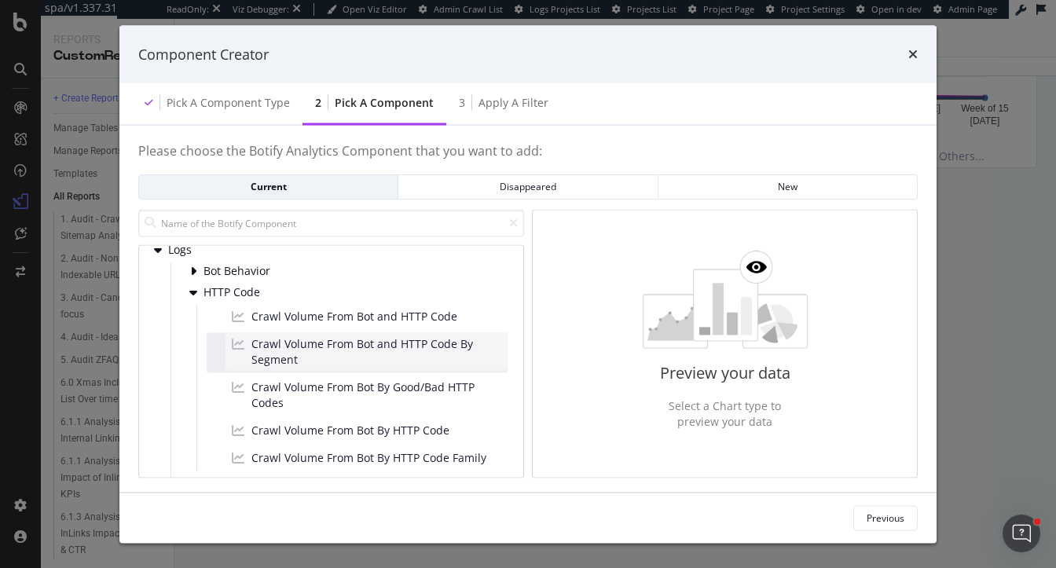
click at [366, 353] on span "Crawl Volume From Bot and HTTP Code By Segment" at bounding box center [376, 351] width 250 height 31
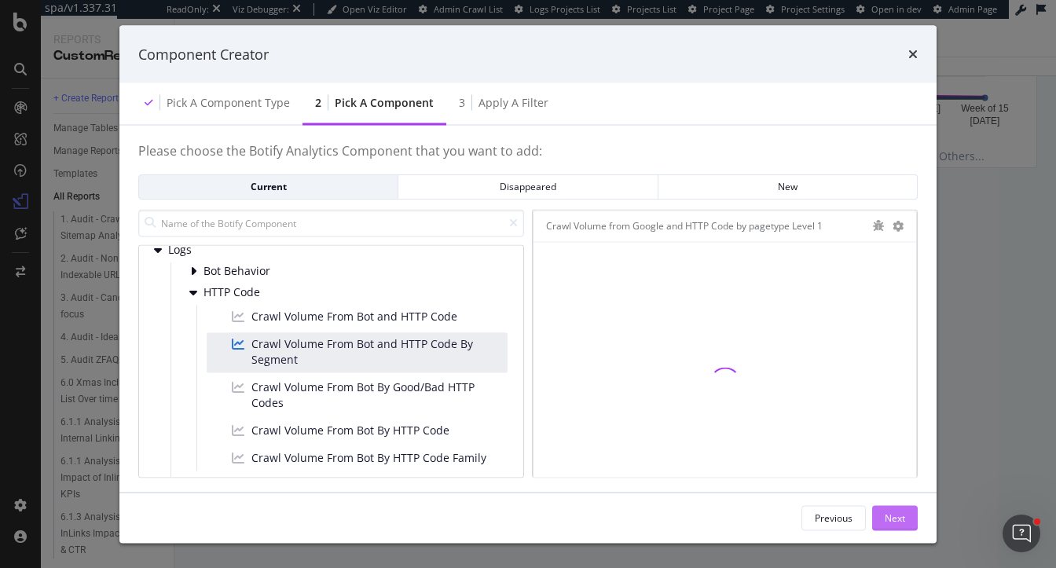
click at [904, 513] on div "Next" at bounding box center [895, 517] width 20 height 13
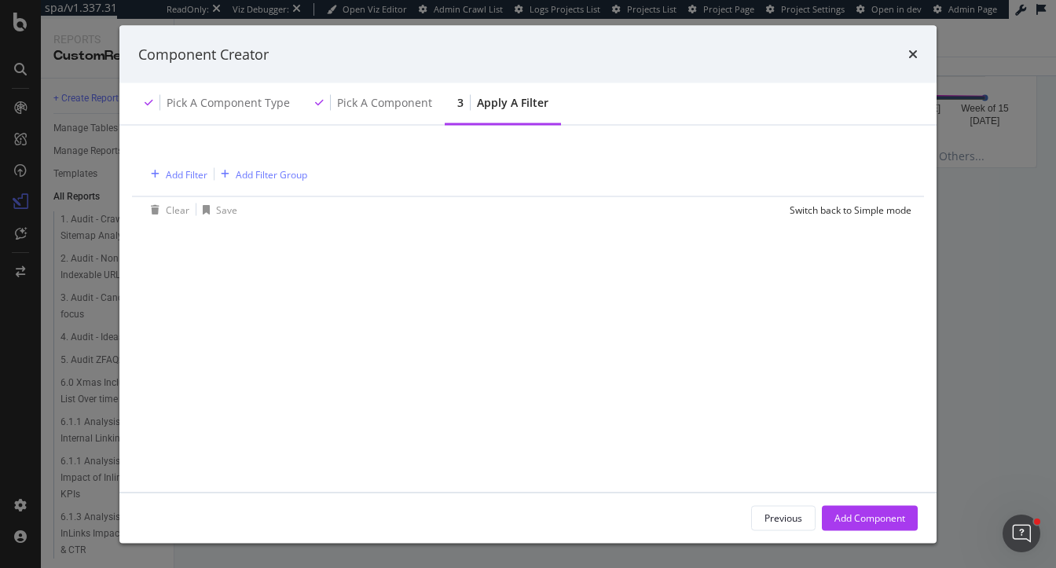
drag, startPoint x: 882, startPoint y: 520, endPoint x: 748, endPoint y: 300, distance: 257.4
click at [882, 519] on div "Add Component" at bounding box center [870, 517] width 71 height 13
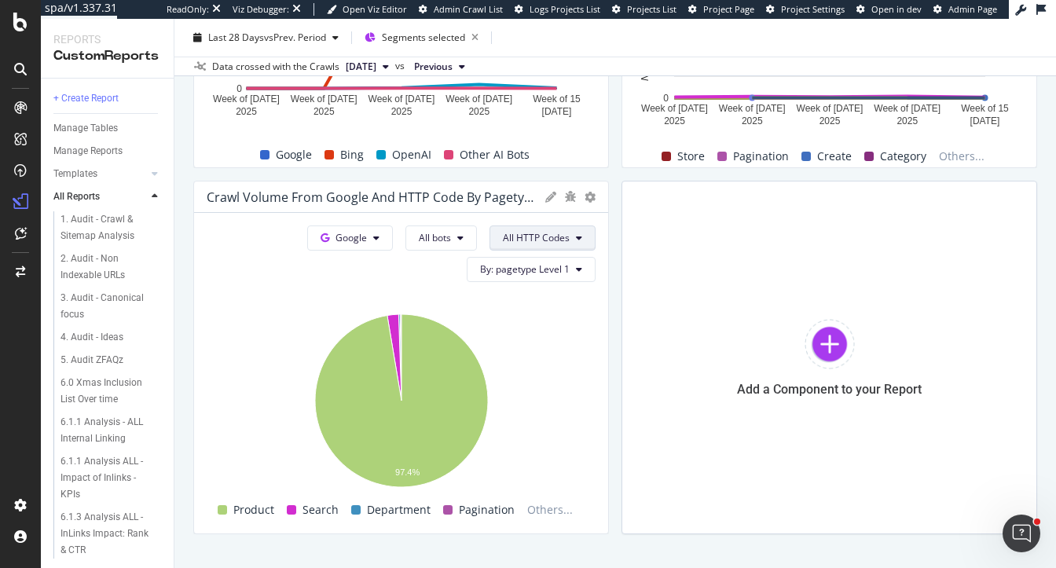
click at [549, 235] on span "All HTTP Codes" at bounding box center [536, 237] width 67 height 13
click at [684, 251] on div "Add a Component to your Report" at bounding box center [830, 358] width 416 height 354
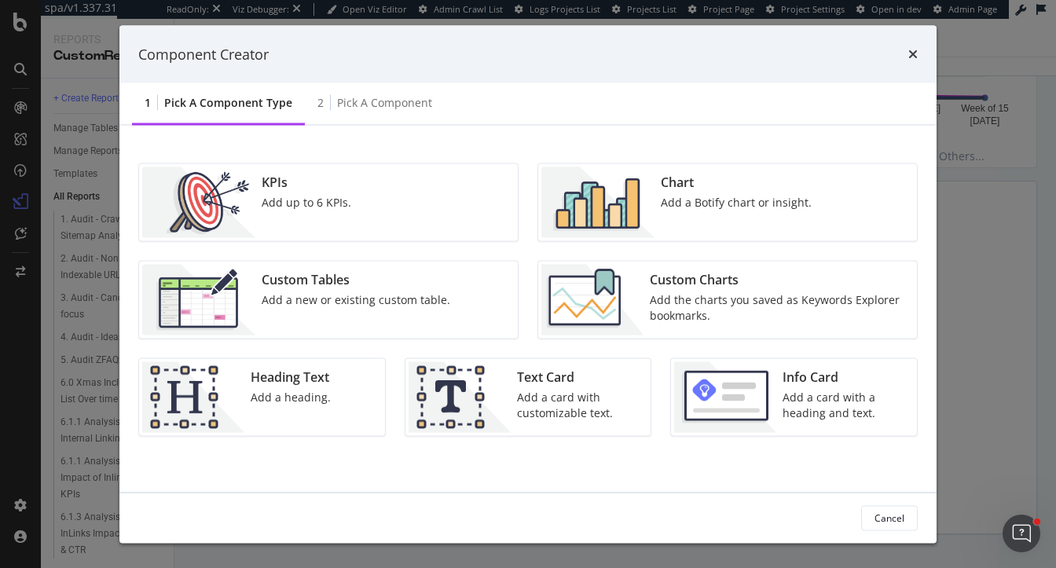
click at [744, 216] on div "Chart Add a Botify chart or insight." at bounding box center [736, 202] width 163 height 71
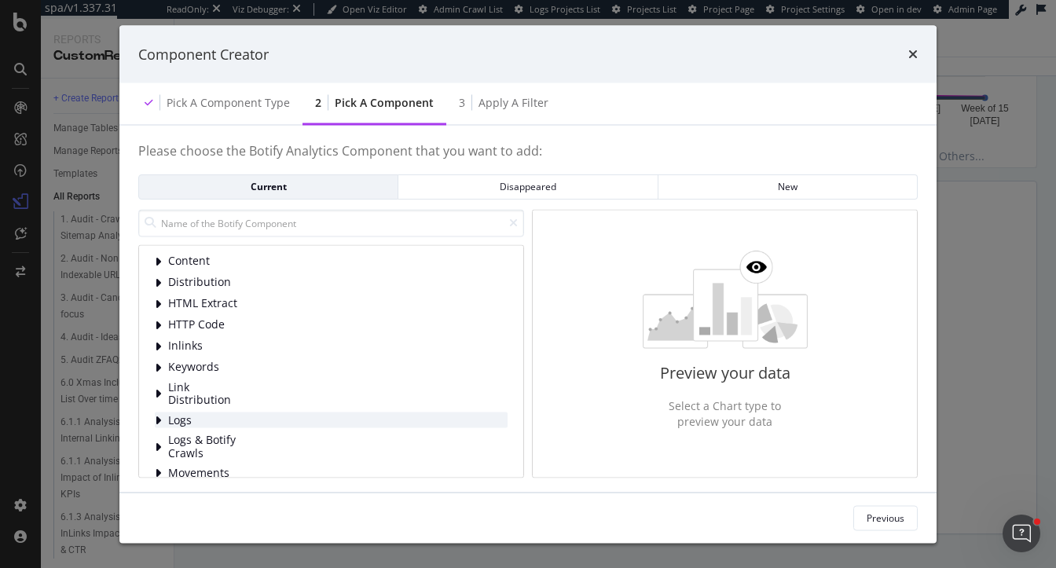
click at [199, 419] on span "Logs" at bounding box center [203, 419] width 70 height 13
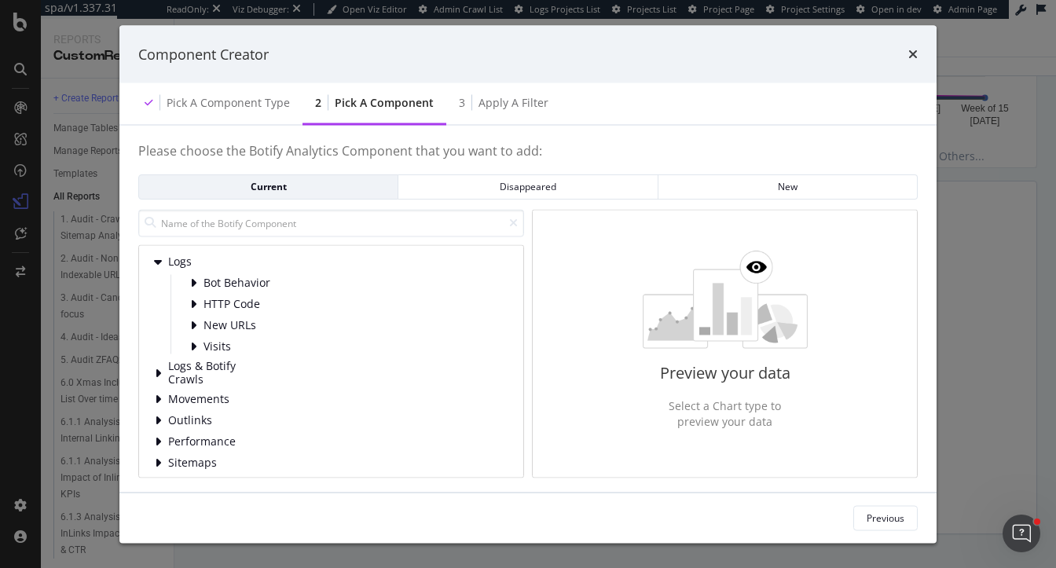
scroll to position [169, 0]
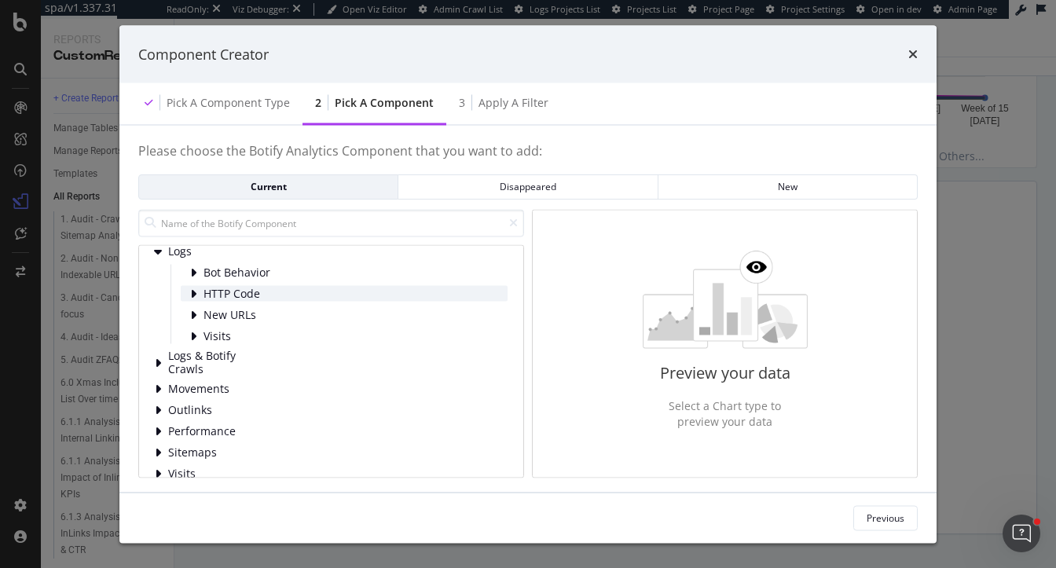
click at [241, 294] on span "HTTP Code" at bounding box center [239, 293] width 70 height 13
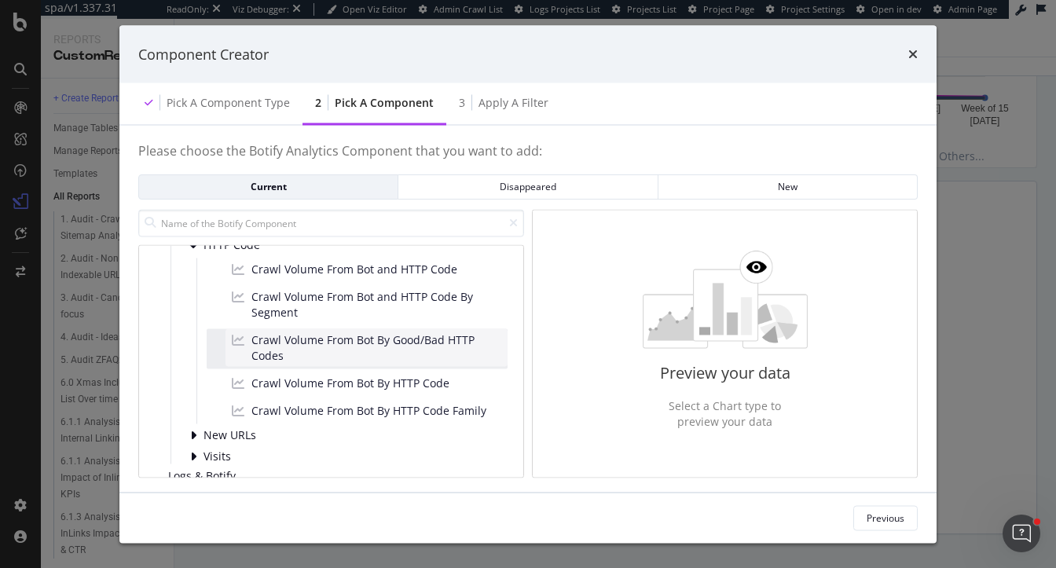
scroll to position [226, 0]
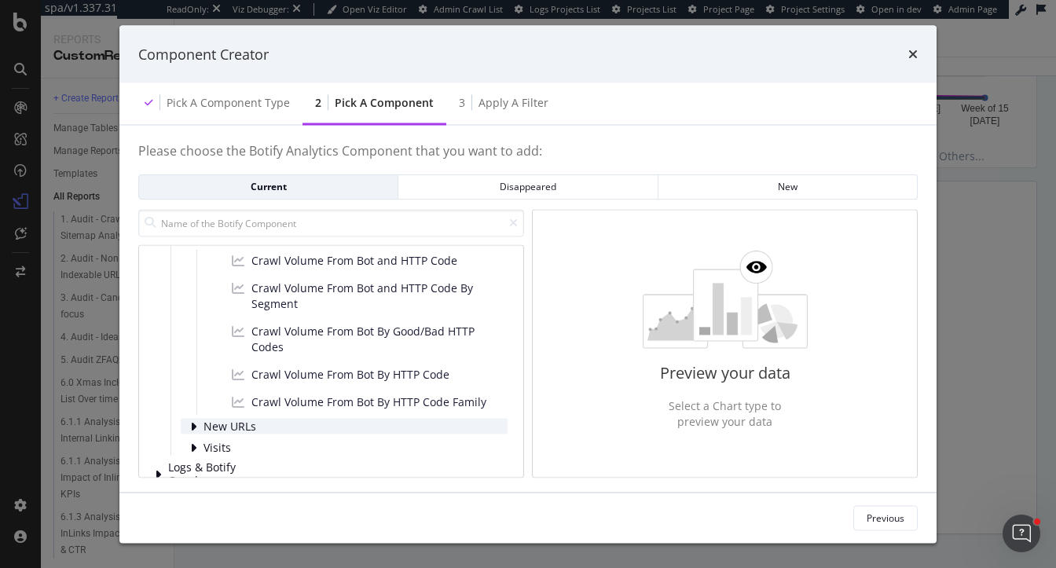
click at [202, 427] on div "New URLs" at bounding box center [344, 427] width 327 height 16
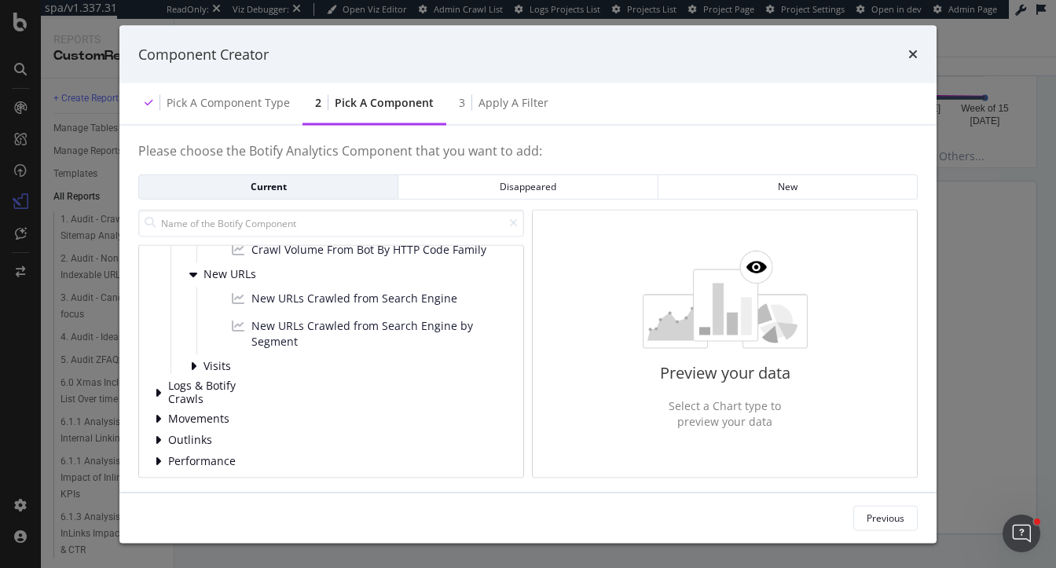
scroll to position [381, 0]
click at [398, 335] on span "New URLs Crawled from Search Engine by Segment" at bounding box center [376, 331] width 250 height 31
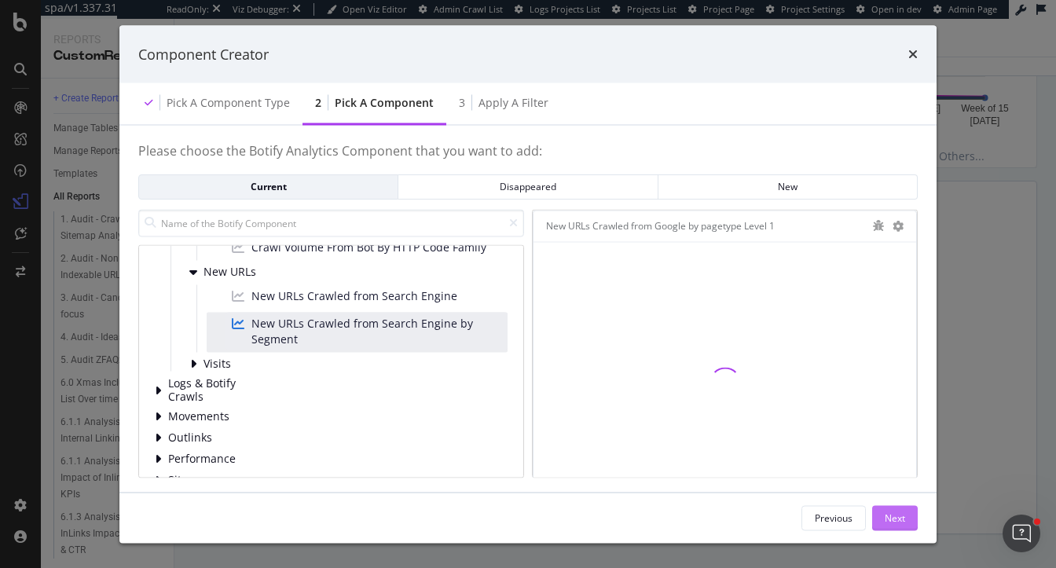
click at [898, 519] on div "Next" at bounding box center [895, 517] width 20 height 13
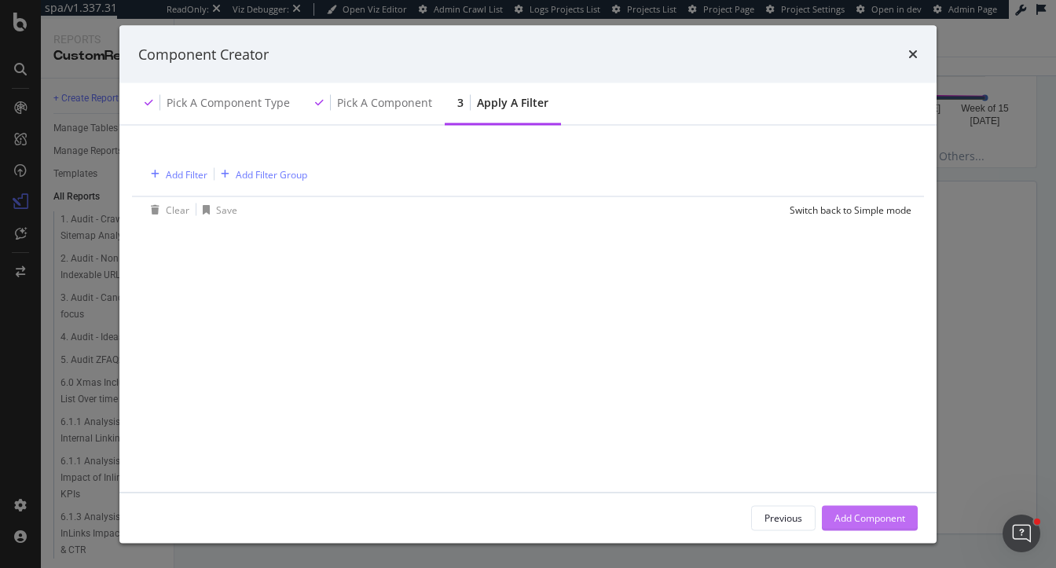
click at [898, 519] on div "Add Component" at bounding box center [870, 517] width 71 height 13
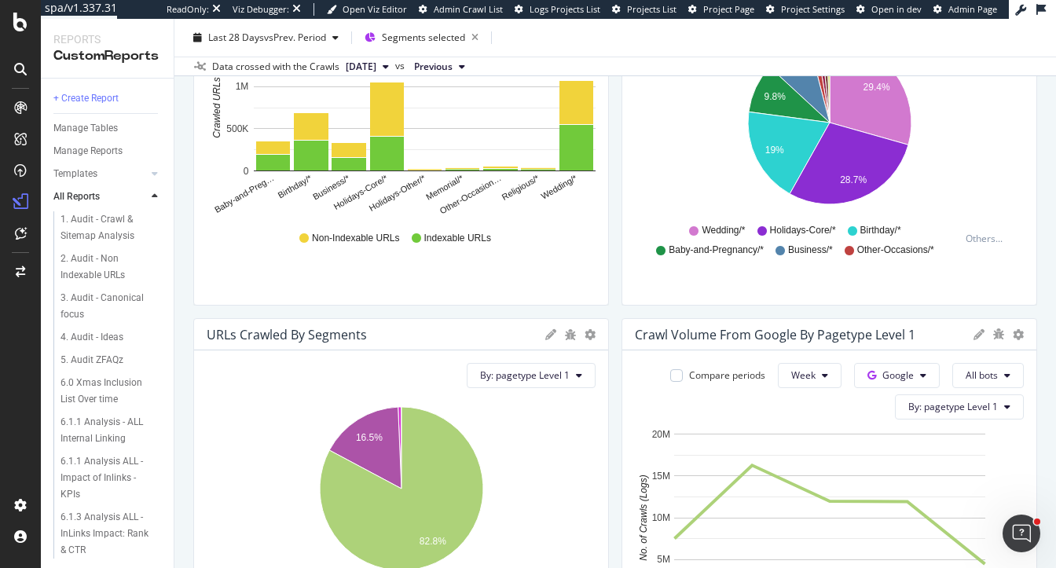
scroll to position [0, 0]
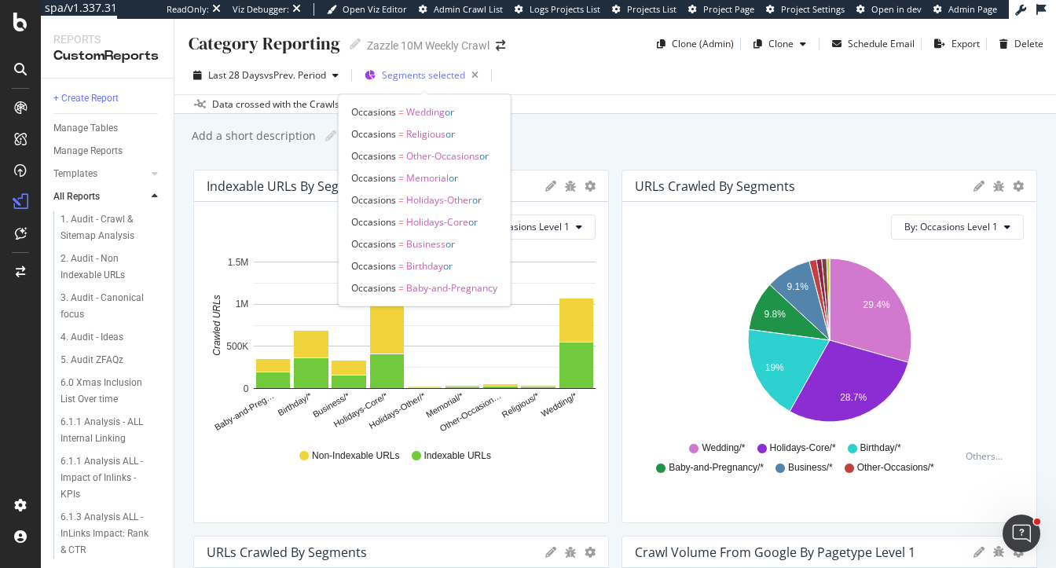
click at [402, 80] on span "Segments selected" at bounding box center [423, 74] width 83 height 13
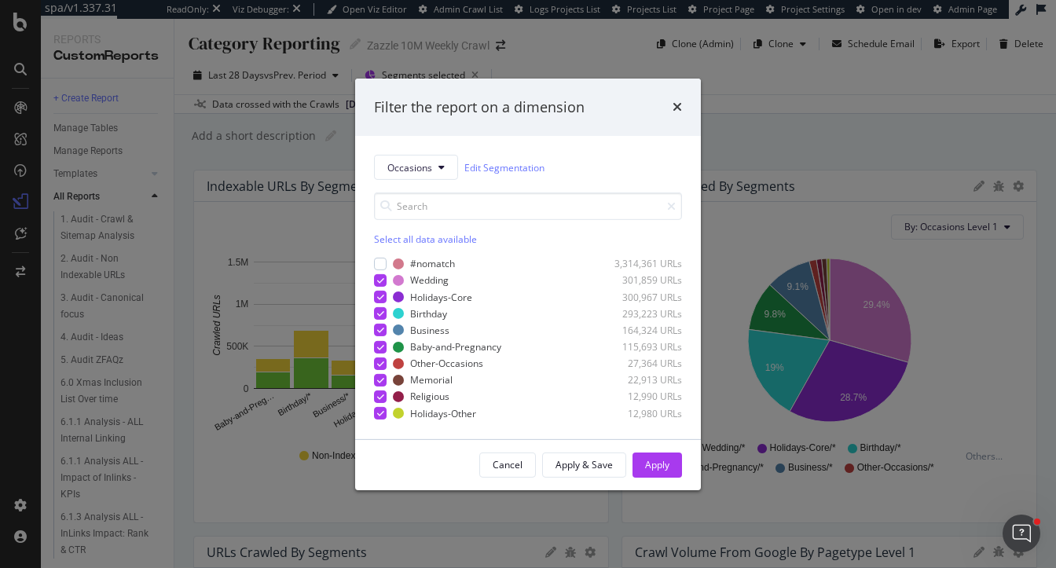
click at [671, 108] on div "Filter the report on a dimension" at bounding box center [528, 107] width 308 height 20
click at [678, 108] on icon "times" at bounding box center [677, 107] width 9 height 13
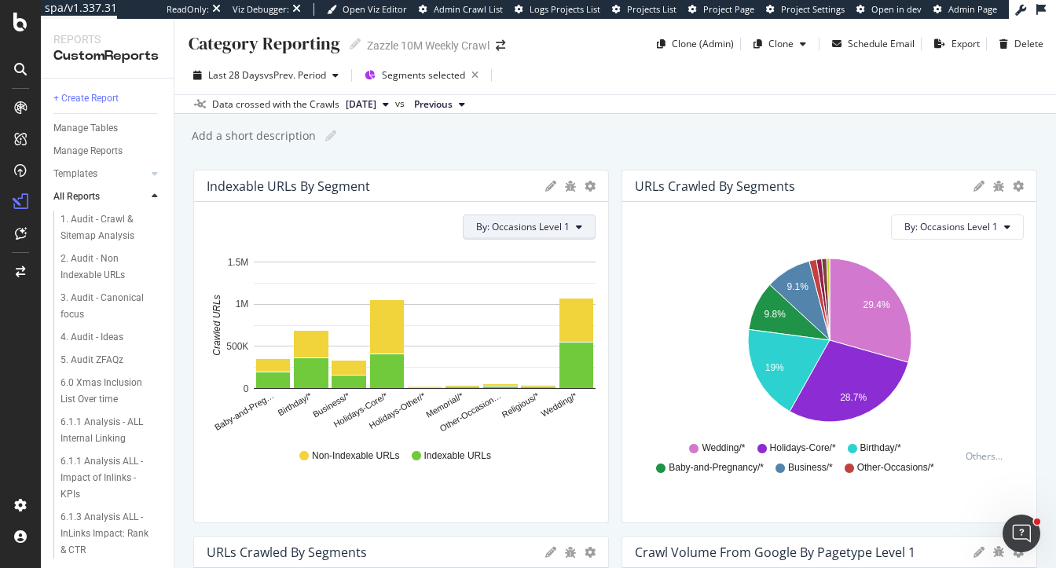
click at [502, 229] on span "By: Occasions Level 1" at bounding box center [523, 226] width 94 height 13
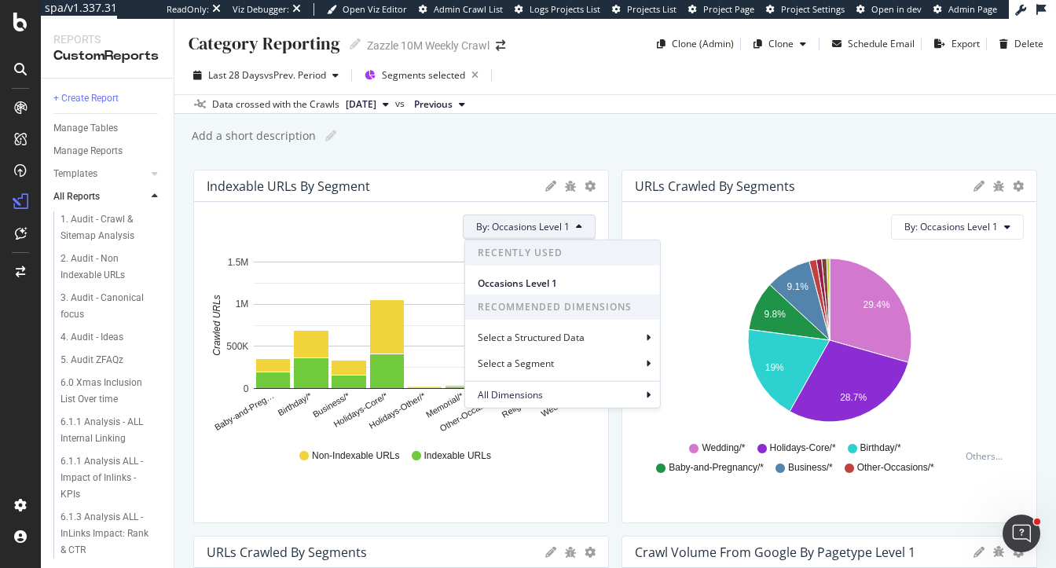
click at [639, 141] on div "Add a short description Add a short description" at bounding box center [623, 136] width 866 height 24
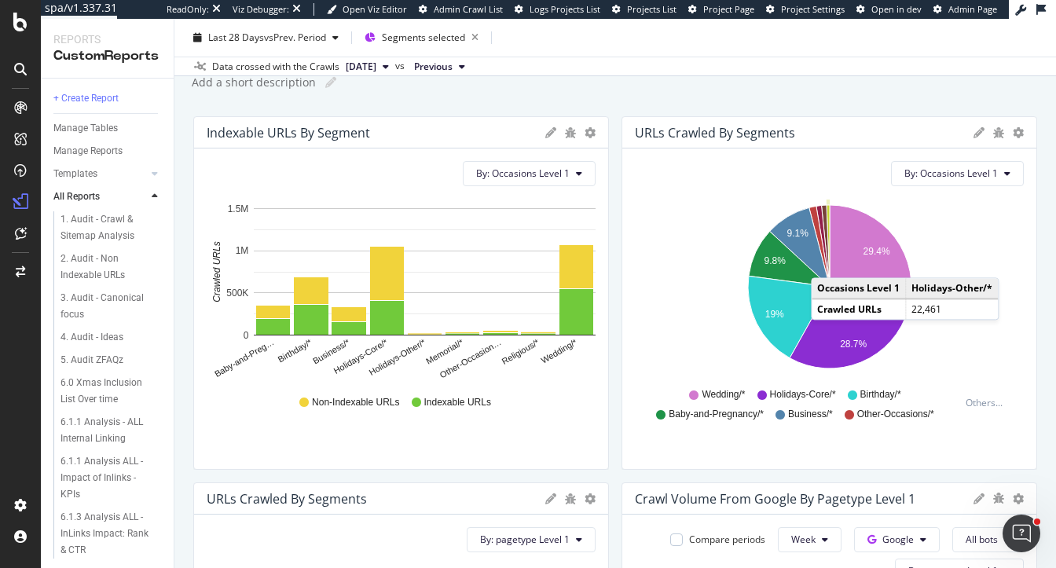
scroll to position [60, 0]
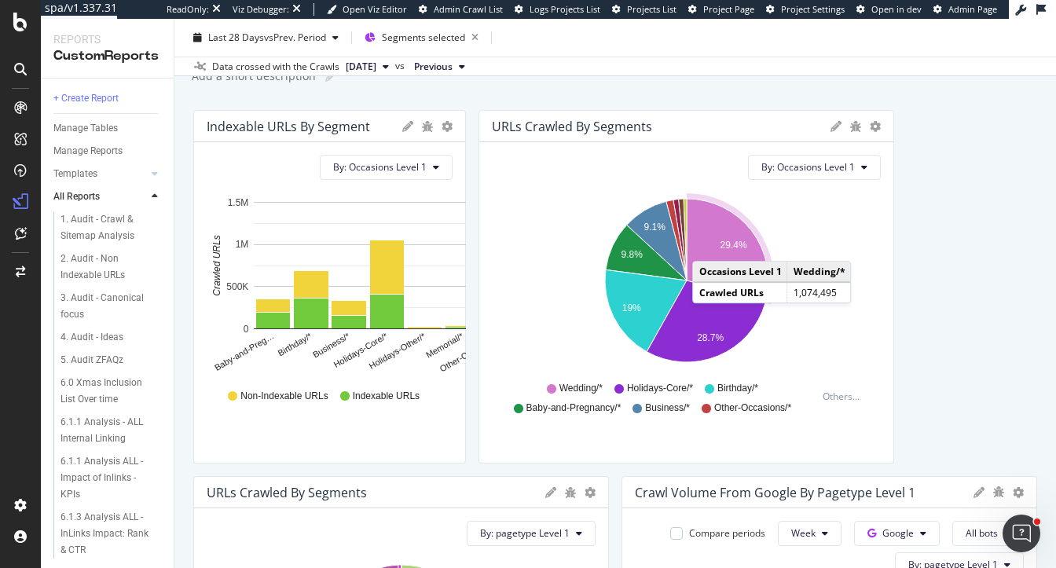
drag, startPoint x: 606, startPoint y: 143, endPoint x: 478, endPoint y: 159, distance: 129.0
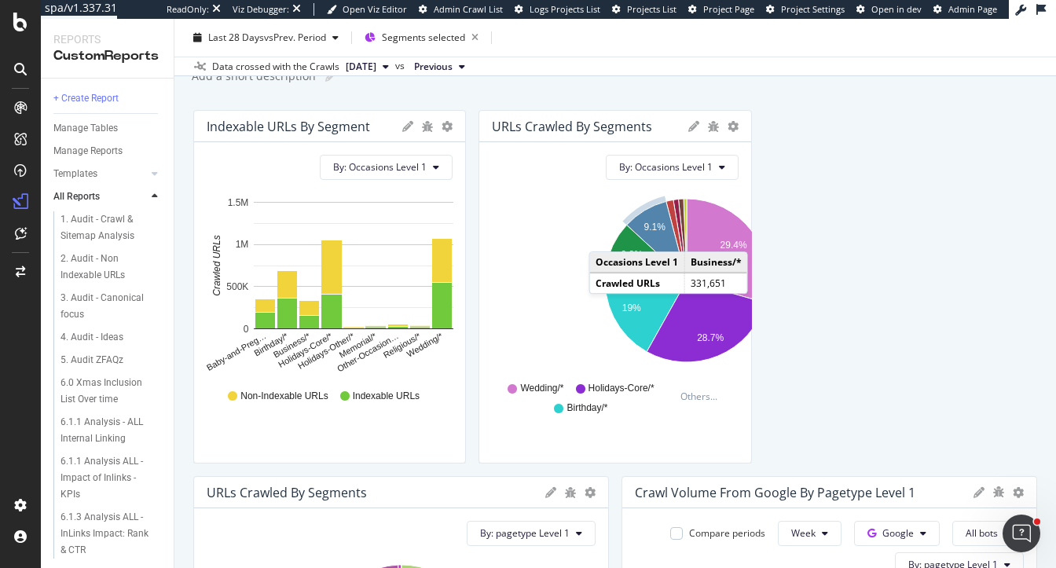
drag, startPoint x: 891, startPoint y: 227, endPoint x: 651, endPoint y: 235, distance: 239.8
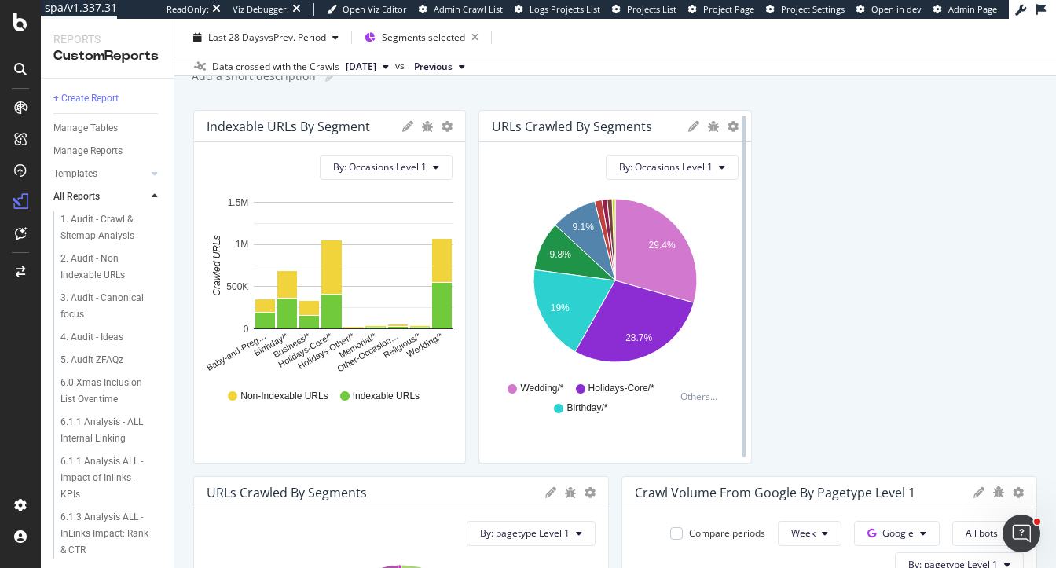
click at [739, 129] on div at bounding box center [744, 287] width 16 height 354
click at [728, 126] on icon "gear" at bounding box center [733, 126] width 11 height 11
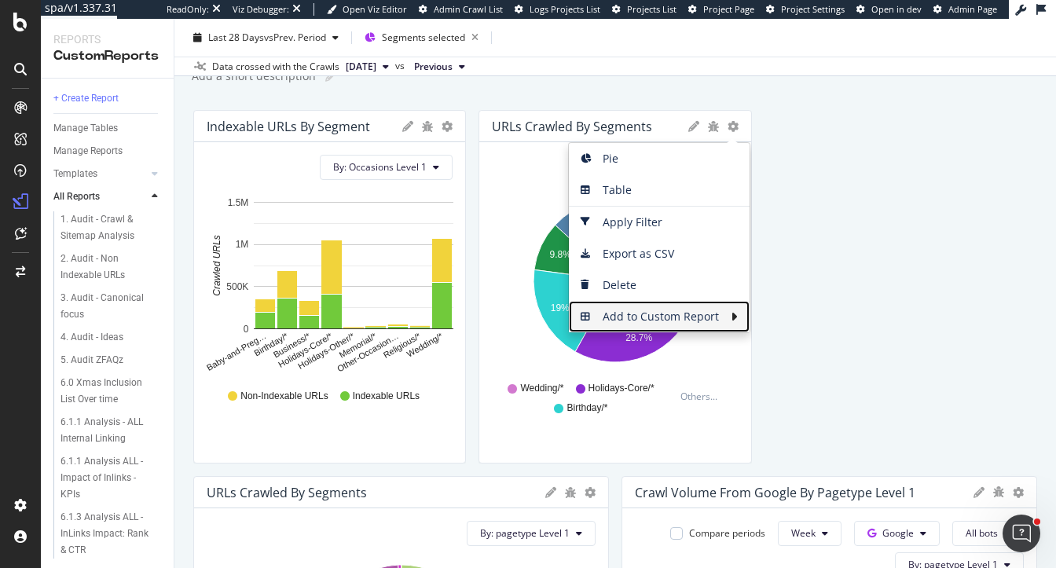
click at [662, 313] on span "Add to Custom Report" at bounding box center [650, 317] width 162 height 24
click at [736, 313] on icon at bounding box center [739, 316] width 16 height 13
